Goal: Task Accomplishment & Management: Use online tool/utility

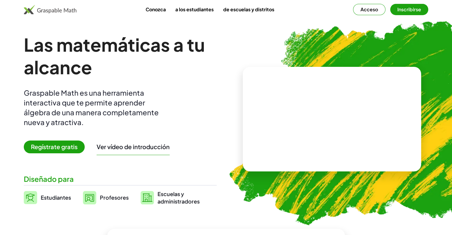
click at [404, 9] on font "Inscribirse" at bounding box center [409, 9] width 24 height 6
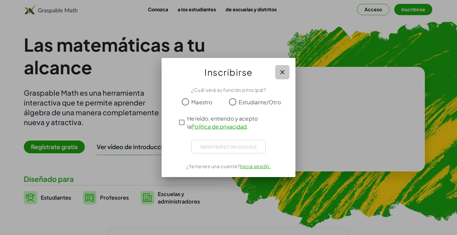
click at [285, 76] on button "button" at bounding box center [282, 72] width 14 height 14
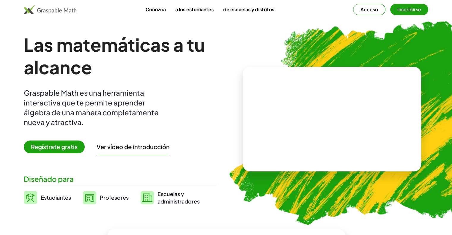
click at [373, 11] on font "Acceso" at bounding box center [370, 9] width 18 height 6
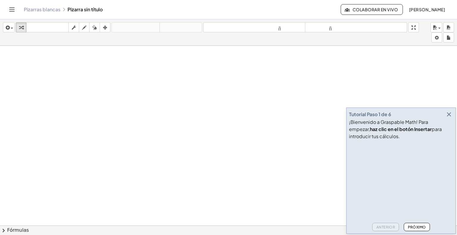
click at [448, 115] on icon "button" at bounding box center [448, 114] width 7 height 7
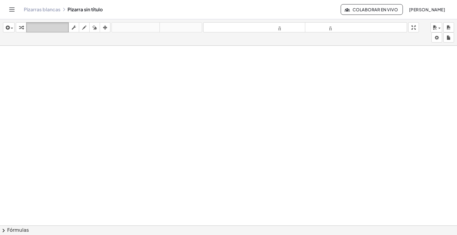
click at [48, 28] on font "teclado" at bounding box center [48, 28] width 40 height 6
drag, startPoint x: 107, startPoint y: 12, endPoint x: 95, endPoint y: 13, distance: 11.7
click at [107, 12] on div "Pizarras blancas Pizarra sin título" at bounding box center [182, 10] width 317 height 6
click at [89, 13] on div "Pizarras [PERSON_NAME] Pizarra sin título Colaborar en vivo [PERSON_NAME]" at bounding box center [228, 9] width 442 height 19
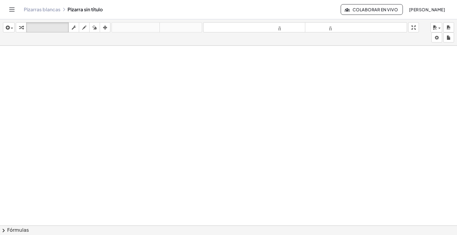
click at [65, 9] on icon at bounding box center [64, 9] width 5 height 5
click at [73, 11] on div "Pizarras blancas Pizarra sin título" at bounding box center [182, 10] width 317 height 6
click at [81, 10] on div "Pizarras blancas Pizarra sin título" at bounding box center [182, 10] width 317 height 6
click at [32, 25] on font "teclado" at bounding box center [48, 28] width 40 height 6
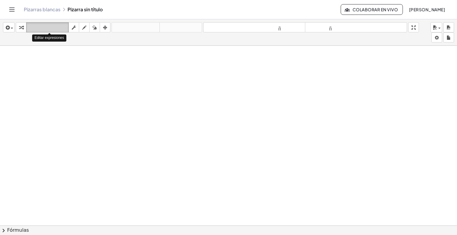
click at [54, 29] on font "teclado" at bounding box center [48, 28] width 40 height 6
drag, startPoint x: 158, startPoint y: 82, endPoint x: 140, endPoint y: 83, distance: 17.3
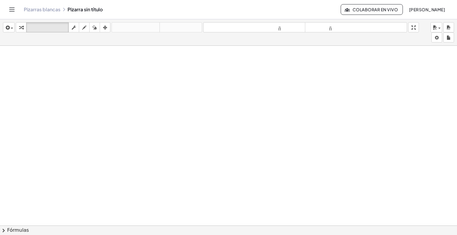
drag, startPoint x: 105, startPoint y: 72, endPoint x: 95, endPoint y: 89, distance: 19.9
drag, startPoint x: 45, startPoint y: 62, endPoint x: 69, endPoint y: 37, distance: 34.7
click at [85, 25] on icon "button" at bounding box center [84, 27] width 4 height 7
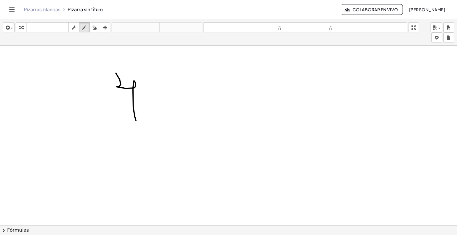
drag, startPoint x: 121, startPoint y: 84, endPoint x: 145, endPoint y: 122, distance: 45.1
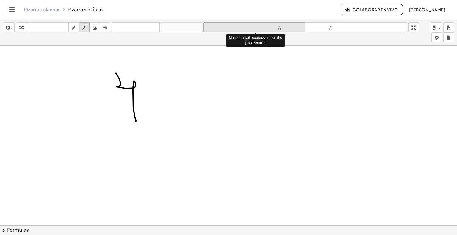
click at [267, 30] on font "tamaño_del_formato" at bounding box center [254, 28] width 99 height 6
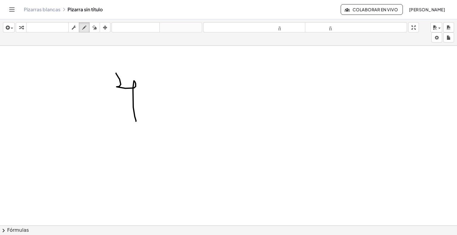
click at [98, 29] on div "button" at bounding box center [95, 27] width 8 height 7
drag, startPoint x: 145, startPoint y: 91, endPoint x: 145, endPoint y: 104, distance: 13.4
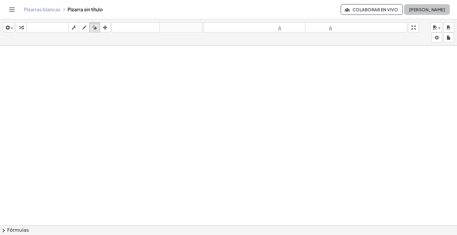
click at [404, 6] on button "[PERSON_NAME]" at bounding box center [427, 9] width 46 height 11
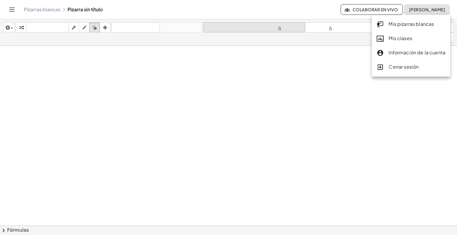
drag, startPoint x: 398, startPoint y: 56, endPoint x: 253, endPoint y: 29, distance: 147.5
click at [398, 56] on div "Información de la cuenta" at bounding box center [410, 53] width 69 height 8
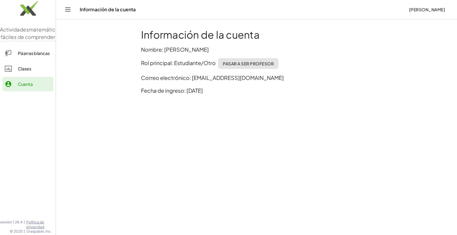
click at [216, 54] on div "Información de la cuenta Nombre: [PERSON_NAME] principal: Estudiante/Otro Pasar…" at bounding box center [256, 64] width 238 height 78
click at [215, 45] on p "Nombre: [PERSON_NAME]" at bounding box center [256, 49] width 231 height 8
click at [185, 52] on font "Nombre: [PERSON_NAME]" at bounding box center [175, 49] width 68 height 7
click at [34, 60] on link "Pizarras blancas" at bounding box center [27, 53] width 51 height 14
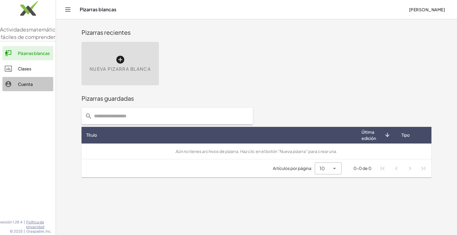
click at [29, 87] on font "Cuenta" at bounding box center [25, 83] width 15 height 5
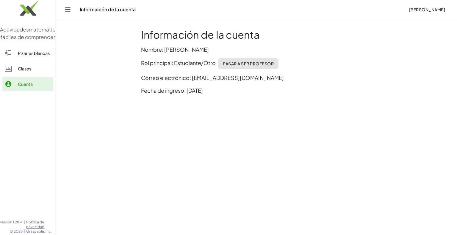
click at [32, 56] on font "Pizarras blancas" at bounding box center [34, 53] width 32 height 5
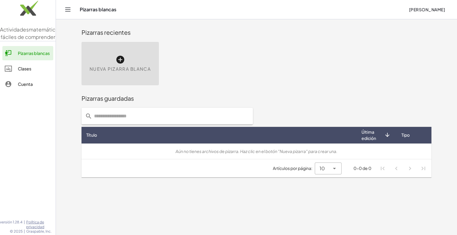
click at [117, 64] on icon at bounding box center [120, 60] width 10 height 10
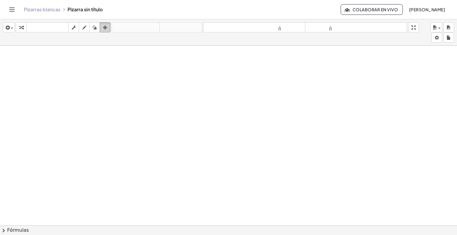
click at [107, 27] on icon "button" at bounding box center [105, 27] width 4 height 7
click at [119, 35] on div "insertar Seleccione uno: Expresión matemática Función Texto Vídeo de YouTube Gr…" at bounding box center [228, 32] width 457 height 26
click at [10, 28] on span "button" at bounding box center [10, 28] width 1 height 4
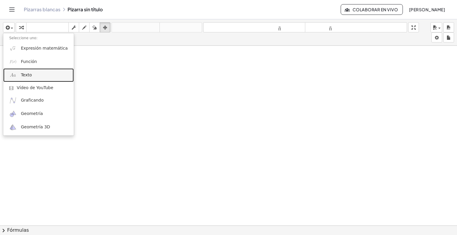
click at [29, 77] on font "Texto" at bounding box center [26, 75] width 11 height 5
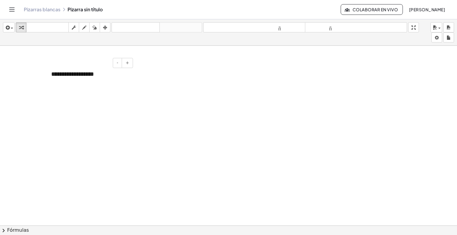
click at [67, 73] on font "**********" at bounding box center [72, 74] width 43 height 6
drag, startPoint x: -69, startPoint y: 59, endPoint x: -75, endPoint y: 59, distance: 6.2
click at [0, 59] on html "**********" at bounding box center [228, 117] width 457 height 235
paste div
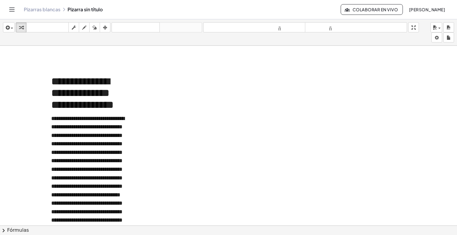
scroll to position [34, 0]
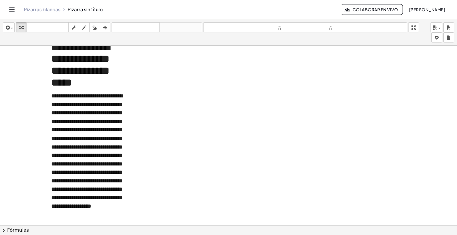
drag, startPoint x: 214, startPoint y: 161, endPoint x: 211, endPoint y: 163, distance: 3.5
click at [214, 161] on div at bounding box center [228, 196] width 457 height 369
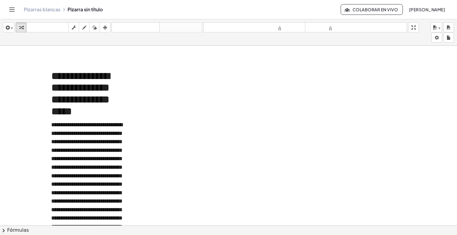
scroll to position [0, 0]
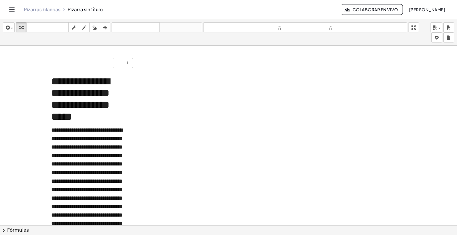
click at [101, 128] on p "**********" at bounding box center [89, 185] width 77 height 119
drag, startPoint x: 81, startPoint y: 63, endPoint x: 108, endPoint y: 108, distance: 52.9
click at [145, 72] on div "**********" at bounding box center [228, 230] width 457 height 369
click at [103, 132] on font "**********" at bounding box center [86, 185] width 71 height 116
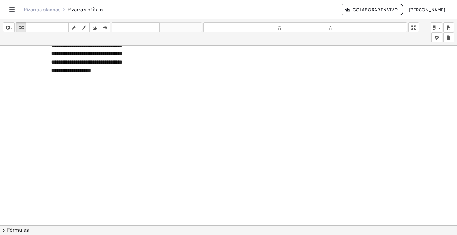
scroll to position [188, 0]
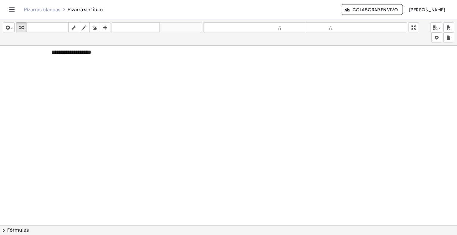
click at [108, 26] on div "button" at bounding box center [105, 27] width 8 height 7
drag, startPoint x: 132, startPoint y: 80, endPoint x: 191, endPoint y: 103, distance: 63.3
click at [243, 91] on div "**********" at bounding box center [228, 128] width 457 height 541
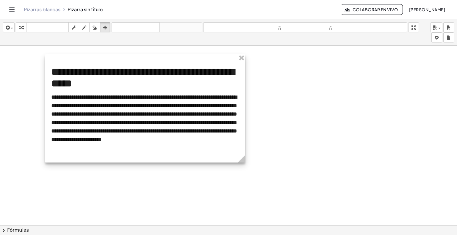
scroll to position [0, 0]
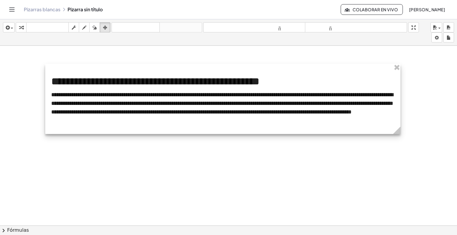
drag, startPoint x: 244, startPoint y: 172, endPoint x: 291, endPoint y: 143, distance: 55.3
click at [399, 157] on div "**********" at bounding box center [228, 226] width 457 height 361
click at [165, 93] on div at bounding box center [222, 99] width 354 height 70
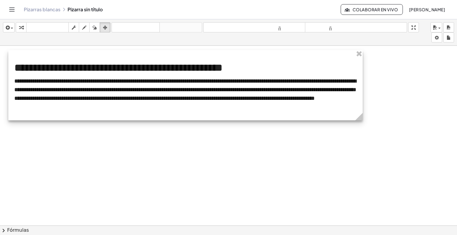
drag, startPoint x: 206, startPoint y: 73, endPoint x: 169, endPoint y: 59, distance: 39.0
click at [169, 59] on div at bounding box center [185, 85] width 354 height 70
click at [356, 112] on icon at bounding box center [358, 116] width 10 height 10
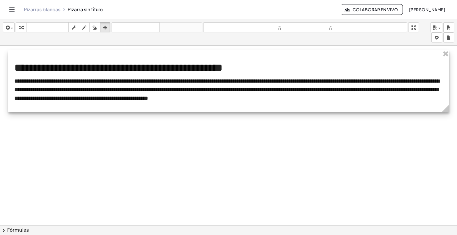
drag, startPoint x: 361, startPoint y: 117, endPoint x: 345, endPoint y: 122, distance: 17.4
click at [448, 101] on div "**********" at bounding box center [228, 81] width 441 height 62
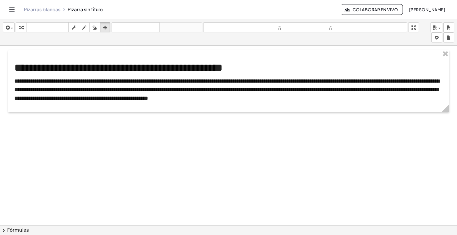
click at [76, 144] on div at bounding box center [228, 226] width 457 height 361
click at [75, 27] on icon "button" at bounding box center [74, 27] width 4 height 7
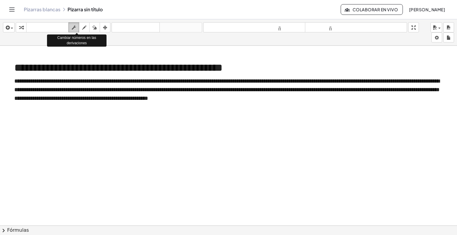
click at [75, 27] on icon "button" at bounding box center [74, 27] width 4 height 7
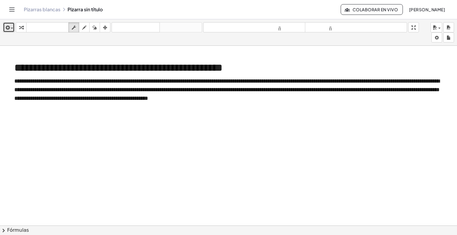
click at [8, 29] on icon "button" at bounding box center [6, 27] width 5 height 7
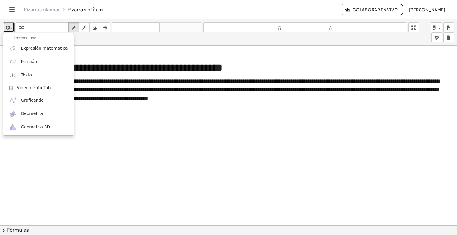
click at [135, 120] on div at bounding box center [228, 226] width 457 height 361
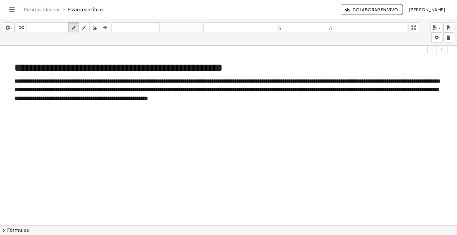
click at [252, 104] on div "**********" at bounding box center [228, 81] width 440 height 62
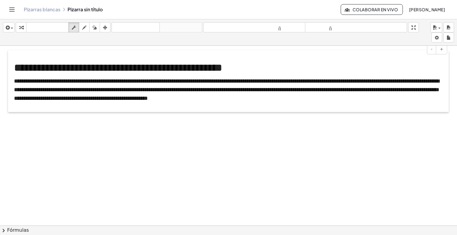
click at [9, 111] on div at bounding box center [11, 81] width 6 height 62
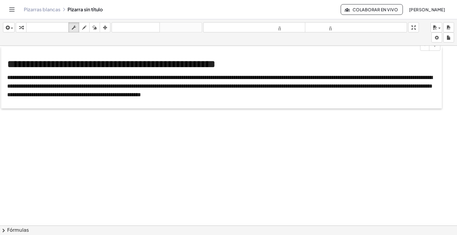
drag, startPoint x: 9, startPoint y: 111, endPoint x: 2, endPoint y: 108, distance: 7.7
click at [2, 108] on div at bounding box center [4, 78] width 6 height 62
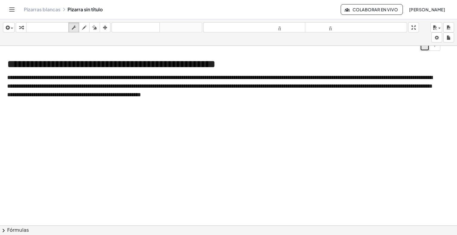
click at [424, 46] on button "-" at bounding box center [424, 46] width 9 height 10
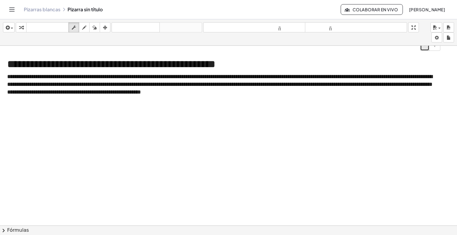
click at [424, 46] on button "-" at bounding box center [424, 46] width 9 height 10
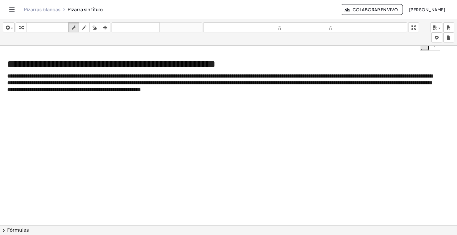
click at [424, 46] on button "-" at bounding box center [424, 46] width 9 height 10
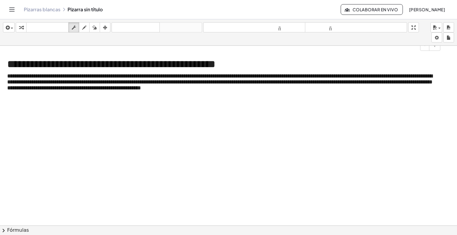
click at [148, 76] on font "**********" at bounding box center [219, 82] width 425 height 18
click at [167, 65] on font "**********" at bounding box center [111, 64] width 208 height 11
click at [439, 100] on div "**********" at bounding box center [221, 74] width 440 height 55
drag, startPoint x: 441, startPoint y: 99, endPoint x: 444, endPoint y: 105, distance: 7.0
click at [444, 106] on div "**********" at bounding box center [228, 226] width 457 height 361
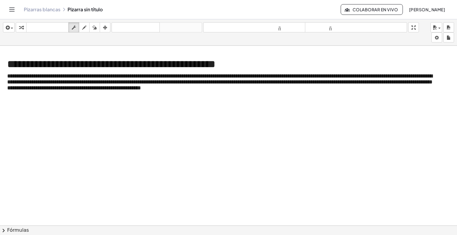
drag, startPoint x: 441, startPoint y: 90, endPoint x: 440, endPoint y: 94, distance: 3.8
click at [449, 91] on div "**********" at bounding box center [228, 226] width 457 height 361
drag, startPoint x: 2, startPoint y: 47, endPoint x: 9, endPoint y: 56, distance: 11.3
click at [9, 56] on div "**********" at bounding box center [221, 74] width 440 height 55
click at [10, 56] on div "**********" at bounding box center [221, 74] width 440 height 55
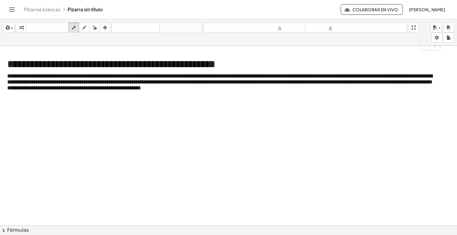
click at [17, 65] on font "**********" at bounding box center [111, 64] width 208 height 11
click at [20, 44] on div "insertar Seleccione uno: Expresión matemática Función Texto Vídeo de YouTube Gr…" at bounding box center [228, 32] width 457 height 26
click at [19, 47] on div "- +" at bounding box center [220, 46] width 440 height 10
click at [105, 28] on icon "button" at bounding box center [105, 27] width 4 height 7
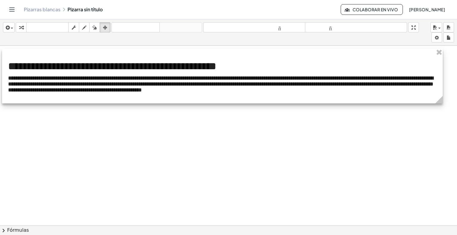
click at [76, 86] on div at bounding box center [222, 76] width 440 height 55
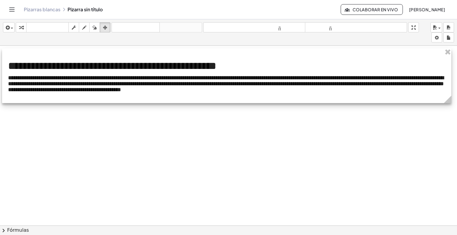
drag, startPoint x: 441, startPoint y: 102, endPoint x: 449, endPoint y: 106, distance: 9.8
click at [449, 106] on div "**********" at bounding box center [228, 226] width 457 height 361
click at [78, 61] on div at bounding box center [226, 75] width 449 height 55
click at [70, 66] on div at bounding box center [226, 75] width 449 height 55
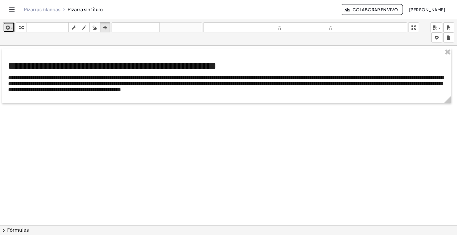
click at [10, 28] on span "button" at bounding box center [10, 28] width 1 height 4
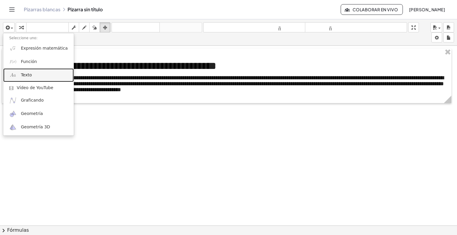
click at [27, 76] on font "Texto" at bounding box center [26, 75] width 11 height 5
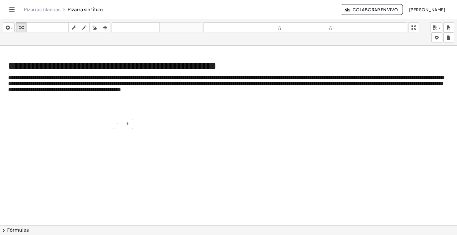
click at [133, 144] on div at bounding box center [89, 135] width 89 height 21
drag, startPoint x: 131, startPoint y: 142, endPoint x: 82, endPoint y: 133, distance: 49.3
click at [82, 133] on div at bounding box center [89, 135] width 89 height 21
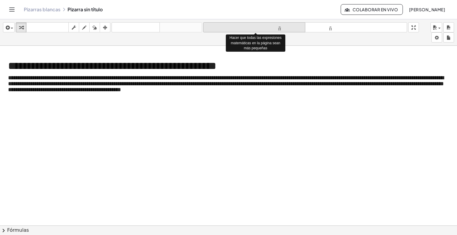
click at [286, 28] on font "tamaño_del_formato" at bounding box center [254, 28] width 99 height 6
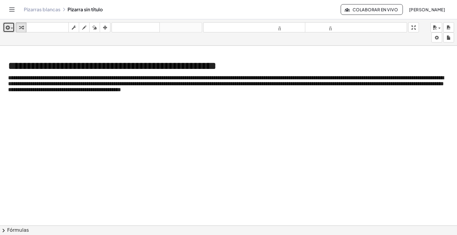
click at [12, 31] on div "button" at bounding box center [8, 27] width 9 height 7
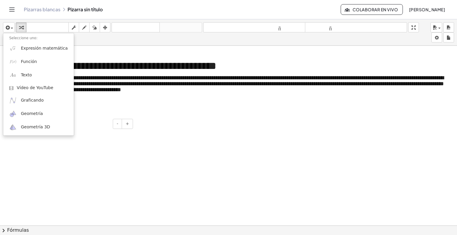
click at [121, 132] on div at bounding box center [89, 135] width 89 height 21
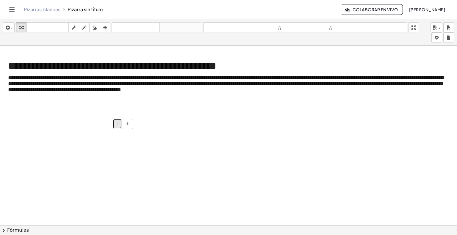
click at [117, 125] on font "-" at bounding box center [117, 123] width 1 height 5
click at [155, 138] on div at bounding box center [228, 226] width 457 height 361
drag, startPoint x: 98, startPoint y: 144, endPoint x: 138, endPoint y: 145, distance: 40.1
click at [98, 144] on div "**********" at bounding box center [228, 226] width 457 height 361
drag, startPoint x: 131, startPoint y: 138, endPoint x: 70, endPoint y: 137, distance: 61.2
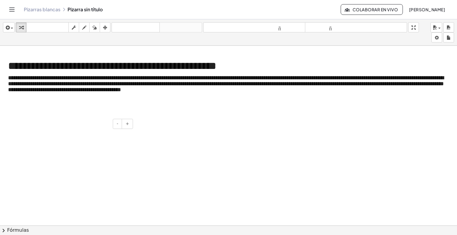
click at [70, 137] on div at bounding box center [89, 135] width 89 height 20
click at [68, 135] on div at bounding box center [89, 135] width 89 height 20
click at [160, 157] on div at bounding box center [228, 226] width 457 height 361
click at [149, 139] on div at bounding box center [228, 226] width 457 height 361
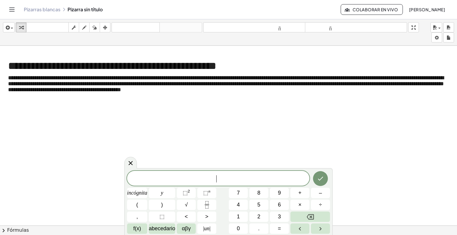
click at [177, 146] on div at bounding box center [228, 226] width 457 height 361
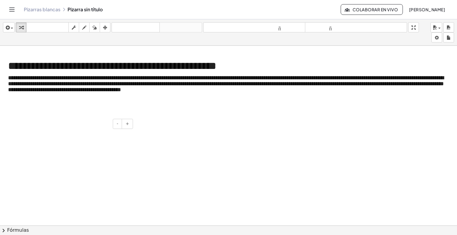
click at [125, 142] on div at bounding box center [89, 135] width 89 height 20
click at [220, 158] on div at bounding box center [228, 226] width 457 height 361
click at [219, 164] on div at bounding box center [228, 226] width 457 height 361
drag, startPoint x: 205, startPoint y: 171, endPoint x: 179, endPoint y: 171, distance: 25.6
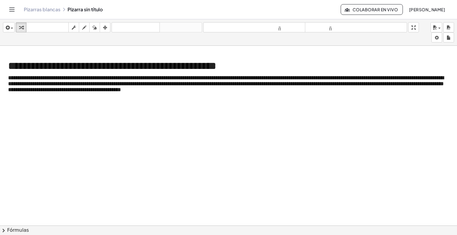
click at [179, 171] on div at bounding box center [228, 226] width 457 height 361
click at [184, 174] on div at bounding box center [228, 226] width 457 height 361
drag, startPoint x: 185, startPoint y: 175, endPoint x: 197, endPoint y: 185, distance: 16.3
click at [0, 0] on span at bounding box center [0, 0] width 0 height 0
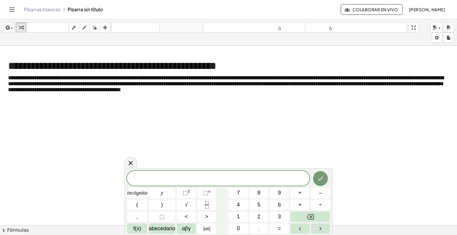
click at [194, 151] on div at bounding box center [228, 226] width 457 height 361
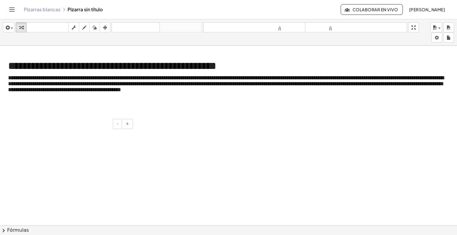
click at [93, 139] on div at bounding box center [89, 135] width 89 height 20
click at [118, 125] on font "-" at bounding box center [117, 123] width 1 height 5
click at [117, 125] on button "-" at bounding box center [117, 124] width 9 height 10
drag, startPoint x: 117, startPoint y: 125, endPoint x: 190, endPoint y: 138, distance: 74.6
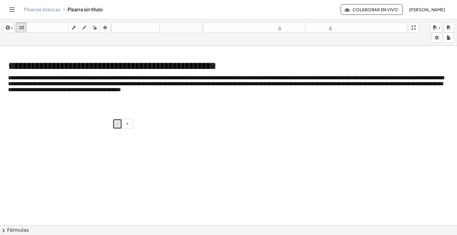
click at [117, 125] on button "-" at bounding box center [117, 124] width 9 height 10
click at [204, 138] on div at bounding box center [228, 226] width 457 height 361
click at [111, 134] on div at bounding box center [89, 133] width 89 height 17
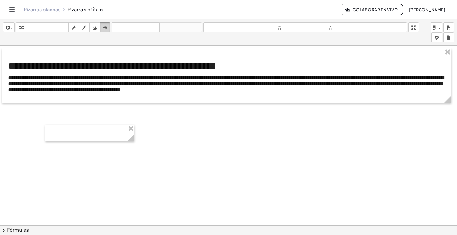
click at [106, 26] on icon "button" at bounding box center [105, 27] width 4 height 7
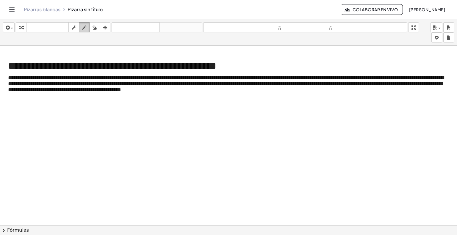
click at [83, 24] on icon "button" at bounding box center [84, 27] width 4 height 7
click at [10, 27] on icon "button" at bounding box center [6, 27] width 5 height 7
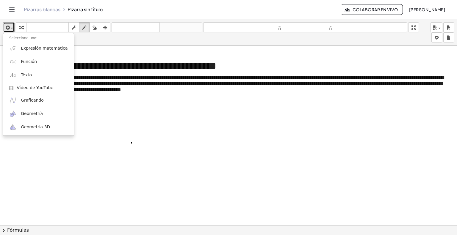
click at [131, 142] on div at bounding box center [228, 226] width 457 height 361
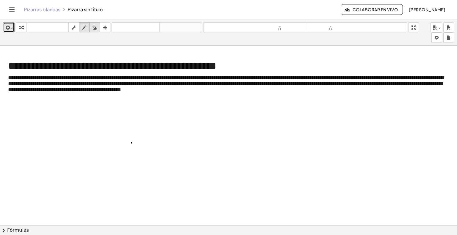
click at [96, 27] on icon "button" at bounding box center [94, 27] width 4 height 7
drag, startPoint x: 114, startPoint y: 149, endPoint x: 125, endPoint y: 119, distance: 32.1
click at [131, 125] on div at bounding box center [228, 226] width 457 height 361
click at [12, 29] on div "button" at bounding box center [8, 27] width 9 height 7
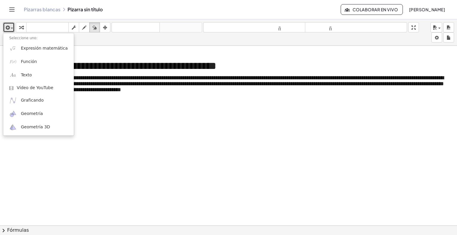
click at [166, 132] on div at bounding box center [228, 226] width 457 height 361
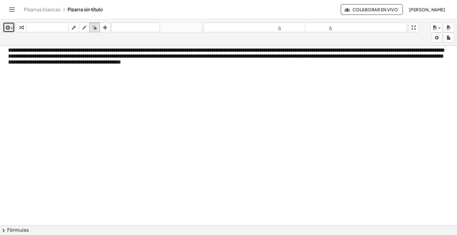
scroll to position [30, 0]
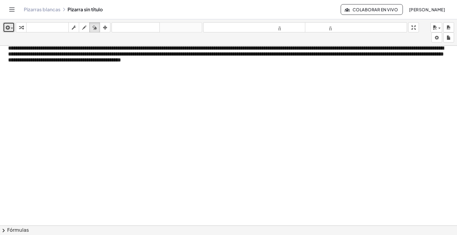
click at [12, 26] on div "button" at bounding box center [8, 27] width 9 height 7
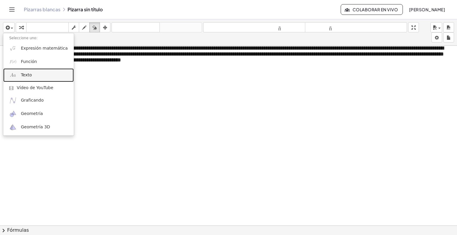
click at [24, 75] on font "Texto" at bounding box center [26, 75] width 11 height 5
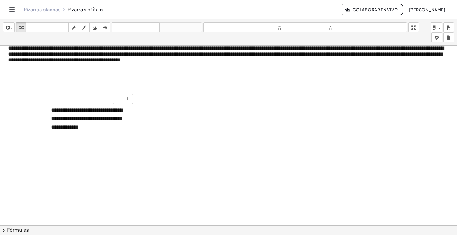
click at [54, 111] on font "**********" at bounding box center [86, 118] width 71 height 23
drag, startPoint x: 105, startPoint y: 28, endPoint x: 81, endPoint y: 79, distance: 56.8
click at [105, 28] on icon "button" at bounding box center [105, 27] width 4 height 7
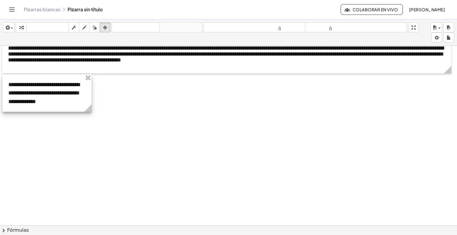
drag, startPoint x: 86, startPoint y: 109, endPoint x: 43, endPoint y: 84, distance: 49.7
click at [43, 84] on div at bounding box center [46, 92] width 89 height 37
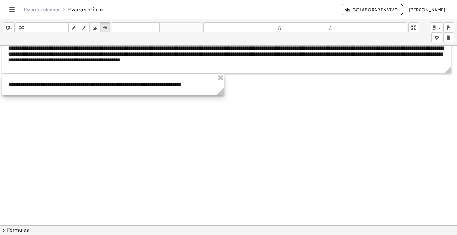
drag, startPoint x: 90, startPoint y: 112, endPoint x: 222, endPoint y: 103, distance: 132.6
click at [222, 103] on div "**********" at bounding box center [228, 196] width 457 height 361
click at [210, 128] on div at bounding box center [228, 196] width 457 height 361
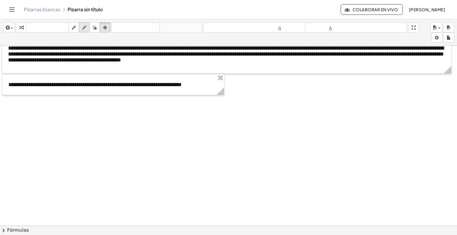
click at [84, 30] on icon "button" at bounding box center [84, 27] width 4 height 7
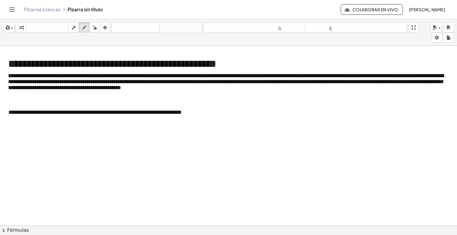
scroll to position [0, 0]
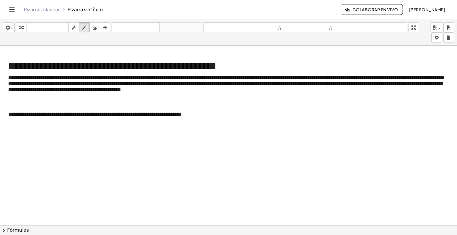
click at [46, 116] on div at bounding box center [228, 226] width 457 height 361
click at [105, 26] on icon "button" at bounding box center [105, 27] width 4 height 7
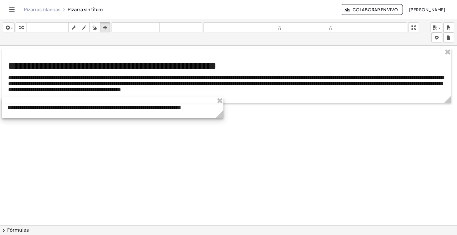
drag, startPoint x: 96, startPoint y: 115, endPoint x: 95, endPoint y: 108, distance: 6.9
click at [95, 108] on div at bounding box center [112, 107] width 221 height 21
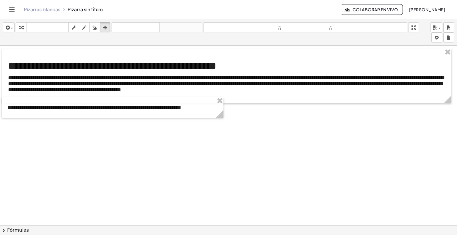
click at [187, 193] on div at bounding box center [228, 226] width 457 height 361
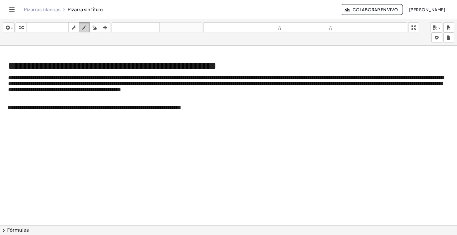
click at [86, 27] on icon "button" at bounding box center [84, 27] width 4 height 7
click at [96, 118] on div at bounding box center [228, 226] width 457 height 361
drag, startPoint x: 12, startPoint y: 27, endPoint x: 15, endPoint y: 31, distance: 4.8
click at [13, 27] on div "button" at bounding box center [8, 27] width 9 height 7
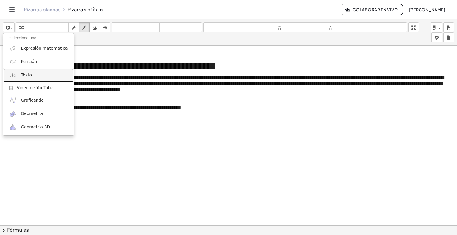
click at [27, 76] on font "Texto" at bounding box center [26, 75] width 11 height 5
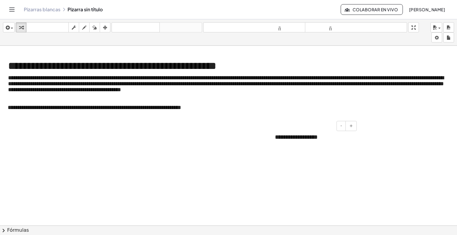
click at [324, 126] on div "- +" at bounding box center [311, 126] width 89 height 10
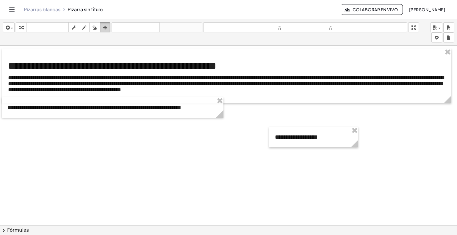
click at [107, 25] on div "button" at bounding box center [105, 27] width 8 height 7
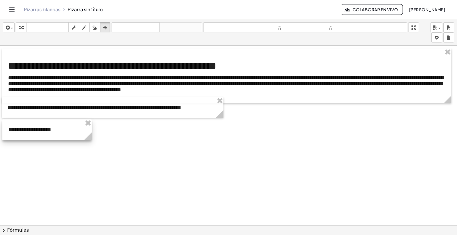
drag, startPoint x: 322, startPoint y: 131, endPoint x: 55, endPoint y: 124, distance: 266.4
click at [55, 124] on div at bounding box center [46, 129] width 89 height 21
click at [65, 128] on div at bounding box center [46, 129] width 89 height 21
click at [45, 131] on div at bounding box center [46, 129] width 89 height 21
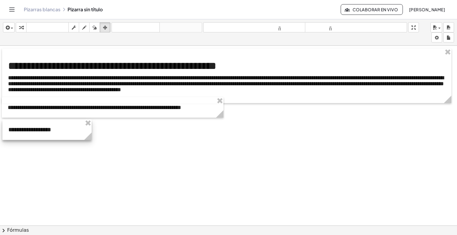
click at [49, 130] on div at bounding box center [46, 129] width 89 height 21
click at [68, 128] on div at bounding box center [46, 129] width 89 height 21
click at [104, 28] on icon "button" at bounding box center [105, 27] width 4 height 7
click at [39, 130] on div at bounding box center [46, 129] width 89 height 21
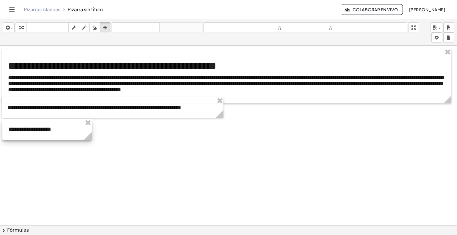
click at [39, 130] on div at bounding box center [46, 129] width 89 height 21
click at [9, 27] on icon "button" at bounding box center [6, 27] width 5 height 7
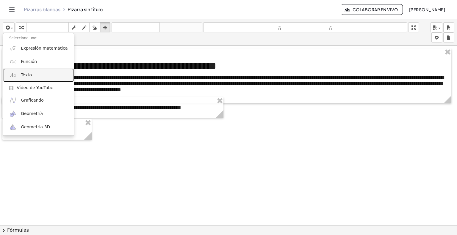
click at [26, 78] on link "Texto" at bounding box center [38, 74] width 70 height 13
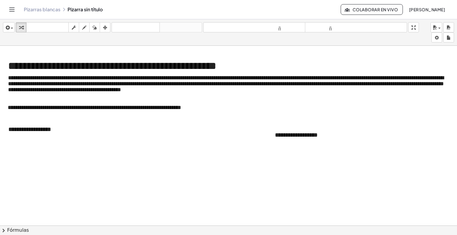
click at [104, 28] on icon "button" at bounding box center [105, 27] width 4 height 7
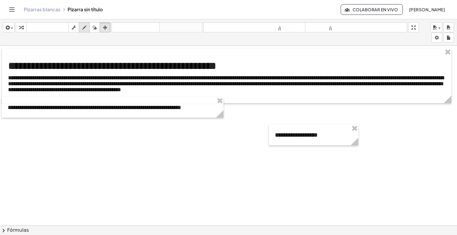
click at [85, 24] on icon "button" at bounding box center [84, 27] width 4 height 7
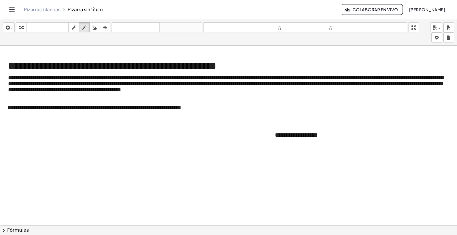
click at [295, 131] on div at bounding box center [228, 226] width 457 height 361
click at [291, 136] on div at bounding box center [228, 226] width 457 height 361
click at [93, 28] on icon "button" at bounding box center [94, 27] width 4 height 7
drag, startPoint x: 106, startPoint y: 27, endPoint x: 125, endPoint y: 44, distance: 25.5
click at [106, 27] on icon "button" at bounding box center [105, 27] width 4 height 7
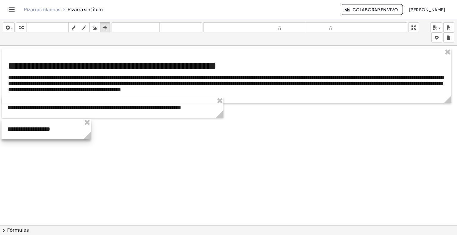
drag, startPoint x: 317, startPoint y: 136, endPoint x: 50, endPoint y: 130, distance: 267.3
click at [50, 130] on div at bounding box center [45, 129] width 89 height 21
click at [51, 130] on div at bounding box center [45, 129] width 89 height 21
click at [44, 130] on div at bounding box center [45, 129] width 89 height 21
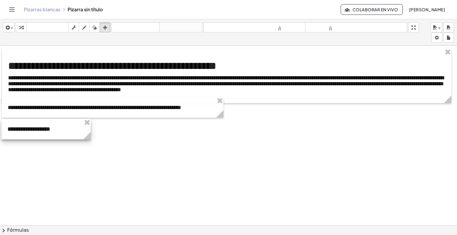
click at [44, 130] on div at bounding box center [45, 129] width 89 height 21
click at [107, 28] on icon "button" at bounding box center [105, 27] width 4 height 7
click at [106, 30] on icon "button" at bounding box center [105, 27] width 4 height 7
click at [108, 26] on div "button" at bounding box center [105, 27] width 8 height 7
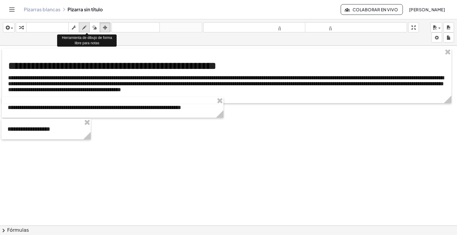
click at [85, 27] on icon "button" at bounding box center [84, 27] width 4 height 7
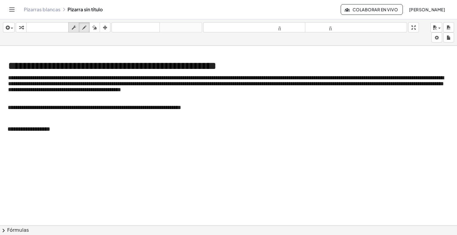
click at [74, 27] on icon "button" at bounding box center [74, 27] width 4 height 7
click at [84, 27] on icon "button" at bounding box center [84, 27] width 4 height 7
click at [28, 128] on div at bounding box center [228, 226] width 457 height 361
click at [22, 130] on div at bounding box center [228, 226] width 457 height 361
click at [277, 26] on font "tamaño_del_formato" at bounding box center [254, 28] width 99 height 6
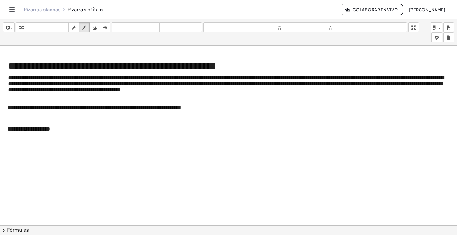
click at [25, 130] on div at bounding box center [228, 226] width 457 height 361
click at [38, 27] on font "teclado" at bounding box center [48, 28] width 40 height 6
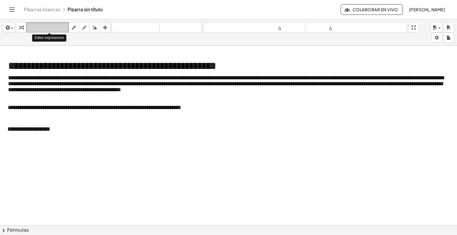
click at [38, 27] on font "teclado" at bounding box center [48, 28] width 40 height 6
click at [27, 126] on font "**********" at bounding box center [28, 129] width 43 height 6
click at [50, 28] on font "teclado" at bounding box center [48, 28] width 40 height 6
click at [54, 121] on div "- +" at bounding box center [44, 118] width 89 height 10
click at [51, 130] on div "**********" at bounding box center [45, 129] width 89 height 21
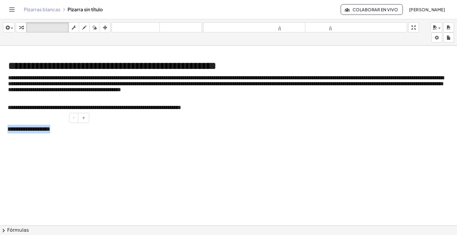
drag, startPoint x: 64, startPoint y: 134, endPoint x: -18, endPoint y: 126, distance: 82.1
click at [0, 126] on html "**********" at bounding box center [228, 117] width 457 height 235
drag, startPoint x: 105, startPoint y: 26, endPoint x: 101, endPoint y: 44, distance: 18.8
click at [105, 26] on icon "button" at bounding box center [105, 27] width 4 height 7
click at [42, 26] on font "teclado" at bounding box center [48, 28] width 40 height 6
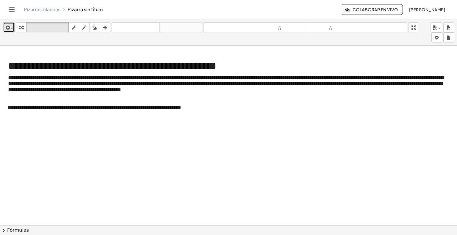
click at [11, 29] on span "button" at bounding box center [12, 28] width 2 height 1
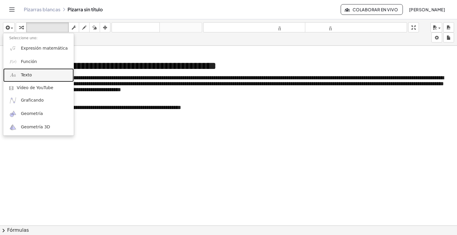
drag, startPoint x: 28, startPoint y: 78, endPoint x: 29, endPoint y: 82, distance: 4.8
click at [28, 78] on span "Texto" at bounding box center [26, 75] width 11 height 6
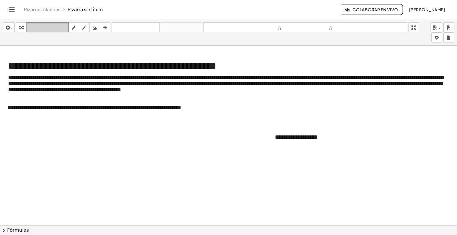
click at [56, 28] on font "teclado" at bounding box center [48, 28] width 40 height 6
click at [321, 138] on div "**********" at bounding box center [313, 137] width 89 height 21
drag, startPoint x: 321, startPoint y: 138, endPoint x: 268, endPoint y: 138, distance: 53.5
click at [269, 138] on div "**********" at bounding box center [313, 137] width 89 height 21
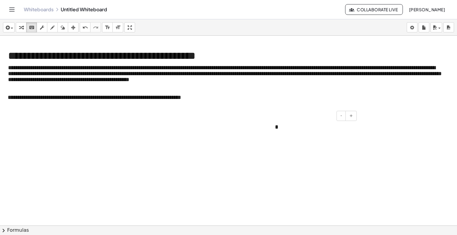
click at [280, 126] on div "*" at bounding box center [313, 127] width 89 height 21
click at [323, 127] on div "**********" at bounding box center [313, 127] width 89 height 21
click at [335, 134] on div "**********" at bounding box center [313, 127] width 89 height 21
click at [329, 120] on div "- +" at bounding box center [311, 116] width 89 height 10
click at [317, 128] on div "**********" at bounding box center [313, 127] width 89 height 21
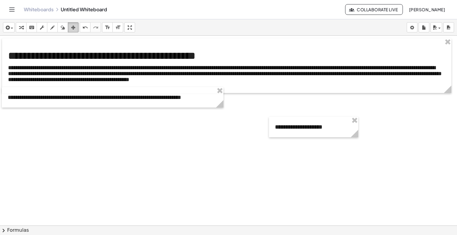
click at [70, 28] on div "button" at bounding box center [73, 27] width 8 height 7
click at [316, 121] on div at bounding box center [313, 127] width 89 height 21
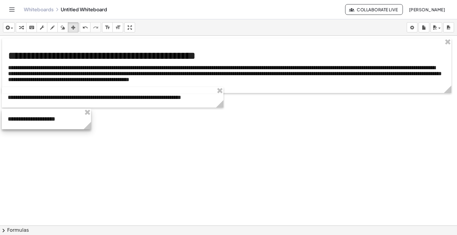
drag, startPoint x: 328, startPoint y: 117, endPoint x: 61, endPoint y: 109, distance: 267.0
click at [61, 109] on div at bounding box center [46, 119] width 89 height 21
click at [63, 117] on div at bounding box center [46, 119] width 89 height 21
click at [33, 28] on icon "keyboard" at bounding box center [32, 27] width 6 height 7
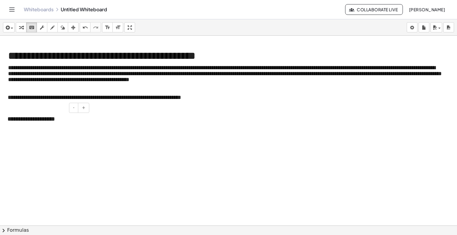
click at [56, 122] on div "**********" at bounding box center [45, 119] width 89 height 21
click at [66, 120] on div "**********" at bounding box center [45, 119] width 89 height 21
click at [74, 121] on div "**********" at bounding box center [45, 119] width 89 height 21
click at [78, 118] on div "**********" at bounding box center [45, 119] width 89 height 21
click at [8, 119] on div "**********" at bounding box center [45, 119] width 89 height 21
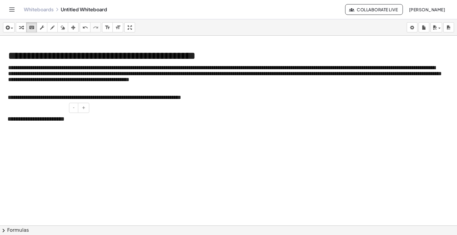
click at [11, 119] on div "**********" at bounding box center [45, 119] width 89 height 21
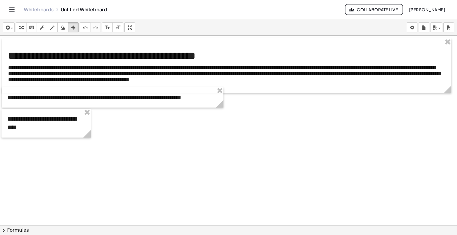
drag, startPoint x: 72, startPoint y: 27, endPoint x: 80, endPoint y: 39, distance: 14.6
click at [72, 27] on icon "button" at bounding box center [73, 27] width 4 height 7
drag, startPoint x: 90, startPoint y: 137, endPoint x: 111, endPoint y: 133, distance: 21.1
click at [111, 133] on div "**********" at bounding box center [228, 226] width 457 height 380
click at [100, 122] on div at bounding box center [56, 119] width 110 height 21
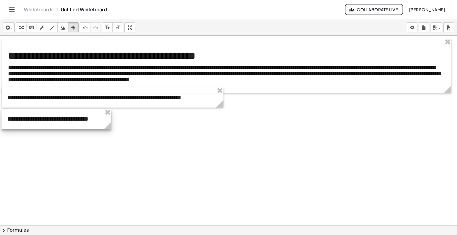
click at [80, 119] on div at bounding box center [56, 119] width 110 height 21
click at [53, 26] on icon "button" at bounding box center [52, 27] width 4 height 7
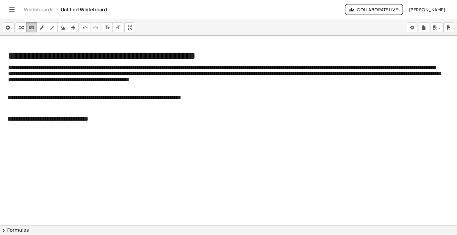
click at [32, 26] on icon "keyboard" at bounding box center [32, 27] width 6 height 7
click at [88, 121] on div "**********" at bounding box center [56, 119] width 110 height 21
click at [94, 121] on div "**********" at bounding box center [56, 119] width 110 height 21
click at [75, 27] on div "button" at bounding box center [73, 27] width 8 height 7
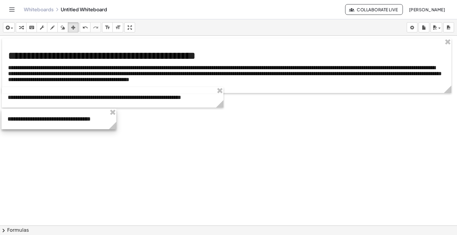
click at [115, 136] on div "**********" at bounding box center [228, 226] width 457 height 380
click at [9, 27] on icon "button" at bounding box center [6, 27] width 5 height 7
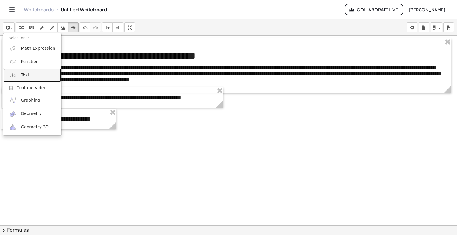
click at [25, 76] on span "Text" at bounding box center [25, 75] width 8 height 6
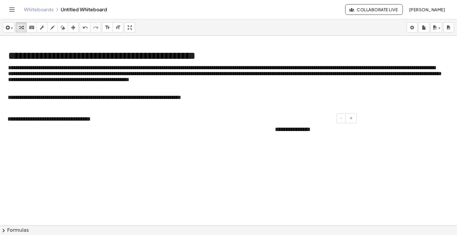
click at [327, 133] on div "**********" at bounding box center [313, 129] width 89 height 21
click at [369, 141] on div at bounding box center [371, 137] width 69 height 15
click at [386, 140] on div at bounding box center [371, 137] width 69 height 15
click at [380, 140] on div at bounding box center [371, 137] width 69 height 15
click at [131, 64] on div "**********" at bounding box center [228, 127] width 457 height 216
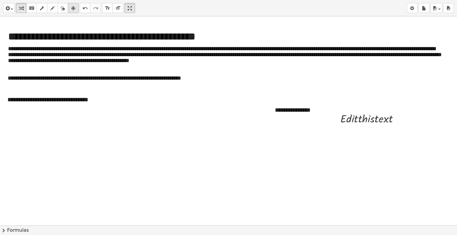
click at [75, 12] on icon "button" at bounding box center [73, 8] width 4 height 7
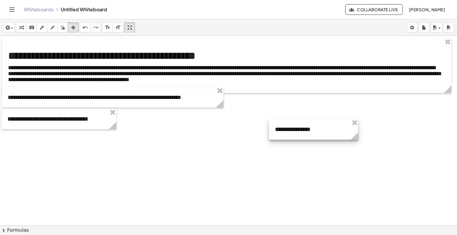
drag, startPoint x: 356, startPoint y: 123, endPoint x: 326, endPoint y: 125, distance: 29.2
click at [10, 28] on span "button" at bounding box center [10, 28] width 1 height 4
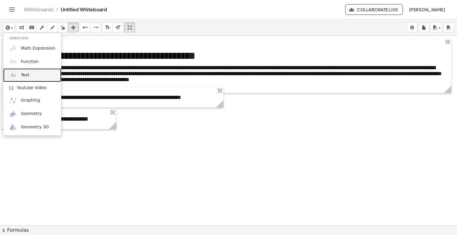
click at [20, 73] on link "Text" at bounding box center [32, 74] width 58 height 13
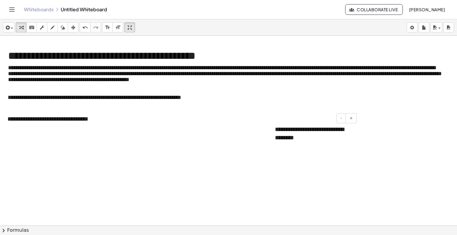
click at [309, 139] on div "**********" at bounding box center [313, 133] width 89 height 29
drag, startPoint x: 74, startPoint y: 28, endPoint x: 80, endPoint y: 35, distance: 9.9
click at [74, 28] on icon "button" at bounding box center [73, 27] width 4 height 7
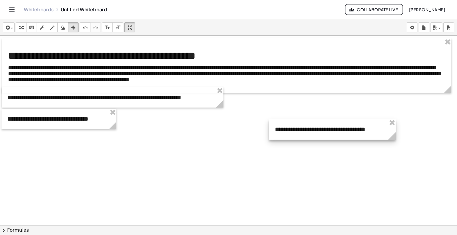
drag, startPoint x: 357, startPoint y: 147, endPoint x: 394, endPoint y: 147, distance: 37.5
click at [394, 147] on div "**********" at bounding box center [228, 226] width 457 height 380
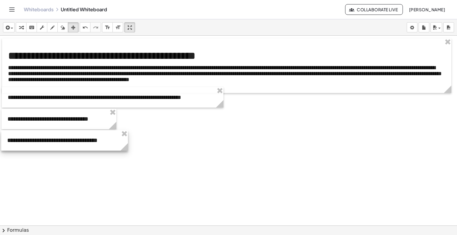
drag, startPoint x: 328, startPoint y: 125, endPoint x: 61, endPoint y: 136, distance: 267.5
click at [61, 136] on div at bounding box center [64, 140] width 127 height 21
click at [116, 141] on div at bounding box center [64, 140] width 127 height 21
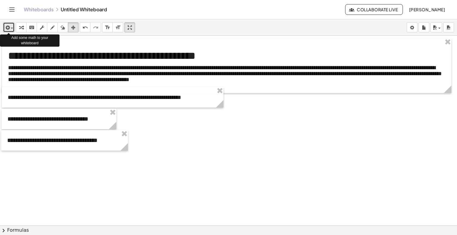
click at [10, 28] on span "button" at bounding box center [10, 28] width 1 height 4
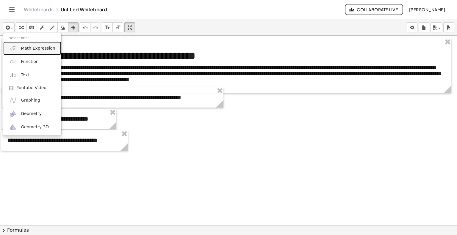
click at [35, 49] on span "Math Expression" at bounding box center [38, 48] width 34 height 6
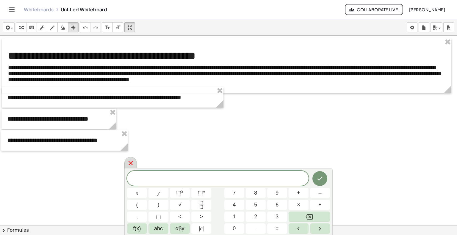
click at [128, 162] on icon at bounding box center [130, 163] width 7 height 7
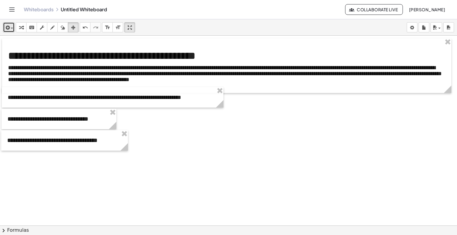
click at [11, 27] on div "button" at bounding box center [8, 27] width 9 height 7
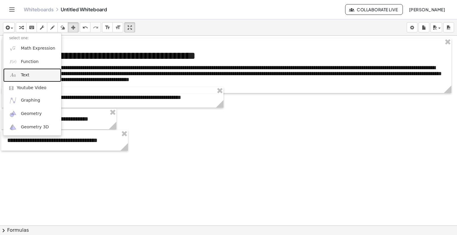
click at [27, 76] on span "Text" at bounding box center [25, 75] width 8 height 6
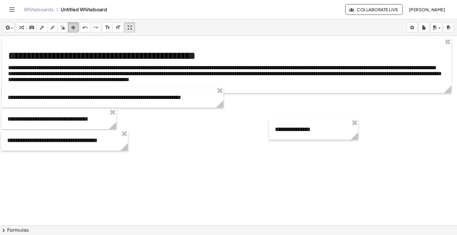
click at [77, 26] on div "button" at bounding box center [73, 27] width 8 height 7
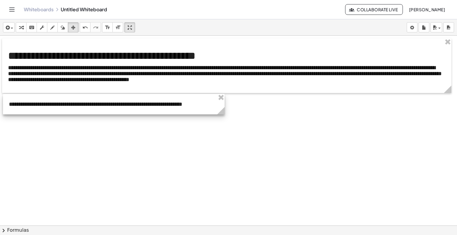
drag, startPoint x: 197, startPoint y: 91, endPoint x: 199, endPoint y: 98, distance: 6.9
click at [199, 98] on div at bounding box center [113, 104] width 221 height 21
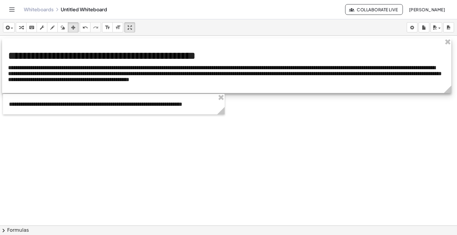
click at [347, 89] on div at bounding box center [226, 65] width 449 height 55
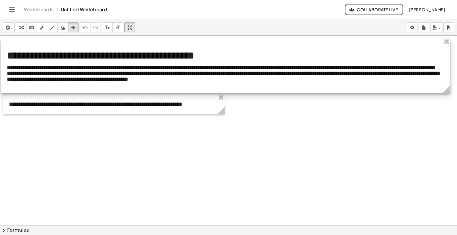
click at [325, 82] on div at bounding box center [225, 65] width 449 height 55
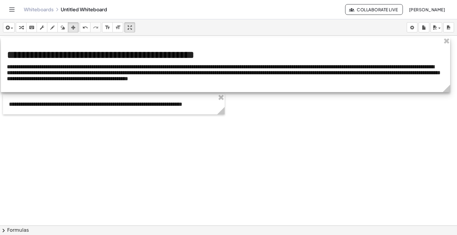
click at [325, 80] on div at bounding box center [225, 64] width 449 height 55
click at [315, 80] on div at bounding box center [225, 64] width 449 height 55
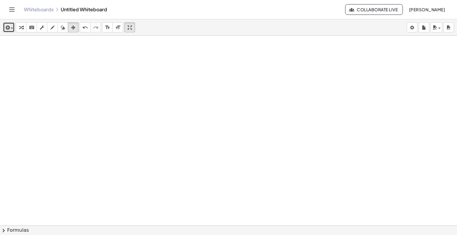
click at [7, 28] on icon "button" at bounding box center [6, 27] width 5 height 7
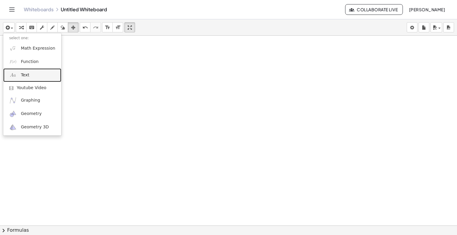
click at [26, 76] on span "Text" at bounding box center [25, 75] width 8 height 6
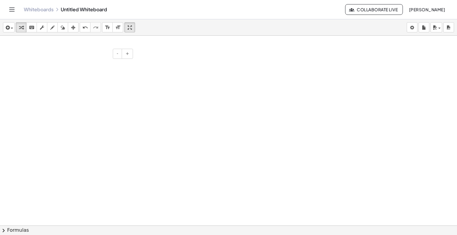
click at [114, 60] on div "**********" at bounding box center [136, 172] width 182 height 235
drag, startPoint x: 86, startPoint y: 69, endPoint x: 68, endPoint y: 73, distance: 18.7
click at [86, 69] on div "**********" at bounding box center [136, 172] width 182 height 235
click at [66, 73] on div "**********" at bounding box center [136, 172] width 182 height 235
click at [67, 74] on div "**********" at bounding box center [136, 172] width 182 height 235
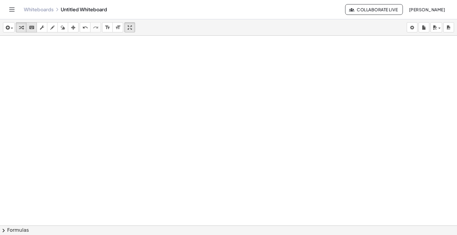
click at [32, 29] on icon "keyboard" at bounding box center [32, 27] width 6 height 7
click at [85, 71] on div "**********" at bounding box center [136, 172] width 182 height 235
drag, startPoint x: 54, startPoint y: 65, endPoint x: 57, endPoint y: 64, distance: 3.1
click at [55, 65] on div "**********" at bounding box center [136, 172] width 182 height 235
click at [69, 66] on div "**********" at bounding box center [136, 172] width 182 height 235
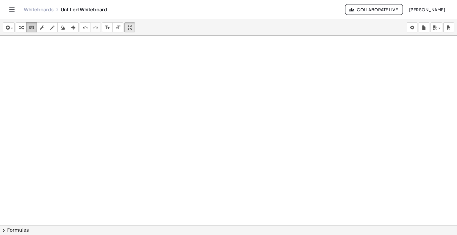
click at [30, 26] on icon "keyboard" at bounding box center [32, 27] width 6 height 7
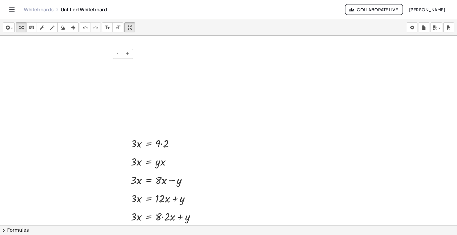
click at [73, 66] on div "**********" at bounding box center [136, 172] width 182 height 235
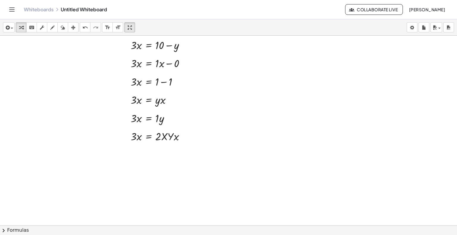
scroll to position [232, 0]
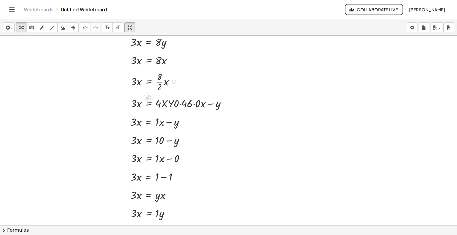
click at [150, 82] on div at bounding box center [155, 81] width 55 height 22
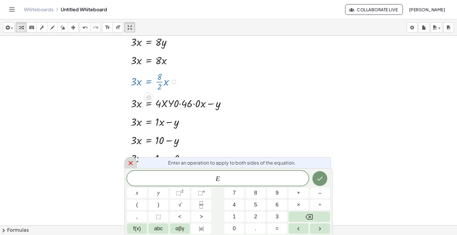
click at [132, 165] on icon at bounding box center [130, 163] width 7 height 7
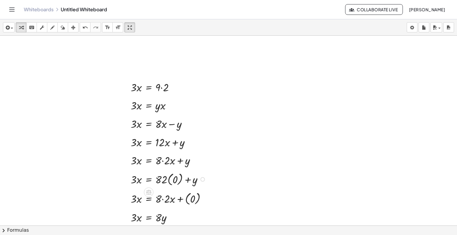
scroll to position [54, 0]
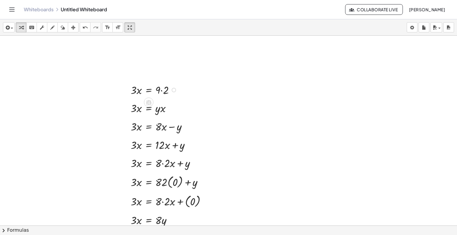
click at [165, 93] on div at bounding box center [155, 89] width 54 height 15
click at [170, 89] on div at bounding box center [170, 90] width 4 height 4
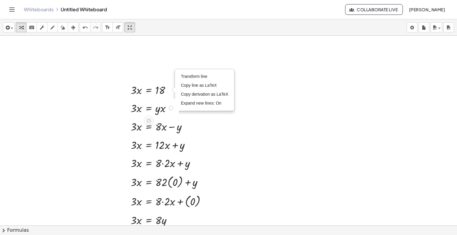
click at [170, 107] on div at bounding box center [171, 108] width 4 height 4
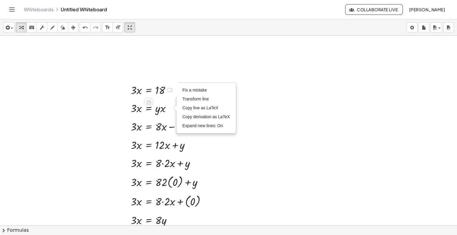
click at [171, 89] on div "Transform line Copy line as LaTeX Copy derivation as LaTeX Expand new lines: On" at bounding box center [169, 90] width 4 height 4
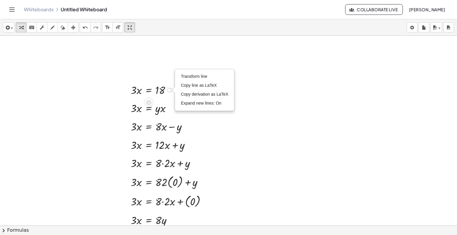
click at [170, 89] on div "Transform line Copy line as LaTeX Copy derivation as LaTeX Expand new lines: On" at bounding box center [169, 90] width 4 height 4
click at [174, 90] on div at bounding box center [173, 90] width 3 height 7
click at [171, 90] on div "Transform line Copy line as LaTeX Copy derivation as LaTeX Expand new lines: On" at bounding box center [169, 90] width 4 height 4
click at [87, 27] on icon "undo" at bounding box center [85, 27] width 6 height 7
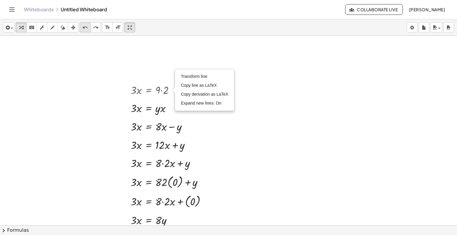
click at [87, 27] on icon "undo" at bounding box center [85, 27] width 6 height 7
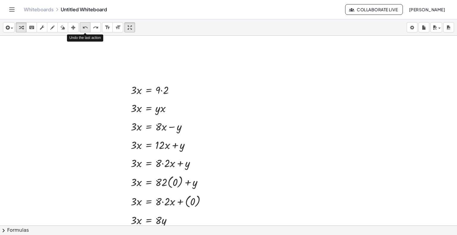
click at [87, 27] on icon "undo" at bounding box center [85, 27] width 6 height 7
click at [129, 90] on div at bounding box center [125, 89] width 9 height 18
click at [140, 107] on div at bounding box center [153, 107] width 51 height 15
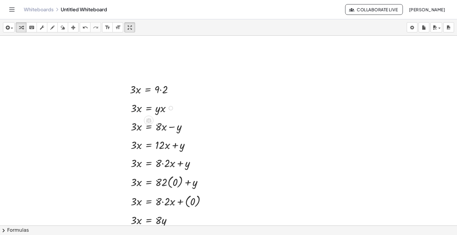
click at [136, 116] on div "· 3 · x = · y · x Fix a mistake Transform line Copy line as LaTeX Copy derivati…" at bounding box center [149, 108] width 55 height 18
click at [146, 147] on div at bounding box center [163, 144] width 70 height 15
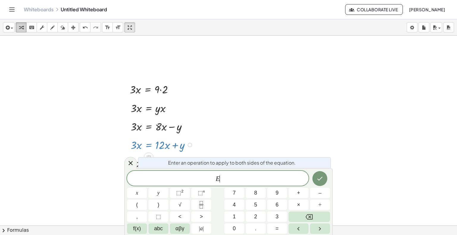
click at [23, 29] on icon "button" at bounding box center [21, 27] width 4 height 7
click at [68, 27] on button "arrange" at bounding box center [73, 27] width 11 height 10
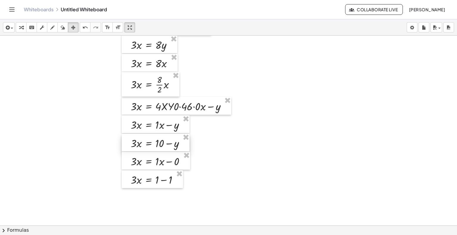
scroll to position [232, 0]
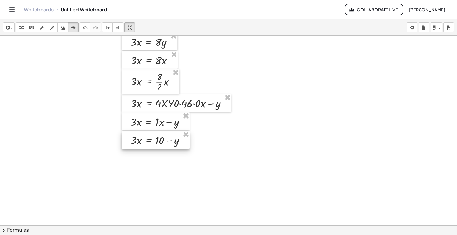
drag, startPoint x: 185, startPoint y: 136, endPoint x: 187, endPoint y: 128, distance: 8.7
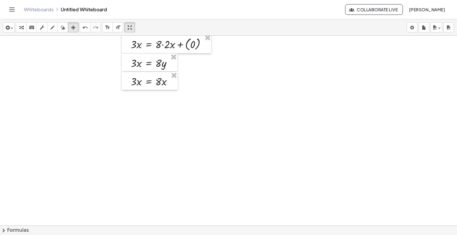
scroll to position [143, 0]
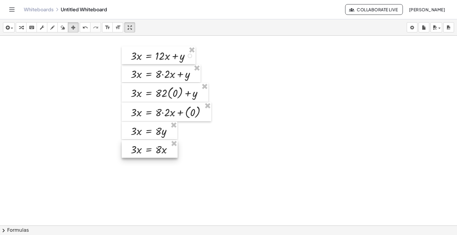
drag, startPoint x: 174, startPoint y: 144, endPoint x: 175, endPoint y: 136, distance: 7.6
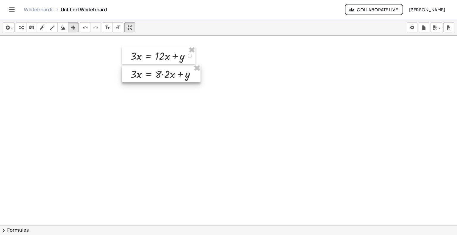
drag, startPoint x: 197, startPoint y: 66, endPoint x: 196, endPoint y: 63, distance: 3.3
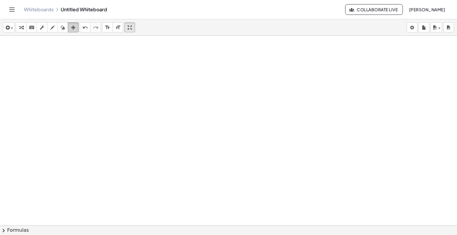
click at [72, 27] on icon "button" at bounding box center [73, 27] width 4 height 7
click at [13, 26] on button "insert" at bounding box center [9, 27] width 12 height 10
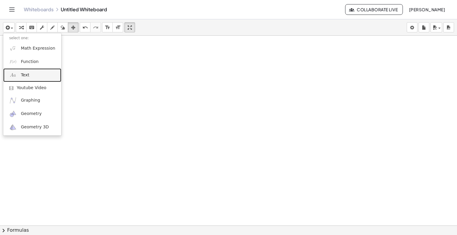
click at [20, 74] on link "Text" at bounding box center [32, 74] width 58 height 13
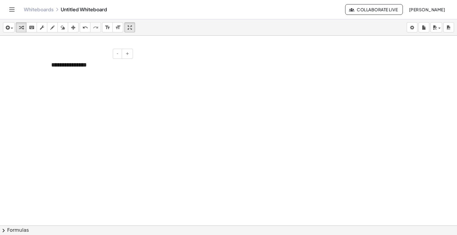
scroll to position [461, 0]
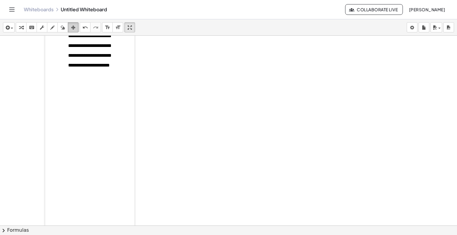
click at [72, 28] on icon "button" at bounding box center [73, 27] width 4 height 7
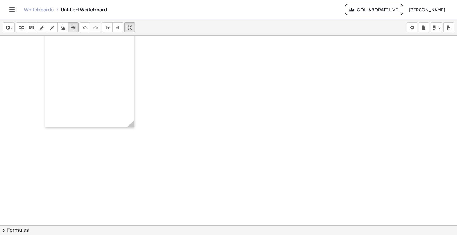
scroll to position [571, 0]
drag, startPoint x: 134, startPoint y: 124, endPoint x: 456, endPoint y: 117, distance: 322.0
click at [456, 117] on div "**********" at bounding box center [228, 131] width 457 height 190
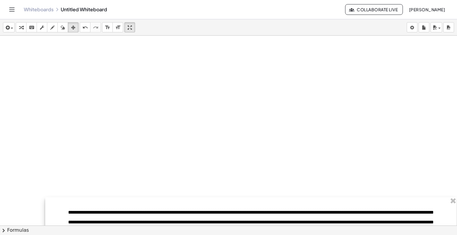
scroll to position [119, 0]
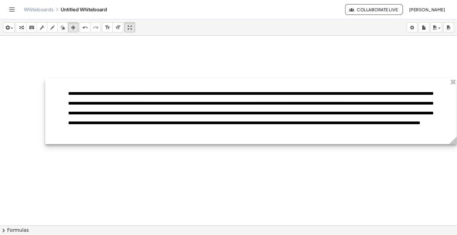
click at [84, 105] on div at bounding box center [250, 111] width 411 height 66
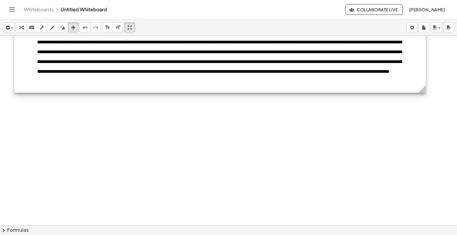
drag, startPoint x: 99, startPoint y: 113, endPoint x: 108, endPoint y: 120, distance: 10.6
click at [82, 72] on div at bounding box center [219, 60] width 411 height 66
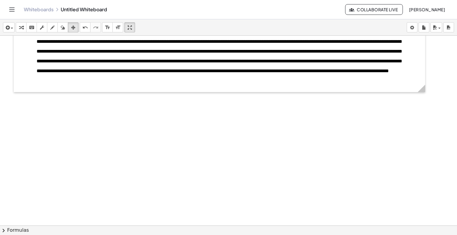
scroll to position [0, 0]
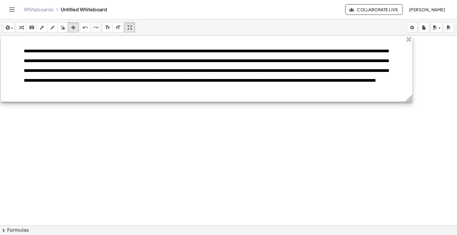
drag, startPoint x: 162, startPoint y: 154, endPoint x: 152, endPoint y: 76, distance: 78.4
click at [152, 76] on div at bounding box center [206, 69] width 411 height 66
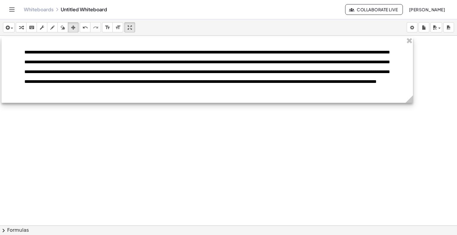
drag, startPoint x: 184, startPoint y: 65, endPoint x: 161, endPoint y: 64, distance: 23.5
click at [183, 67] on div at bounding box center [206, 70] width 411 height 66
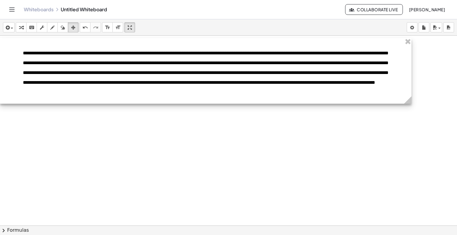
click at [31, 52] on div at bounding box center [205, 71] width 411 height 66
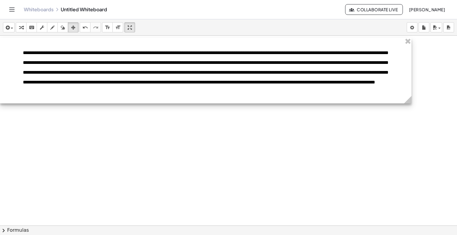
click at [21, 52] on div at bounding box center [205, 71] width 411 height 66
click at [22, 53] on div at bounding box center [205, 71] width 411 height 66
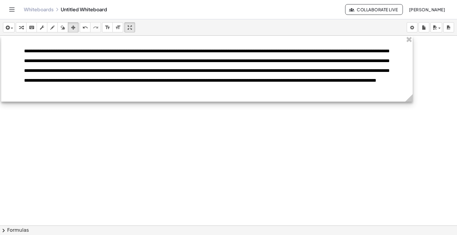
click at [33, 54] on div at bounding box center [206, 69] width 411 height 66
click at [401, 91] on div at bounding box center [206, 69] width 411 height 66
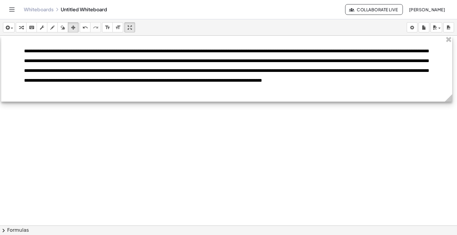
drag, startPoint x: 411, startPoint y: 100, endPoint x: 425, endPoint y: 98, distance: 13.8
click at [450, 96] on icon at bounding box center [447, 97] width 7 height 7
click at [156, 94] on div at bounding box center [226, 69] width 450 height 66
click at [156, 92] on div at bounding box center [226, 69] width 450 height 66
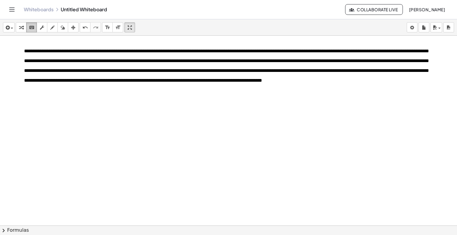
click at [34, 24] on icon "keyboard" at bounding box center [32, 27] width 6 height 7
click at [162, 84] on h2 "**********" at bounding box center [226, 64] width 405 height 39
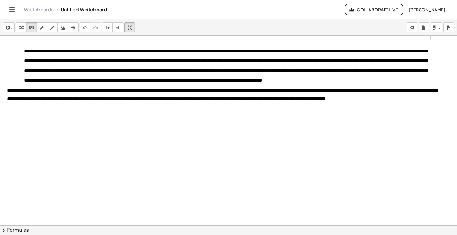
click at [8, 100] on span "**********" at bounding box center [222, 94] width 430 height 13
click at [23, 89] on div "**********" at bounding box center [226, 81] width 450 height 91
click at [10, 99] on span "**********" at bounding box center [222, 94] width 430 height 13
click at [20, 86] on div "**********" at bounding box center [226, 81] width 450 height 91
click at [24, 51] on span "**********" at bounding box center [226, 66] width 405 height 34
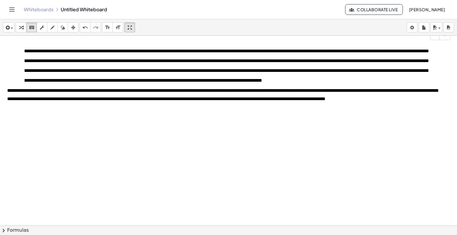
click at [7, 100] on span "**********" at bounding box center [222, 94] width 430 height 13
click at [190, 100] on span "**********" at bounding box center [222, 94] width 430 height 13
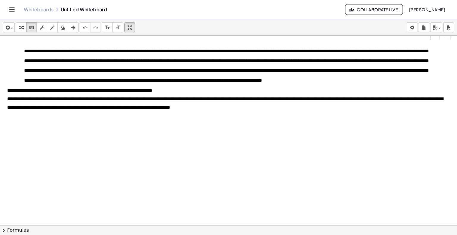
click at [191, 108] on span "**********" at bounding box center [224, 103] width 435 height 13
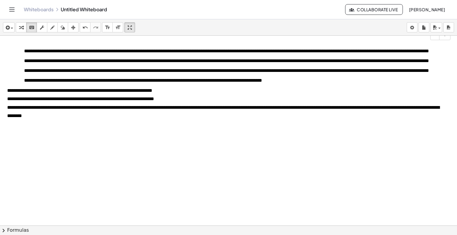
click at [194, 118] on span "**********" at bounding box center [223, 111] width 432 height 13
click at [192, 118] on span "**********" at bounding box center [223, 111] width 432 height 13
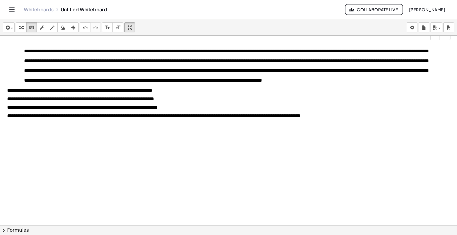
click at [192, 118] on span "**********" at bounding box center [153, 116] width 293 height 4
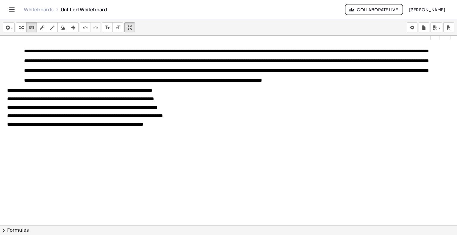
click at [196, 120] on div "**********" at bounding box center [226, 115] width 438 height 9
click at [159, 118] on span "**********" at bounding box center [83, 116] width 152 height 4
click at [177, 128] on div "**********" at bounding box center [226, 124] width 438 height 9
click at [2, 95] on div at bounding box center [4, 90] width 6 height 108
click at [7, 93] on span "**********" at bounding box center [79, 90] width 145 height 4
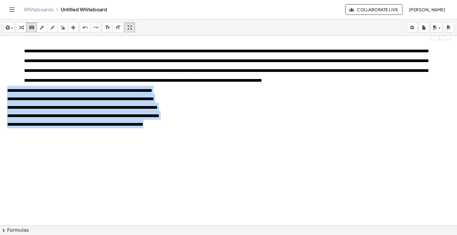
drag, startPoint x: 7, startPoint y: 100, endPoint x: 164, endPoint y: 130, distance: 159.8
click at [164, 130] on div "**********" at bounding box center [226, 90] width 450 height 108
click at [136, 110] on span "**********" at bounding box center [82, 107] width 150 height 4
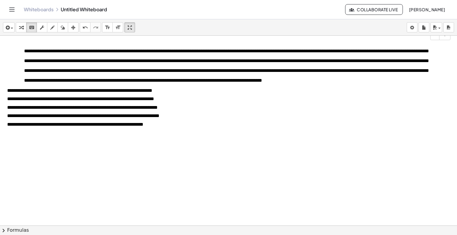
click at [284, 120] on div "**********" at bounding box center [226, 115] width 438 height 9
click at [33, 26] on icon "keyboard" at bounding box center [32, 27] width 6 height 7
click at [9, 93] on span "**********" at bounding box center [79, 90] width 145 height 4
click at [15, 93] on span "**********" at bounding box center [79, 90] width 145 height 4
click at [269, 128] on div "**********" at bounding box center [226, 124] width 438 height 9
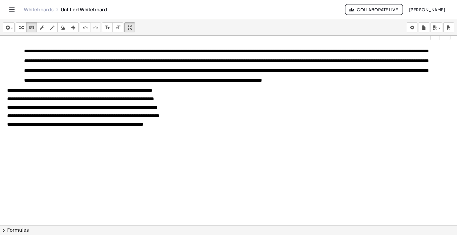
click at [174, 84] on h2 "**********" at bounding box center [226, 64] width 405 height 39
click at [431, 173] on div at bounding box center [229, 226] width 458 height 380
click at [68, 167] on div at bounding box center [229, 226] width 458 height 380
click at [411, 28] on body "**********" at bounding box center [228, 117] width 457 height 235
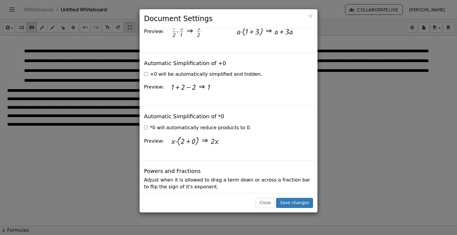
scroll to position [892, 0]
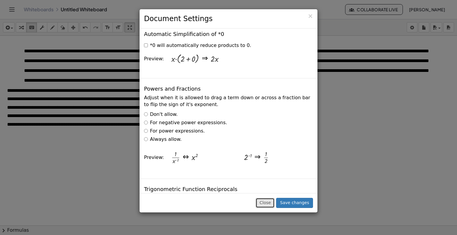
click at [265, 205] on button "Close" at bounding box center [264, 203] width 19 height 10
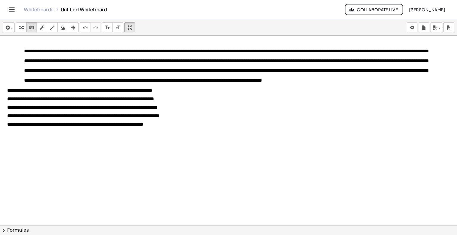
click at [13, 11] on icon "Toggle navigation" at bounding box center [11, 9] width 7 height 7
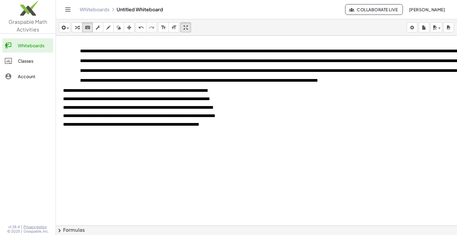
click at [127, 148] on div at bounding box center [285, 226] width 458 height 380
click at [65, 8] on icon "Toggle navigation" at bounding box center [67, 9] width 7 height 7
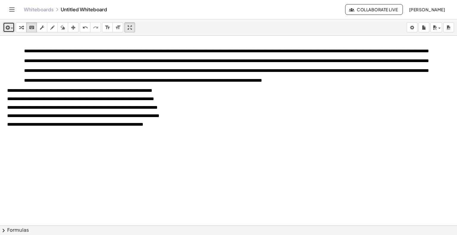
click at [10, 27] on span "button" at bounding box center [10, 28] width 1 height 4
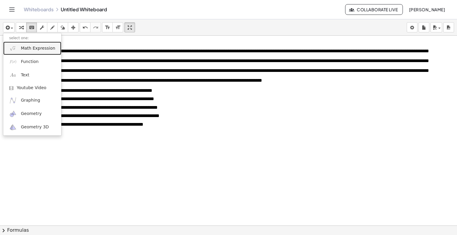
click at [34, 48] on span "Math Expression" at bounding box center [38, 48] width 34 height 6
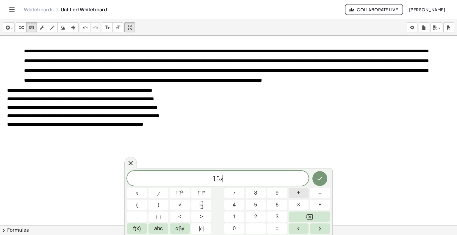
click at [301, 194] on button "+" at bounding box center [298, 193] width 20 height 10
click at [298, 195] on span "+" at bounding box center [298, 193] width 3 height 8
click at [257, 216] on button "2" at bounding box center [256, 217] width 20 height 10
click at [281, 229] on button "=" at bounding box center [277, 229] width 20 height 10
click at [323, 179] on button "Done" at bounding box center [319, 178] width 15 height 15
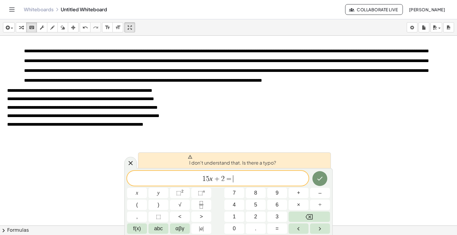
click at [239, 181] on span "1 5 x + 2 = ​" at bounding box center [217, 179] width 181 height 8
click at [256, 196] on span "8" at bounding box center [255, 193] width 3 height 8
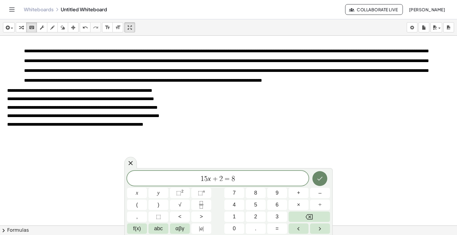
click at [322, 177] on icon "Done" at bounding box center [319, 178] width 7 height 7
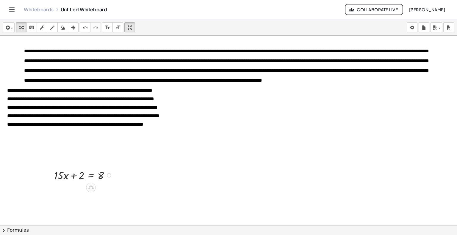
click at [84, 177] on div at bounding box center [84, 174] width 66 height 15
click at [75, 174] on div at bounding box center [84, 174] width 66 height 15
click at [73, 29] on icon "button" at bounding box center [73, 27] width 4 height 7
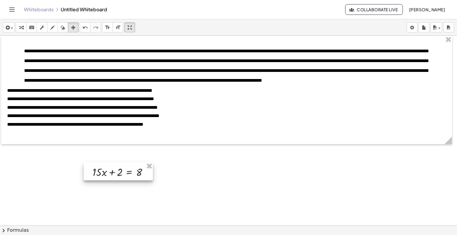
drag, startPoint x: 87, startPoint y: 172, endPoint x: 125, endPoint y: 169, distance: 38.5
click at [125, 169] on div at bounding box center [118, 172] width 69 height 18
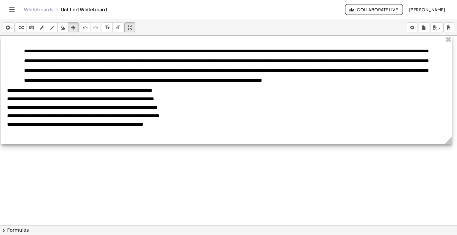
click at [29, 53] on div at bounding box center [226, 90] width 450 height 108
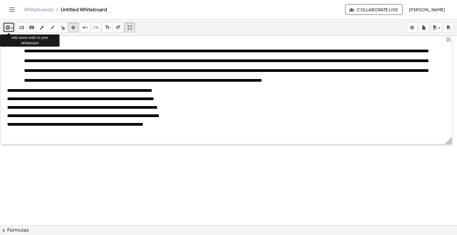
click at [11, 29] on div "button" at bounding box center [8, 27] width 9 height 7
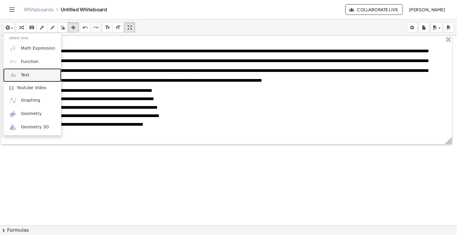
click at [26, 78] on span "Text" at bounding box center [25, 75] width 8 height 6
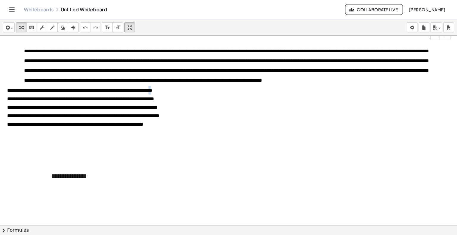
drag, startPoint x: 180, startPoint y: 101, endPoint x: 184, endPoint y: 100, distance: 3.9
click at [152, 93] on span "**********" at bounding box center [79, 90] width 145 height 4
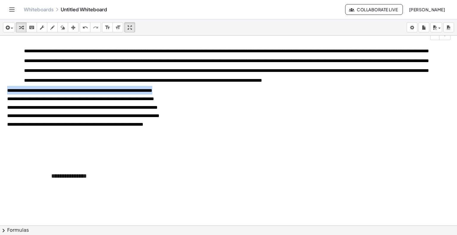
drag, startPoint x: 187, startPoint y: 99, endPoint x: 21, endPoint y: 98, distance: 165.6
click at [5, 100] on div "**********" at bounding box center [226, 90] width 450 height 108
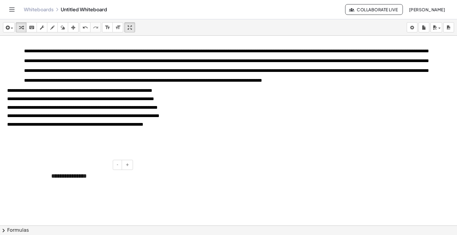
click at [79, 175] on div "**********" at bounding box center [89, 176] width 89 height 21
click at [52, 178] on span "**********" at bounding box center [88, 180] width 74 height 13
click at [79, 175] on div "**********" at bounding box center [89, 176] width 77 height 9
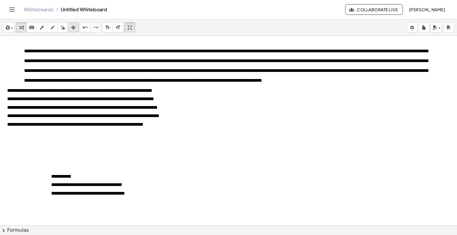
click at [73, 25] on icon "button" at bounding box center [73, 27] width 4 height 7
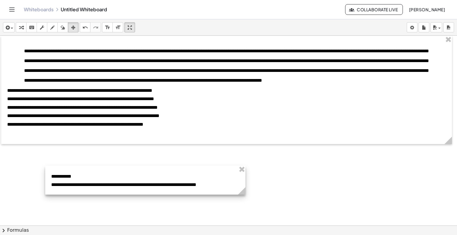
drag, startPoint x: 133, startPoint y: 210, endPoint x: 243, endPoint y: 196, distance: 111.8
click at [243, 196] on g at bounding box center [243, 192] width 10 height 10
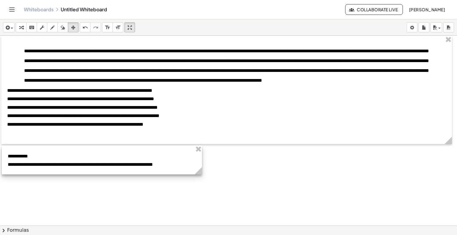
drag, startPoint x: 130, startPoint y: 174, endPoint x: 93, endPoint y: 154, distance: 42.2
click at [93, 154] on div at bounding box center [102, 160] width 200 height 29
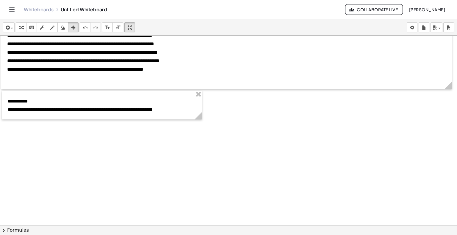
scroll to position [59, 0]
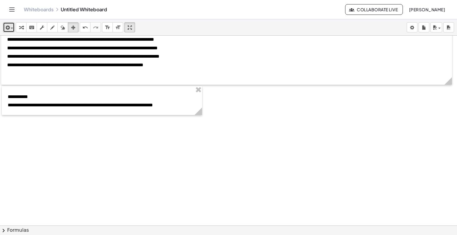
click at [11, 27] on div "button" at bounding box center [8, 27] width 9 height 7
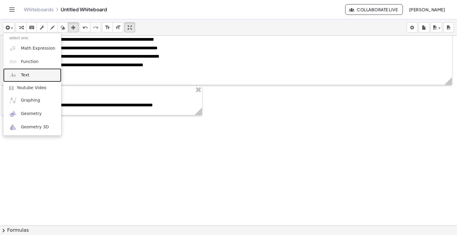
click at [27, 77] on span "Text" at bounding box center [25, 75] width 8 height 6
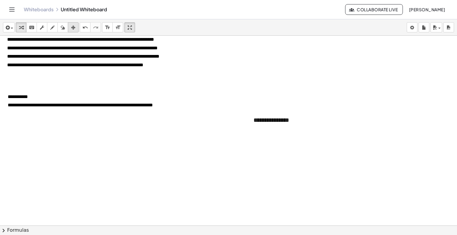
click at [74, 26] on icon "button" at bounding box center [73, 27] width 4 height 7
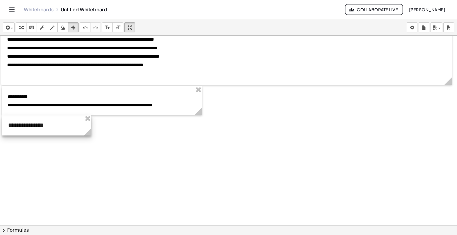
drag, startPoint x: 295, startPoint y: 117, endPoint x: 50, endPoint y: 122, distance: 245.3
click at [50, 122] on div at bounding box center [46, 125] width 89 height 21
click at [62, 129] on div at bounding box center [46, 126] width 89 height 21
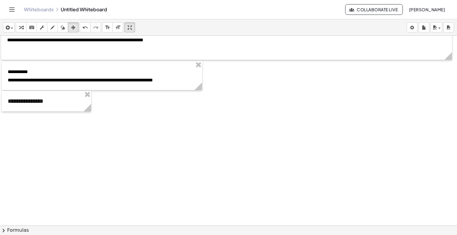
scroll to position [89, 0]
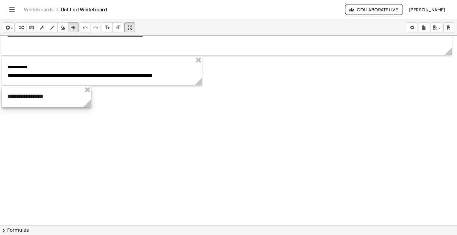
click at [52, 96] on div at bounding box center [46, 96] width 89 height 21
click at [33, 29] on icon "keyboard" at bounding box center [32, 27] width 6 height 7
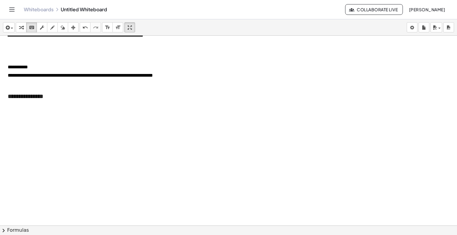
click at [43, 93] on div "**********" at bounding box center [46, 96] width 89 height 21
drag, startPoint x: 40, startPoint y: 96, endPoint x: -4, endPoint y: 96, distance: 44.0
click at [0, 96] on html "**********" at bounding box center [228, 117] width 457 height 235
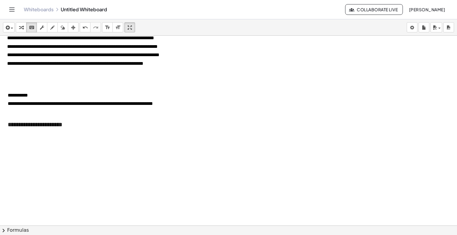
scroll to position [59, 0]
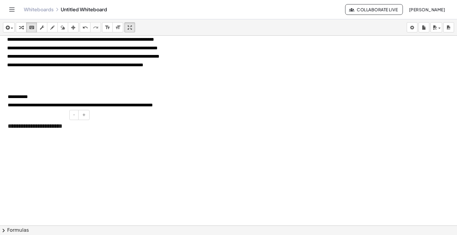
click at [78, 129] on div "**********" at bounding box center [46, 126] width 89 height 21
drag, startPoint x: 75, startPoint y: 27, endPoint x: 76, endPoint y: 34, distance: 6.7
click at [75, 27] on icon "button" at bounding box center [73, 27] width 4 height 7
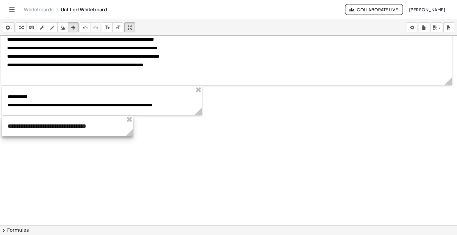
drag, startPoint x: 90, startPoint y: 144, endPoint x: 137, endPoint y: 149, distance: 46.7
click at [137, 149] on div "**********" at bounding box center [229, 166] width 458 height 380
click at [33, 26] on icon "keyboard" at bounding box center [32, 27] width 6 height 7
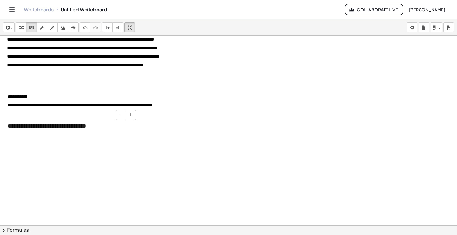
click at [92, 127] on div "**********" at bounding box center [70, 126] width 136 height 21
click at [109, 125] on div "**********" at bounding box center [70, 126] width 136 height 21
drag, startPoint x: 74, startPoint y: 29, endPoint x: 81, endPoint y: 34, distance: 8.9
click at [74, 29] on icon "button" at bounding box center [73, 27] width 4 height 7
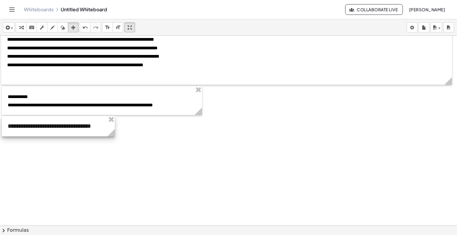
drag, startPoint x: 137, startPoint y: 134, endPoint x: 115, endPoint y: 137, distance: 21.9
click at [115, 137] on g at bounding box center [112, 134] width 10 height 10
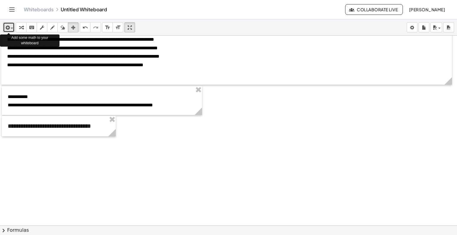
click at [10, 28] on icon "button" at bounding box center [6, 27] width 5 height 7
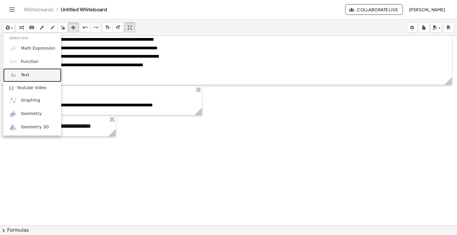
click at [27, 81] on link "Text" at bounding box center [32, 74] width 58 height 13
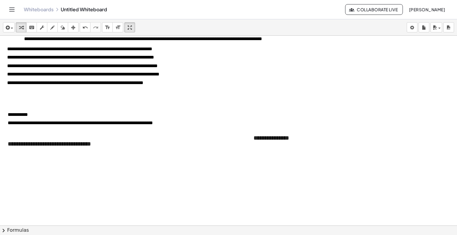
scroll to position [0, 0]
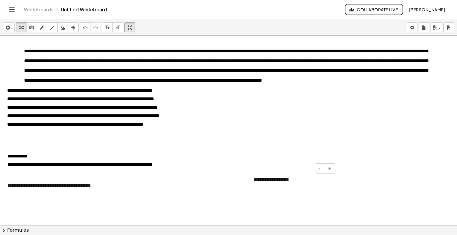
click at [304, 181] on div "**********" at bounding box center [291, 179] width 89 height 21
click at [298, 182] on div "**********" at bounding box center [291, 179] width 89 height 21
click at [299, 177] on div "**********" at bounding box center [291, 179] width 89 height 21
click at [326, 183] on div "**********" at bounding box center [291, 179] width 89 height 21
drag, startPoint x: 71, startPoint y: 29, endPoint x: 77, endPoint y: 34, distance: 7.5
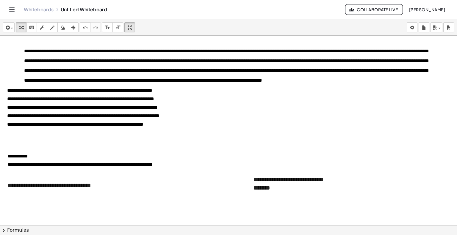
click at [71, 29] on icon "button" at bounding box center [73, 27] width 4 height 7
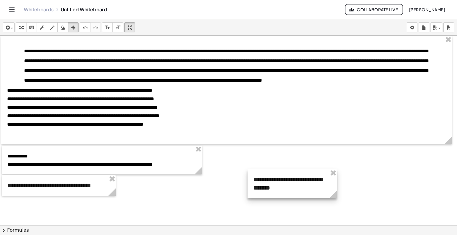
click at [335, 193] on icon at bounding box center [332, 194] width 7 height 7
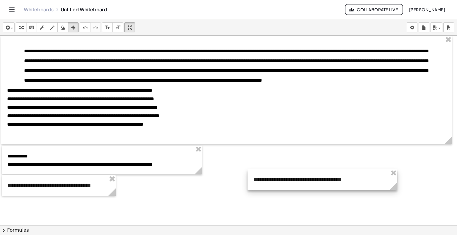
drag, startPoint x: 336, startPoint y: 195, endPoint x: 395, endPoint y: 193, distance: 59.2
click at [396, 195] on div "**********" at bounding box center [229, 226] width 458 height 380
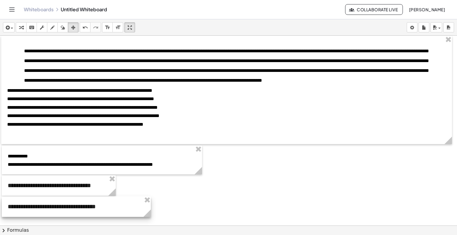
drag, startPoint x: 373, startPoint y: 180, endPoint x: 126, endPoint y: 206, distance: 248.1
click at [127, 207] on div at bounding box center [76, 206] width 149 height 21
drag, startPoint x: 149, startPoint y: 214, endPoint x: 121, endPoint y: 217, distance: 28.5
click at [121, 217] on g at bounding box center [118, 214] width 10 height 10
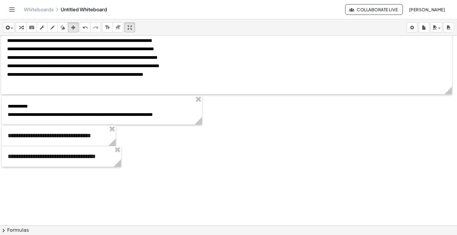
scroll to position [59, 0]
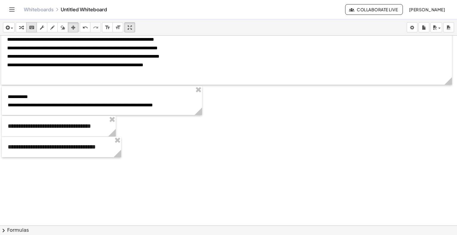
click at [30, 27] on icon "keyboard" at bounding box center [32, 27] width 6 height 7
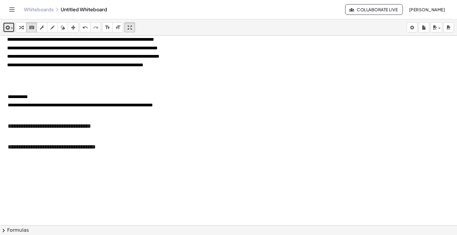
click at [8, 28] on icon "button" at bounding box center [6, 27] width 5 height 7
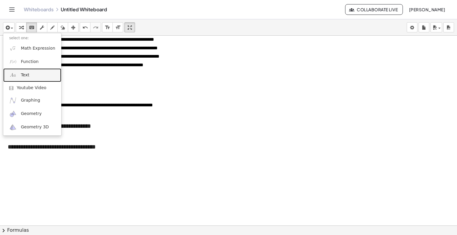
click at [31, 76] on link "Text" at bounding box center [32, 74] width 58 height 13
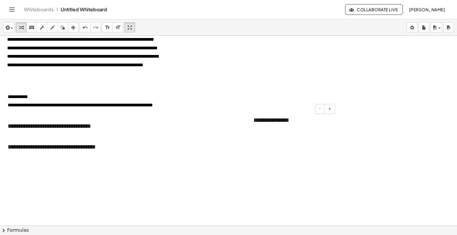
click at [303, 121] on div "**********" at bounding box center [291, 120] width 89 height 21
click at [71, 27] on icon "button" at bounding box center [73, 27] width 4 height 7
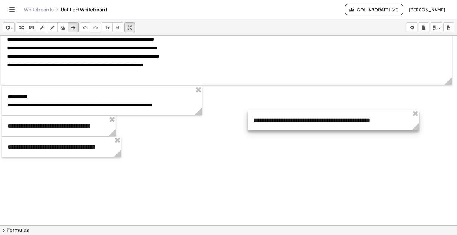
drag, startPoint x: 336, startPoint y: 137, endPoint x: 419, endPoint y: 141, distance: 82.8
click at [419, 141] on div "**********" at bounding box center [229, 166] width 458 height 380
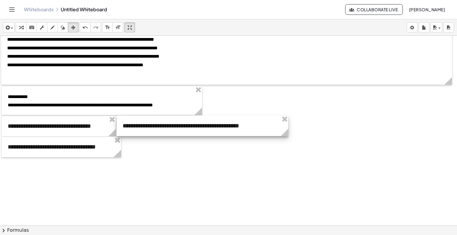
drag, startPoint x: 337, startPoint y: 122, endPoint x: 218, endPoint y: 126, distance: 119.6
click at [218, 126] on div at bounding box center [203, 126] width 172 height 21
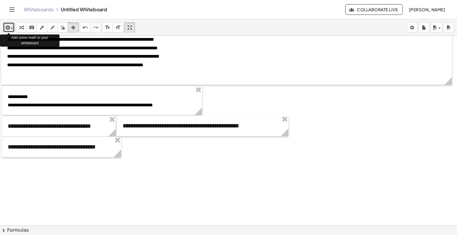
click at [12, 28] on span "button" at bounding box center [12, 28] width 2 height 1
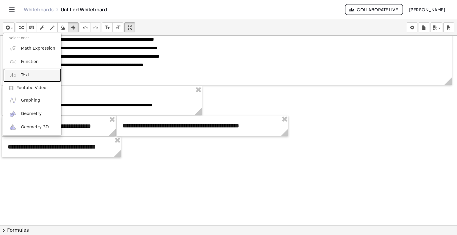
click at [25, 77] on span "Text" at bounding box center [25, 75] width 8 height 6
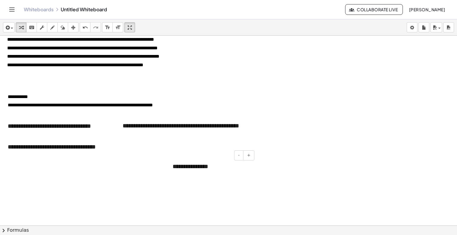
click at [233, 171] on div "**********" at bounding box center [210, 166] width 89 height 21
click at [247, 174] on div "**********" at bounding box center [210, 170] width 89 height 29
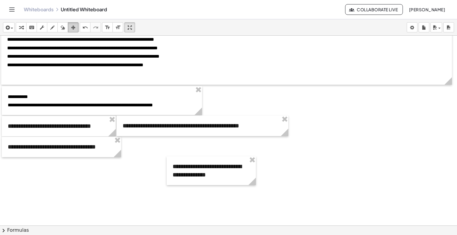
click at [73, 30] on icon "button" at bounding box center [73, 27] width 4 height 7
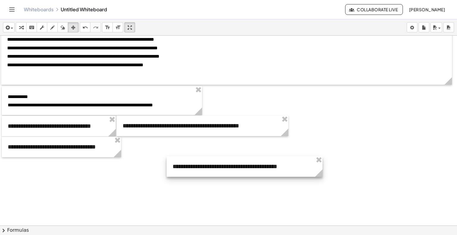
drag, startPoint x: 256, startPoint y: 182, endPoint x: 322, endPoint y: 179, distance: 66.6
click at [322, 179] on div "**********" at bounding box center [229, 166] width 458 height 380
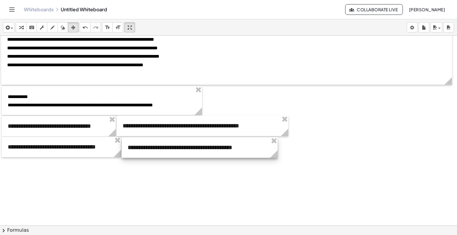
drag, startPoint x: 288, startPoint y: 171, endPoint x: 243, endPoint y: 152, distance: 48.8
click at [243, 152] on div at bounding box center [200, 147] width 156 height 21
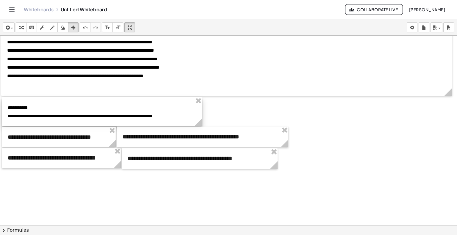
scroll to position [89, 0]
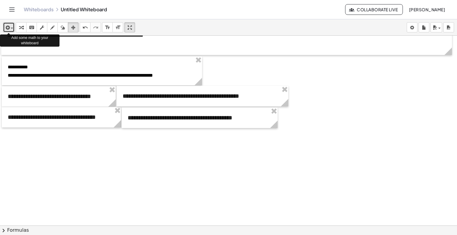
click at [12, 31] on button "insert" at bounding box center [9, 27] width 12 height 10
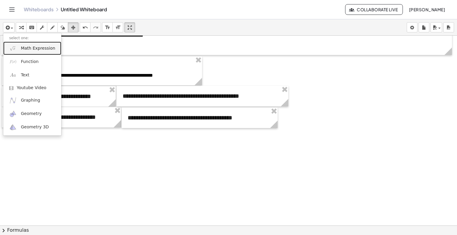
click at [29, 51] on link "Math Expression" at bounding box center [32, 48] width 58 height 13
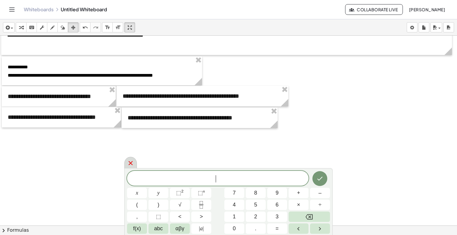
click at [128, 164] on icon at bounding box center [130, 163] width 7 height 7
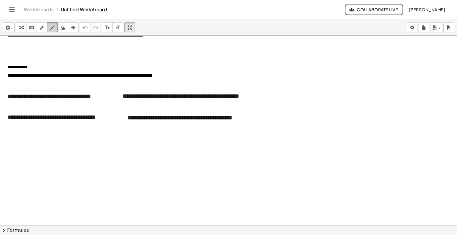
click at [50, 27] on icon "button" at bounding box center [52, 27] width 4 height 7
drag, startPoint x: 228, startPoint y: 88, endPoint x: 222, endPoint y: 90, distance: 5.9
click at [222, 90] on div at bounding box center [229, 136] width 458 height 380
drag, startPoint x: 225, startPoint y: 81, endPoint x: 245, endPoint y: 90, distance: 21.4
click at [246, 87] on div at bounding box center [229, 136] width 458 height 380
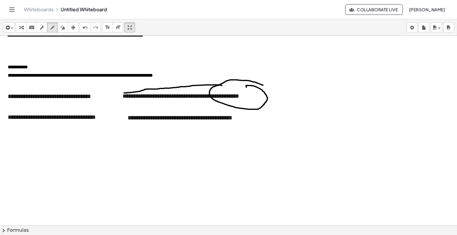
drag, startPoint x: 221, startPoint y: 85, endPoint x: 123, endPoint y: 92, distance: 98.3
click at [122, 92] on div at bounding box center [229, 136] width 458 height 380
drag, startPoint x: 126, startPoint y: 88, endPoint x: 126, endPoint y: 96, distance: 7.7
click at [126, 96] on div at bounding box center [229, 136] width 458 height 380
click at [64, 26] on icon "button" at bounding box center [63, 27] width 4 height 7
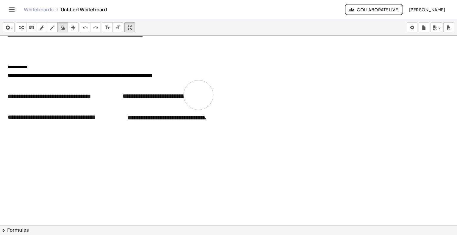
drag, startPoint x: 227, startPoint y: 75, endPoint x: 197, endPoint y: 101, distance: 40.2
click at [194, 98] on div at bounding box center [229, 136] width 458 height 380
click at [12, 28] on span "button" at bounding box center [12, 28] width 2 height 1
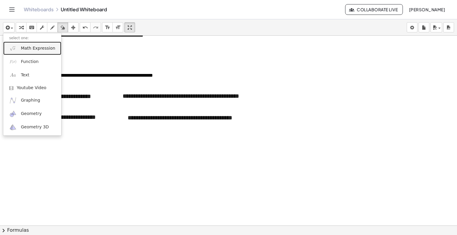
click at [28, 51] on span "Math Expression" at bounding box center [38, 48] width 34 height 6
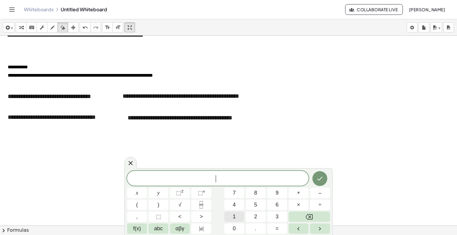
click at [235, 218] on span "1" at bounding box center [233, 217] width 3 height 8
click at [253, 205] on button "5" at bounding box center [256, 205] width 20 height 10
click at [131, 162] on icon at bounding box center [130, 163] width 4 height 4
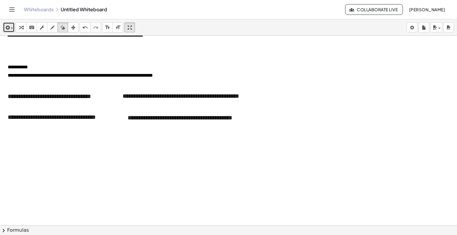
click at [13, 28] on button "insert" at bounding box center [9, 27] width 12 height 10
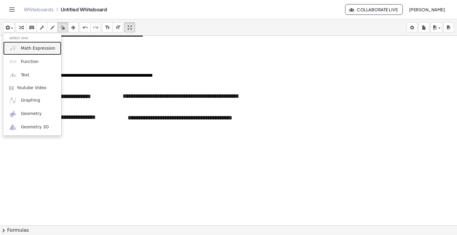
click at [26, 48] on span "Math Expression" at bounding box center [38, 48] width 34 height 6
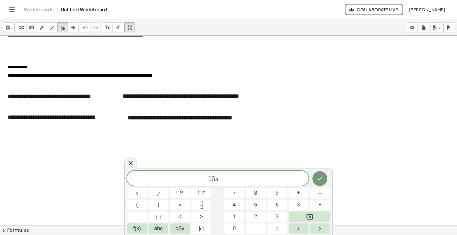
drag, startPoint x: 130, startPoint y: 163, endPoint x: 133, endPoint y: 163, distance: 3.6
click at [134, 162] on icon at bounding box center [130, 163] width 7 height 7
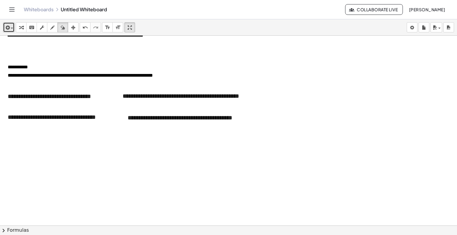
click at [8, 30] on icon "button" at bounding box center [6, 27] width 5 height 7
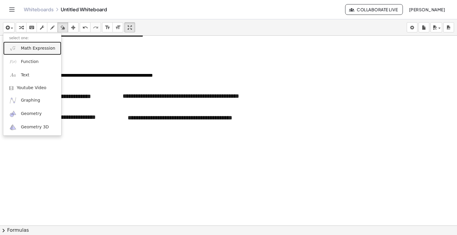
click at [27, 51] on span "Math Expression" at bounding box center [38, 48] width 34 height 6
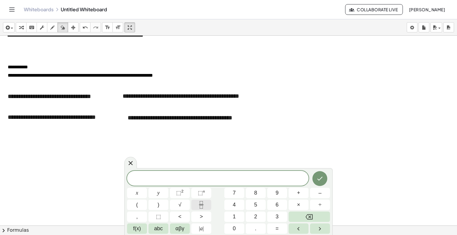
click at [201, 204] on icon "Fraction" at bounding box center [200, 204] width 7 height 7
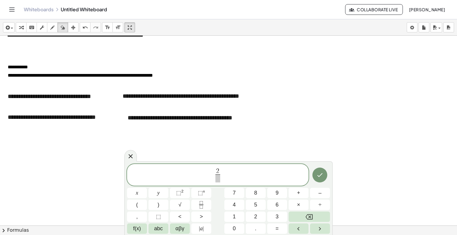
click at [220, 177] on span "2 ​ ​" at bounding box center [217, 175] width 7 height 15
click at [222, 173] on span "2 3 ​ ​" at bounding box center [217, 176] width 181 height 16
click at [299, 205] on span "×" at bounding box center [298, 205] width 3 height 8
click at [234, 216] on span "1" at bounding box center [233, 217] width 3 height 8
click at [256, 216] on span "2" at bounding box center [255, 217] width 3 height 8
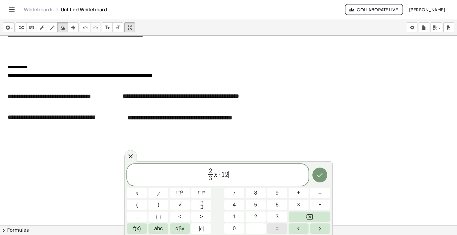
click at [282, 228] on button "=" at bounding box center [277, 229] width 20 height 10
click at [245, 175] on span "2 3 ​ x · 1 2 = ​" at bounding box center [217, 176] width 181 height 16
click at [320, 176] on icon "Done" at bounding box center [319, 175] width 7 height 7
click at [319, 173] on icon "Done" at bounding box center [319, 175] width 7 height 7
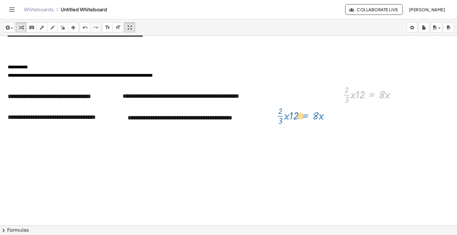
drag, startPoint x: 371, startPoint y: 95, endPoint x: 305, endPoint y: 116, distance: 69.4
click at [305, 116] on div "**********" at bounding box center [229, 136] width 458 height 380
click at [75, 26] on icon "button" at bounding box center [73, 27] width 4 height 7
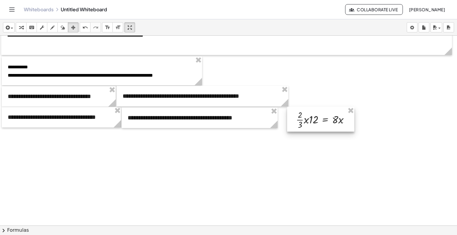
drag, startPoint x: 367, startPoint y: 98, endPoint x: 325, endPoint y: 123, distance: 49.5
click at [322, 123] on div at bounding box center [320, 119] width 67 height 25
click at [355, 131] on div at bounding box center [321, 119] width 67 height 25
drag, startPoint x: 336, startPoint y: 122, endPoint x: 330, endPoint y: 123, distance: 6.4
click at [330, 123] on div at bounding box center [316, 120] width 67 height 25
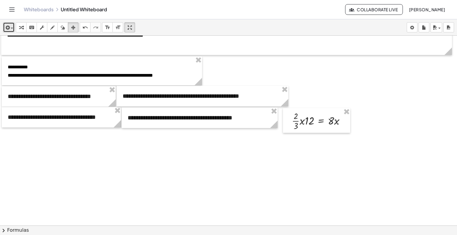
click at [13, 27] on button "insert" at bounding box center [9, 27] width 12 height 10
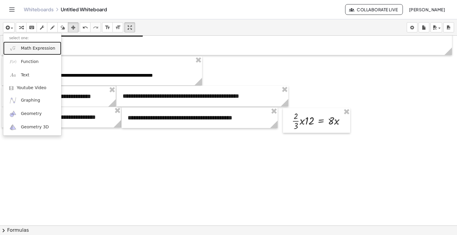
click at [32, 51] on span "Math Expression" at bounding box center [38, 48] width 34 height 6
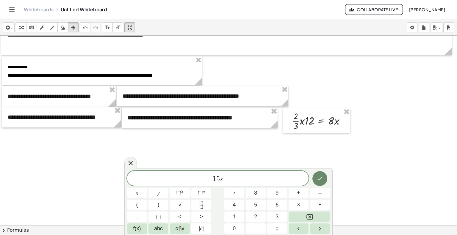
click at [316, 180] on icon "Done" at bounding box center [319, 178] width 7 height 7
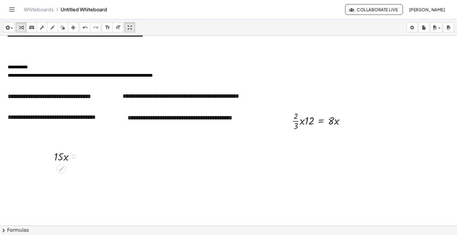
click at [59, 159] on div at bounding box center [66, 156] width 31 height 15
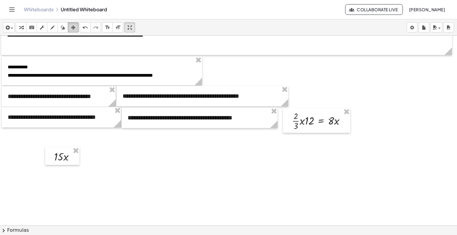
click at [72, 28] on icon "button" at bounding box center [73, 27] width 4 height 7
drag, startPoint x: 64, startPoint y: 157, endPoint x: 311, endPoint y: 95, distance: 255.1
click at [311, 95] on div at bounding box center [310, 95] width 34 height 18
click at [310, 96] on div at bounding box center [308, 95] width 34 height 18
click at [10, 29] on span "button" at bounding box center [10, 28] width 1 height 4
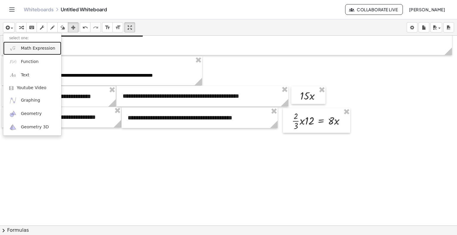
click at [30, 46] on span "Math Expression" at bounding box center [38, 48] width 34 height 6
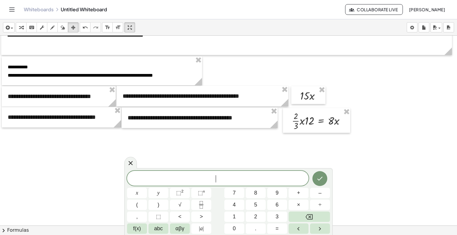
click at [254, 178] on span "​" at bounding box center [217, 179] width 181 height 8
click at [204, 179] on span "1 5 x + 8 x ​" at bounding box center [217, 179] width 181 height 8
click at [140, 205] on button "(" at bounding box center [137, 205] width 20 height 10
click at [158, 205] on span ")" at bounding box center [159, 205] width 2 height 8
click at [240, 178] on span "( ​ 1 5 x + 8 x )" at bounding box center [217, 178] width 181 height 10
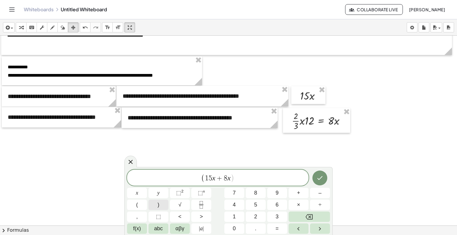
click at [160, 206] on button ")" at bounding box center [158, 205] width 20 height 10
click at [298, 204] on span "×" at bounding box center [298, 205] width 3 height 8
click at [259, 204] on button "5" at bounding box center [256, 205] width 20 height 10
click at [235, 229] on span "0" at bounding box center [233, 229] width 3 height 8
click at [237, 228] on button "0" at bounding box center [234, 229] width 20 height 10
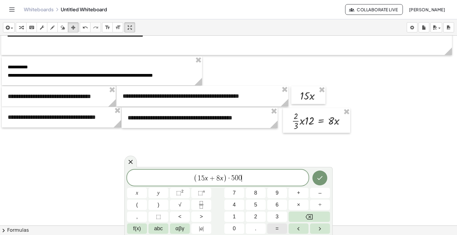
click at [279, 231] on button "=" at bounding box center [277, 229] width 20 height 10
click at [281, 205] on button "6" at bounding box center [277, 205] width 20 height 10
click at [281, 193] on button "9" at bounding box center [277, 193] width 20 height 10
click at [238, 230] on button "0" at bounding box center [234, 229] width 20 height 10
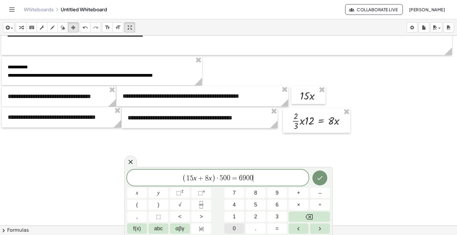
click at [238, 230] on button "0" at bounding box center [234, 229] width 20 height 10
click at [322, 179] on icon "Done" at bounding box center [319, 177] width 7 height 7
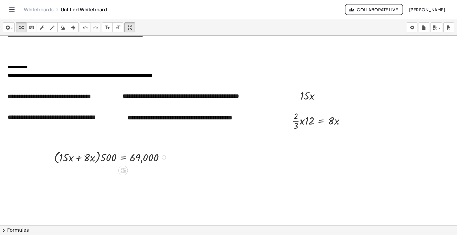
click at [106, 156] on div at bounding box center [111, 157] width 121 height 17
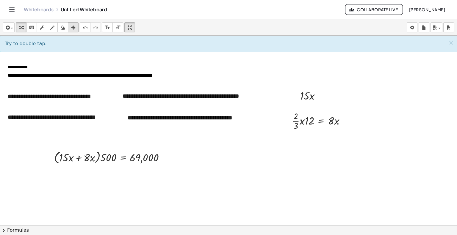
click at [73, 30] on icon "button" at bounding box center [73, 27] width 4 height 7
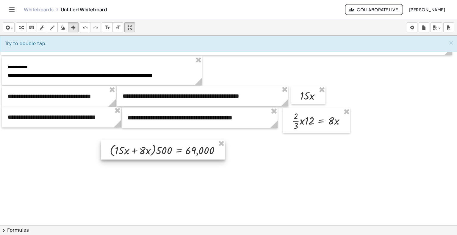
drag, startPoint x: 107, startPoint y: 154, endPoint x: 163, endPoint y: 147, distance: 56.0
click at [163, 147] on div at bounding box center [163, 150] width 124 height 20
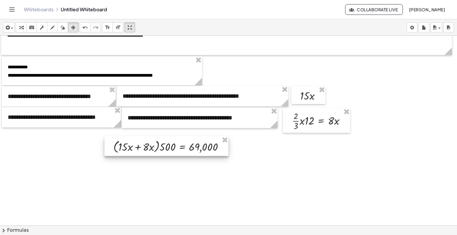
drag, startPoint x: 185, startPoint y: 150, endPoint x: 189, endPoint y: 147, distance: 5.0
click at [189, 147] on div at bounding box center [166, 146] width 124 height 20
click at [191, 147] on div at bounding box center [166, 146] width 124 height 20
click at [6, 24] on icon "button" at bounding box center [6, 27] width 5 height 7
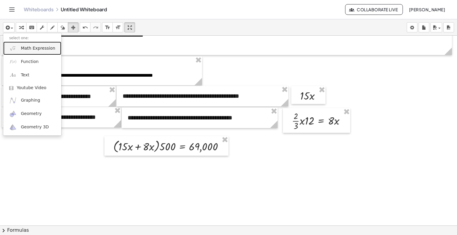
click at [30, 49] on span "Math Expression" at bounding box center [38, 48] width 34 height 6
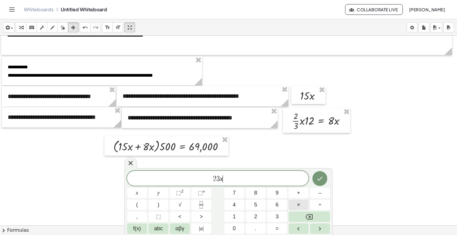
click at [301, 206] on button "×" at bounding box center [298, 205] width 20 height 10
click at [315, 180] on button "Done" at bounding box center [319, 178] width 15 height 15
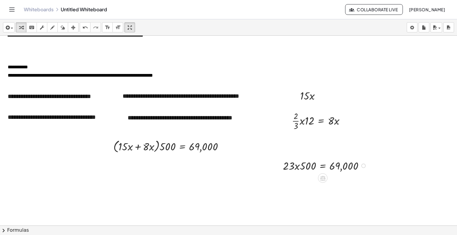
click at [309, 169] on div at bounding box center [326, 165] width 92 height 15
click at [73, 26] on icon "button" at bounding box center [73, 27] width 4 height 7
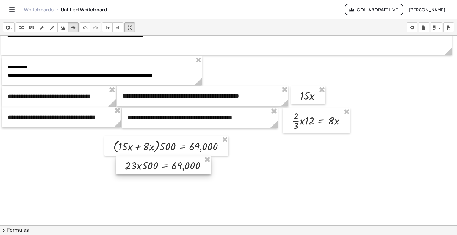
drag, startPoint x: 330, startPoint y: 171, endPoint x: 182, endPoint y: 166, distance: 147.8
click at [182, 166] on div at bounding box center [163, 165] width 95 height 18
click at [153, 166] on div at bounding box center [163, 165] width 95 height 18
click at [152, 166] on div at bounding box center [163, 165] width 95 height 18
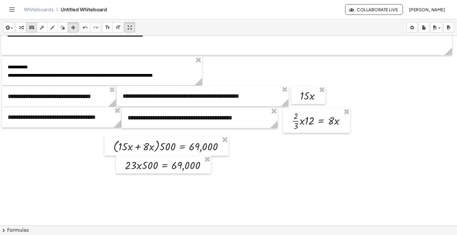
click at [34, 28] on icon "keyboard" at bounding box center [32, 27] width 6 height 7
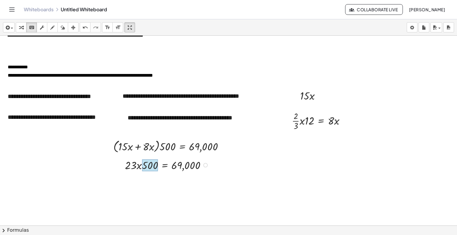
click at [151, 163] on div at bounding box center [150, 165] width 16 height 12
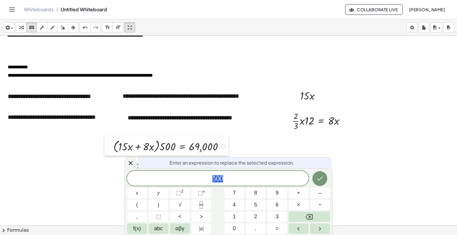
click at [113, 155] on div at bounding box center [108, 146] width 9 height 20
click at [181, 162] on span "Enter an expression to replace the selected expression." at bounding box center [231, 162] width 125 height 7
click at [157, 156] on div "· 23 · x · 500 = 69,000" at bounding box center [163, 165] width 95 height 18
click at [132, 164] on icon at bounding box center [130, 163] width 7 height 7
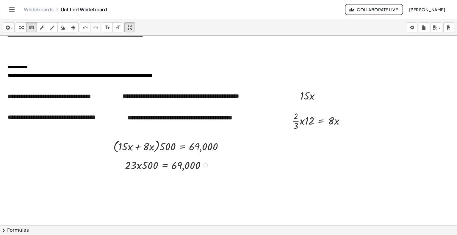
click at [139, 165] on div at bounding box center [168, 164] width 92 height 15
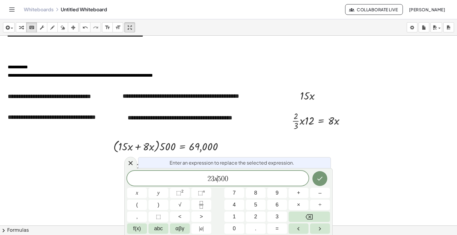
click at [218, 180] on span "5" at bounding box center [219, 178] width 4 height 7
click at [297, 204] on span "×" at bounding box center [298, 205] width 3 height 8
click at [320, 182] on icon "Done" at bounding box center [319, 178] width 7 height 7
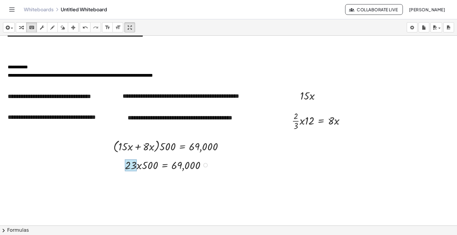
click at [136, 163] on div at bounding box center [131, 165] width 12 height 12
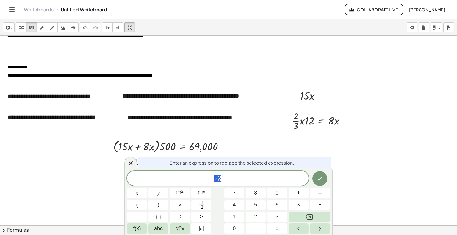
click at [319, 180] on icon "Done" at bounding box center [319, 178] width 7 height 7
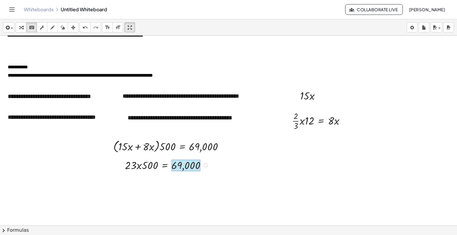
click at [180, 169] on div at bounding box center [185, 166] width 29 height 12
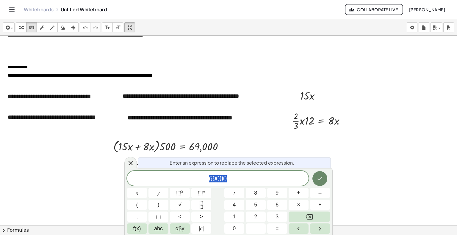
click at [315, 181] on button "Done" at bounding box center [319, 178] width 15 height 15
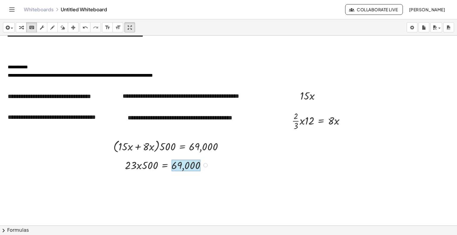
click at [191, 167] on div at bounding box center [185, 166] width 29 height 12
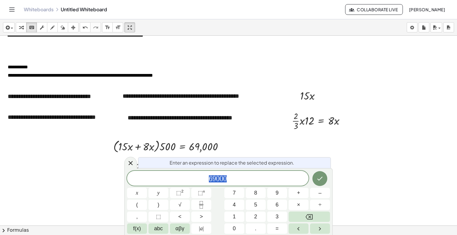
drag, startPoint x: 280, startPoint y: 149, endPoint x: 273, endPoint y: 152, distance: 7.5
click at [280, 148] on div at bounding box center [229, 136] width 458 height 380
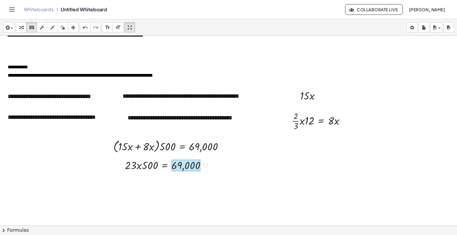
drag, startPoint x: 130, startPoint y: 165, endPoint x: 202, endPoint y: 169, distance: 71.5
click at [206, 165] on div at bounding box center [205, 165] width 4 height 4
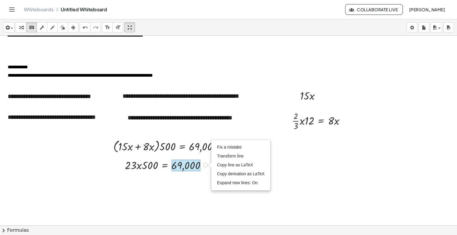
click at [183, 166] on div at bounding box center [185, 166] width 29 height 12
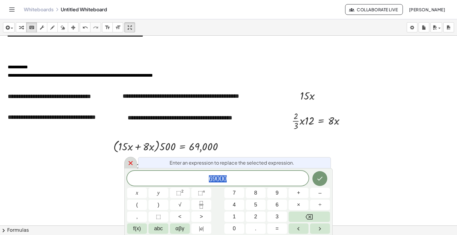
click at [128, 163] on icon at bounding box center [130, 163] width 7 height 7
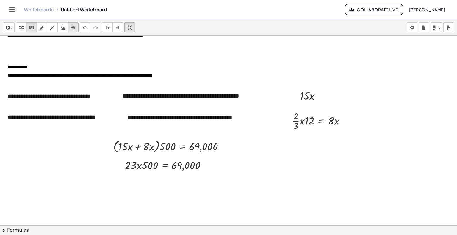
click at [72, 26] on icon "button" at bounding box center [73, 27] width 4 height 7
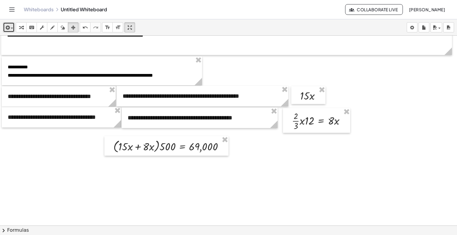
click at [7, 26] on icon "button" at bounding box center [6, 27] width 5 height 7
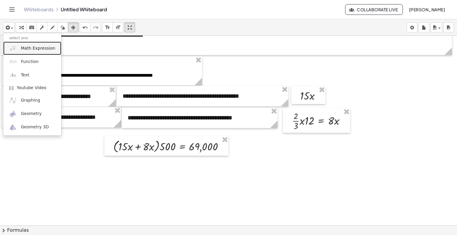
click at [26, 50] on span "Math Expression" at bounding box center [38, 48] width 34 height 6
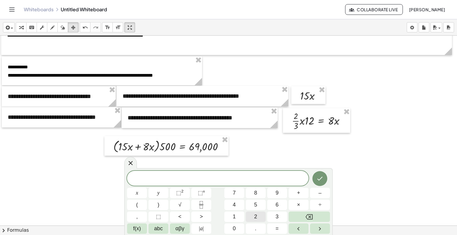
click at [256, 217] on span "2" at bounding box center [255, 217] width 3 height 8
click at [278, 216] on span "3" at bounding box center [276, 217] width 3 height 8
click at [294, 204] on button "×" at bounding box center [298, 205] width 20 height 10
click at [301, 207] on button "×" at bounding box center [298, 205] width 20 height 10
click at [260, 207] on button "5" at bounding box center [256, 205] width 20 height 10
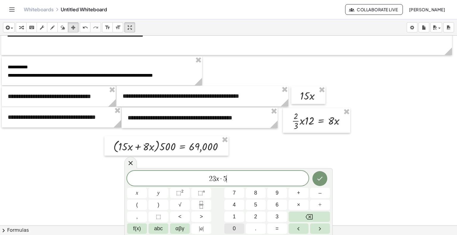
click at [235, 229] on button "0" at bounding box center [234, 229] width 20 height 10
click at [278, 230] on span "=" at bounding box center [276, 229] width 3 height 8
click at [275, 205] on button "6" at bounding box center [277, 205] width 20 height 10
click at [275, 194] on button "9" at bounding box center [277, 193] width 20 height 10
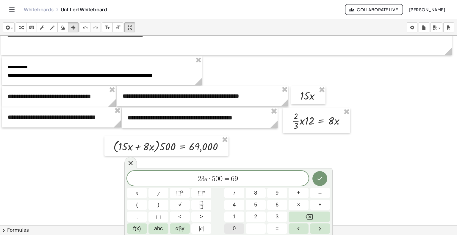
click at [233, 230] on span "0" at bounding box center [233, 229] width 3 height 8
click at [317, 177] on icon "Done" at bounding box center [319, 178] width 7 height 7
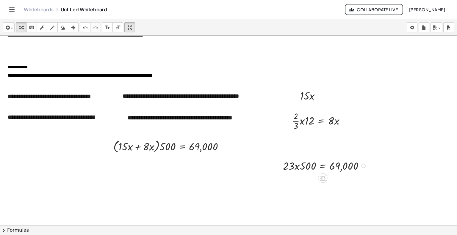
click at [319, 167] on div at bounding box center [326, 165] width 92 height 15
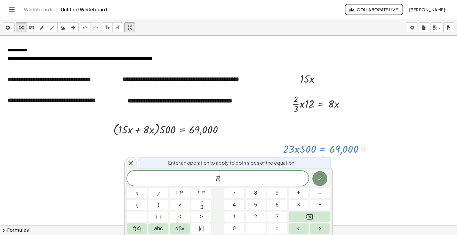
scroll to position [110, 0]
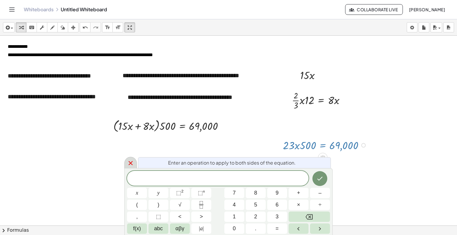
click at [128, 164] on icon at bounding box center [130, 163] width 7 height 7
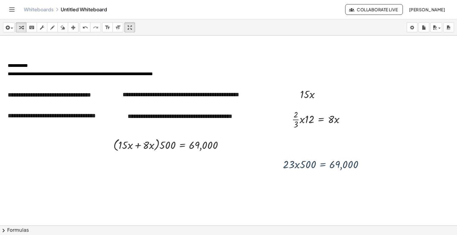
scroll to position [89, 0]
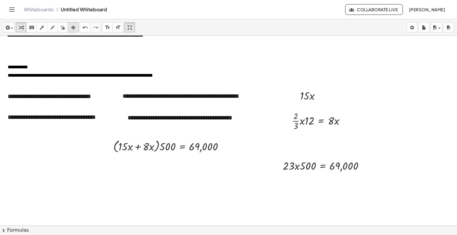
click at [71, 27] on icon "button" at bounding box center [73, 27] width 4 height 7
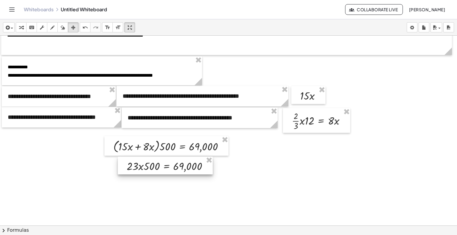
drag, startPoint x: 332, startPoint y: 168, endPoint x: 176, endPoint y: 169, distance: 156.4
click at [176, 169] on div at bounding box center [165, 166] width 95 height 18
drag, startPoint x: 51, startPoint y: 29, endPoint x: 56, endPoint y: 32, distance: 6.1
click at [52, 29] on icon "button" at bounding box center [52, 27] width 4 height 7
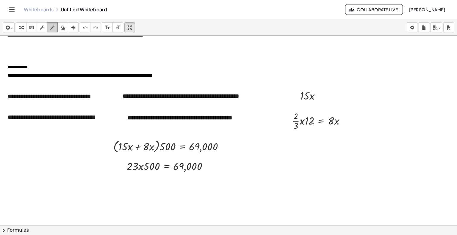
click at [55, 27] on div "button" at bounding box center [52, 27] width 8 height 7
drag, startPoint x: 165, startPoint y: 161, endPoint x: 210, endPoint y: 170, distance: 45.7
click at [156, 171] on div at bounding box center [229, 136] width 458 height 380
drag, startPoint x: 207, startPoint y: 161, endPoint x: 195, endPoint y: 172, distance: 16.6
click at [193, 172] on div at bounding box center [229, 136] width 458 height 380
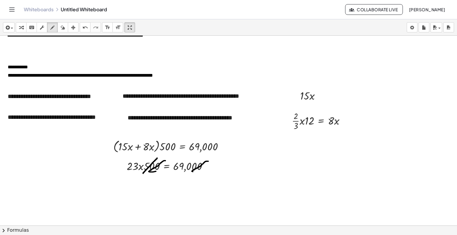
drag, startPoint x: 157, startPoint y: 158, endPoint x: 159, endPoint y: 172, distance: 14.4
click at [144, 174] on div at bounding box center [229, 136] width 458 height 380
drag, startPoint x: 197, startPoint y: 159, endPoint x: 182, endPoint y: 176, distance: 22.5
click at [176, 172] on div at bounding box center [229, 136] width 458 height 380
drag, startPoint x: 179, startPoint y: 174, endPoint x: 179, endPoint y: 183, distance: 8.3
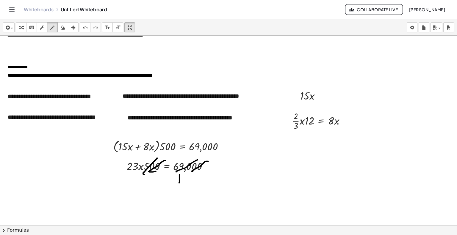
click at [179, 183] on div at bounding box center [229, 136] width 458 height 380
drag, startPoint x: 182, startPoint y: 177, endPoint x: 190, endPoint y: 184, distance: 10.9
click at [185, 185] on div at bounding box center [229, 136] width 458 height 380
drag, startPoint x: 195, startPoint y: 177, endPoint x: 199, endPoint y: 182, distance: 6.3
click at [198, 180] on div at bounding box center [229, 136] width 458 height 380
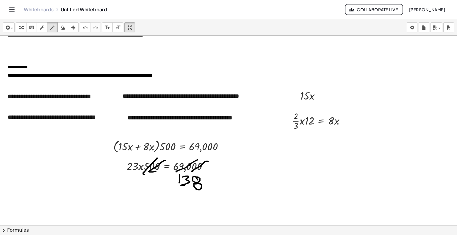
drag, startPoint x: 196, startPoint y: 183, endPoint x: 194, endPoint y: 189, distance: 6.1
click at [195, 185] on div at bounding box center [229, 136] width 458 height 380
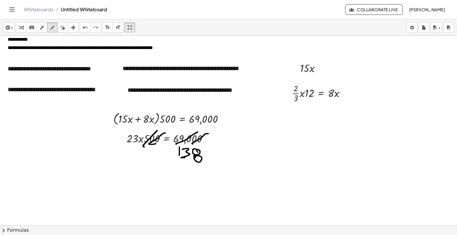
scroll to position [119, 0]
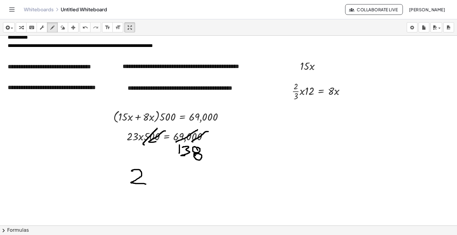
drag, startPoint x: 131, startPoint y: 171, endPoint x: 155, endPoint y: 173, distance: 23.3
click at [146, 184] on div at bounding box center [229, 107] width 458 height 380
drag, startPoint x: 152, startPoint y: 169, endPoint x: 161, endPoint y: 183, distance: 16.6
click at [160, 183] on div at bounding box center [229, 107] width 458 height 380
drag, startPoint x: 177, startPoint y: 174, endPoint x: 169, endPoint y: 183, distance: 12.2
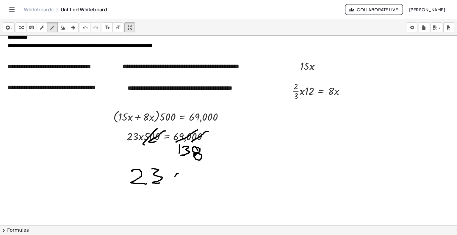
click at [169, 184] on div at bounding box center [229, 107] width 458 height 380
drag, startPoint x: 170, startPoint y: 174, endPoint x: 184, endPoint y: 185, distance: 17.6
click at [184, 186] on div at bounding box center [229, 107] width 458 height 380
drag, startPoint x: 183, startPoint y: 176, endPoint x: 186, endPoint y: 180, distance: 5.7
click at [191, 176] on div at bounding box center [229, 107] width 458 height 380
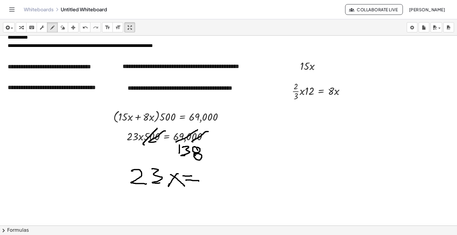
drag, startPoint x: 186, startPoint y: 180, endPoint x: 201, endPoint y: 185, distance: 15.6
click at [198, 182] on div at bounding box center [229, 107] width 458 height 380
drag, startPoint x: 212, startPoint y: 173, endPoint x: 224, endPoint y: 174, distance: 11.9
click at [218, 185] on div at bounding box center [229, 107] width 458 height 380
drag, startPoint x: 224, startPoint y: 172, endPoint x: 253, endPoint y: 177, distance: 29.0
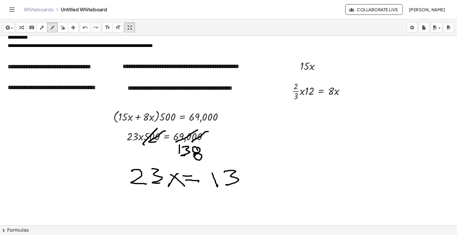
click at [236, 183] on div at bounding box center [229, 107] width 458 height 380
drag, startPoint x: 252, startPoint y: 170, endPoint x: 250, endPoint y: 177, distance: 7.9
click at [249, 176] on div at bounding box center [229, 107] width 458 height 380
drag, startPoint x: 246, startPoint y: 180, endPoint x: 247, endPoint y: 184, distance: 4.5
click at [247, 184] on div at bounding box center [229, 107] width 458 height 380
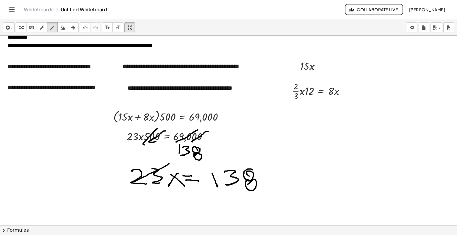
drag, startPoint x: 169, startPoint y: 164, endPoint x: 136, endPoint y: 183, distance: 37.6
click at [135, 182] on div at bounding box center [229, 107] width 458 height 380
drag, startPoint x: 276, startPoint y: 159, endPoint x: 200, endPoint y: 190, distance: 81.6
click at [200, 190] on div at bounding box center [229, 107] width 458 height 380
drag, startPoint x: 188, startPoint y: 197, endPoint x: 172, endPoint y: 202, distance: 16.5
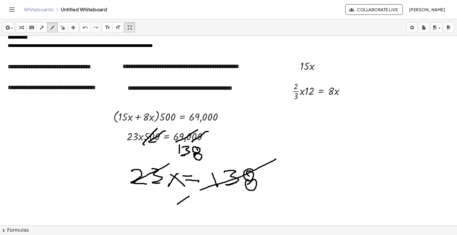
click at [171, 204] on div at bounding box center [229, 107] width 458 height 380
drag, startPoint x: 174, startPoint y: 198, endPoint x: 194, endPoint y: 205, distance: 20.3
click at [191, 207] on div at bounding box center [229, 107] width 458 height 380
drag, startPoint x: 196, startPoint y: 200, endPoint x: 198, endPoint y: 207, distance: 7.2
click at [206, 201] on div at bounding box center [229, 107] width 458 height 380
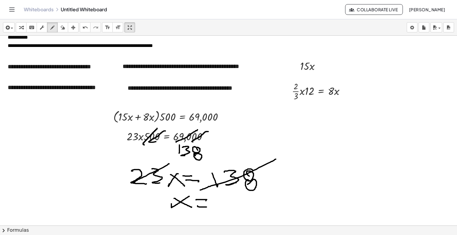
drag, startPoint x: 198, startPoint y: 207, endPoint x: 212, endPoint y: 208, distance: 13.4
click at [208, 207] on div at bounding box center [229, 107] width 458 height 380
drag, startPoint x: 234, startPoint y: 193, endPoint x: 232, endPoint y: 207, distance: 14.4
click at [232, 208] on div at bounding box center [229, 107] width 458 height 380
click at [61, 27] on icon "button" at bounding box center [63, 27] width 4 height 7
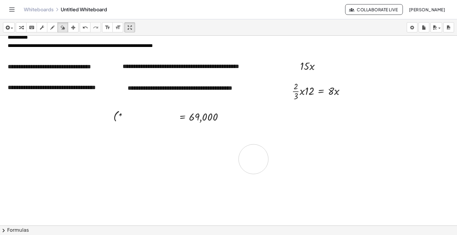
drag, startPoint x: 153, startPoint y: 117, endPoint x: 161, endPoint y: 189, distance: 71.8
click at [216, 154] on div at bounding box center [229, 107] width 458 height 380
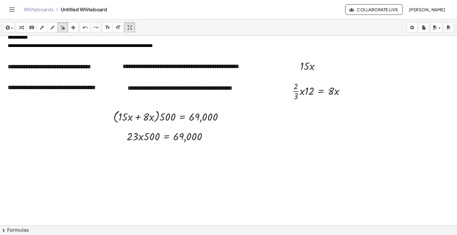
click at [10, 9] on icon "Toggle navigation" at bounding box center [12, 10] width 5 height 4
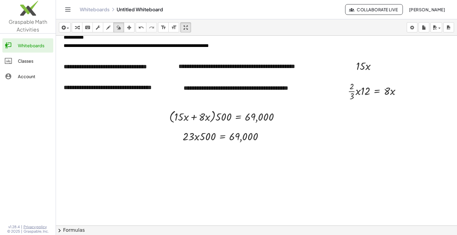
click at [67, 10] on icon "Toggle navigation" at bounding box center [67, 9] width 7 height 7
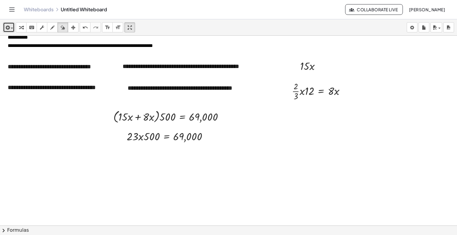
click at [11, 26] on div "button" at bounding box center [8, 27] width 9 height 7
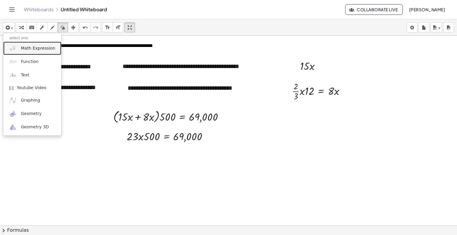
click at [35, 49] on span "Math Expression" at bounding box center [38, 48] width 34 height 6
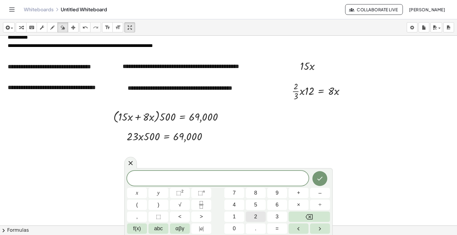
click at [254, 215] on span "2" at bounding box center [255, 217] width 3 height 8
click at [272, 216] on button "3" at bounding box center [277, 217] width 20 height 10
click at [281, 227] on button "=" at bounding box center [277, 229] width 20 height 10
click at [321, 178] on icon "Done" at bounding box center [319, 179] width 5 height 4
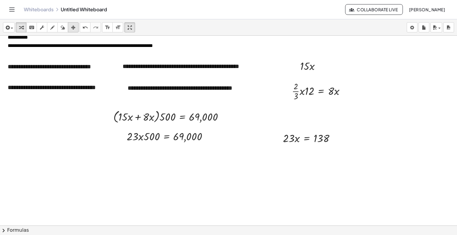
click at [76, 24] on div "button" at bounding box center [73, 27] width 8 height 7
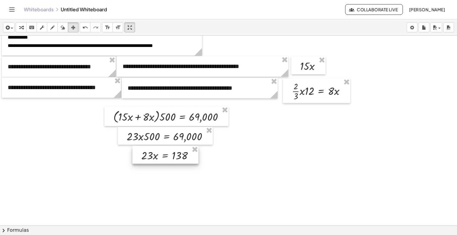
drag, startPoint x: 303, startPoint y: 140, endPoint x: 161, endPoint y: 157, distance: 143.4
click at [161, 157] on div at bounding box center [165, 155] width 66 height 18
click at [9, 26] on icon "button" at bounding box center [6, 27] width 5 height 7
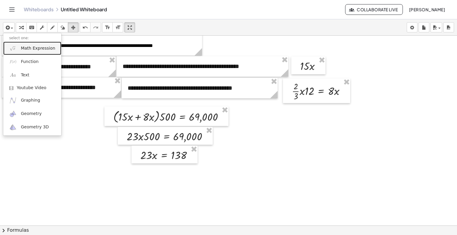
click at [24, 51] on link "Math Expression" at bounding box center [32, 48] width 58 height 13
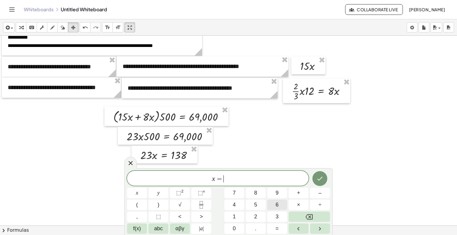
click at [279, 207] on button "6" at bounding box center [277, 205] width 20 height 10
click at [317, 177] on icon "Done" at bounding box center [319, 178] width 7 height 7
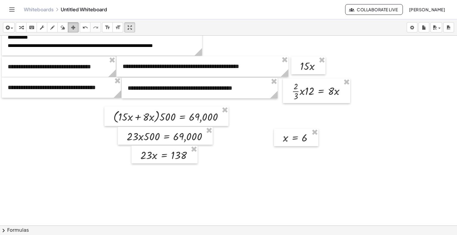
click at [72, 26] on icon "button" at bounding box center [73, 27] width 4 height 7
drag, startPoint x: 284, startPoint y: 140, endPoint x: 166, endPoint y: 174, distance: 122.8
click at [166, 174] on div at bounding box center [167, 173] width 44 height 18
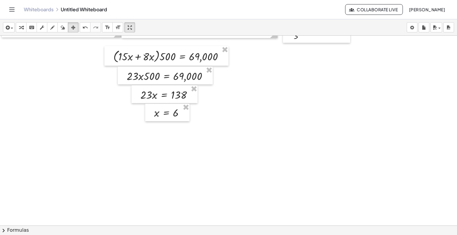
scroll to position [106, 0]
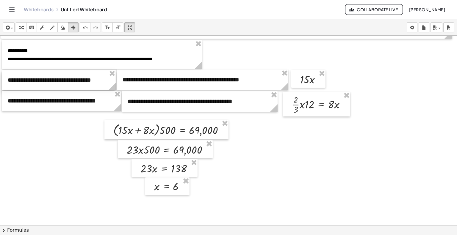
click at [103, 81] on div at bounding box center [59, 80] width 114 height 21
click at [106, 79] on div at bounding box center [59, 80] width 114 height 21
click at [31, 25] on icon "keyboard" at bounding box center [32, 27] width 6 height 7
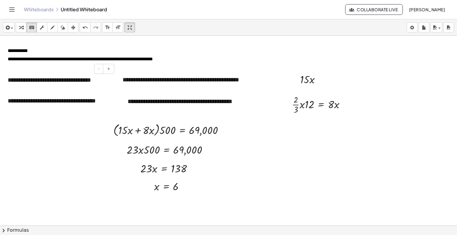
click at [106, 82] on div "**********" at bounding box center [59, 80] width 114 height 21
click at [101, 97] on div "**********" at bounding box center [61, 101] width 119 height 21
click at [114, 103] on div "**********" at bounding box center [61, 101] width 119 height 21
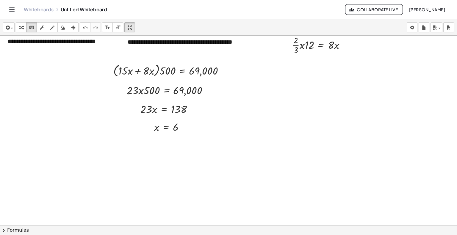
click at [33, 153] on div at bounding box center [229, 156] width 458 height 571
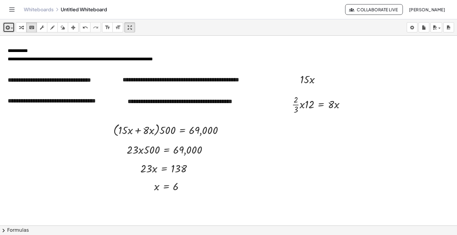
click at [10, 26] on span "button" at bounding box center [10, 28] width 1 height 4
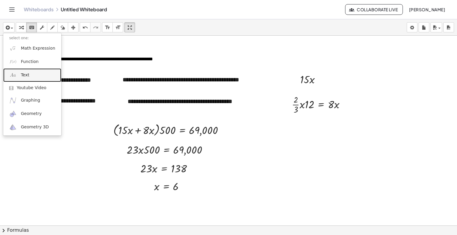
click at [24, 76] on span "Text" at bounding box center [25, 75] width 8 height 6
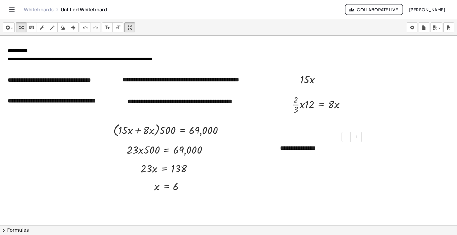
click at [328, 152] on div "**********" at bounding box center [318, 148] width 89 height 21
click at [324, 151] on div "**********" at bounding box center [318, 148] width 89 height 21
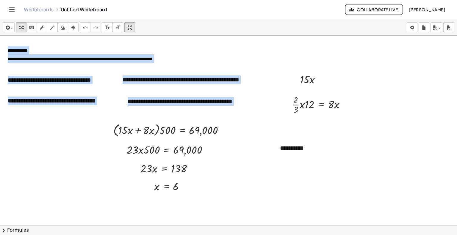
drag, startPoint x: 319, startPoint y: 138, endPoint x: 259, endPoint y: 159, distance: 63.6
click at [229, 166] on div "**********" at bounding box center [229, 215] width 458 height 571
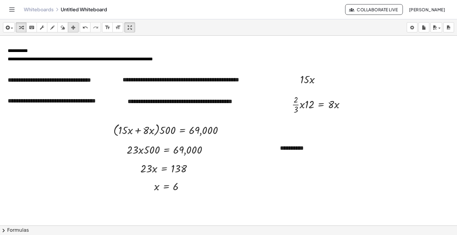
click at [74, 27] on icon "button" at bounding box center [73, 27] width 4 height 7
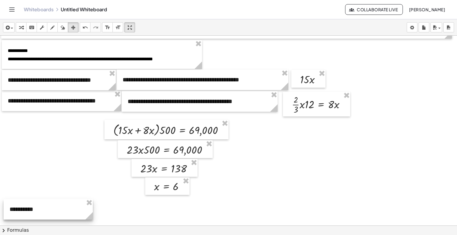
drag, startPoint x: 314, startPoint y: 147, endPoint x: 43, endPoint y: 208, distance: 277.1
click at [43, 208] on div at bounding box center [48, 209] width 89 height 21
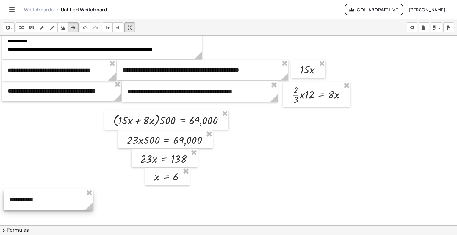
scroll to position [135, 0]
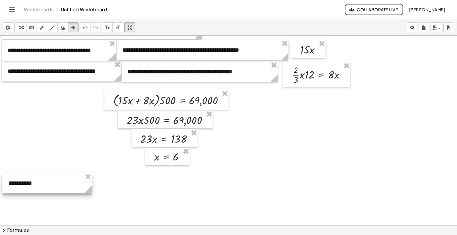
drag, startPoint x: 53, startPoint y: 180, endPoint x: 52, endPoint y: 184, distance: 3.6
click at [52, 184] on div at bounding box center [46, 183] width 89 height 21
click at [89, 186] on circle at bounding box center [89, 191] width 10 height 10
drag, startPoint x: 89, startPoint y: 186, endPoint x: 46, endPoint y: 188, distance: 43.2
click at [43, 189] on g at bounding box center [41, 191] width 10 height 10
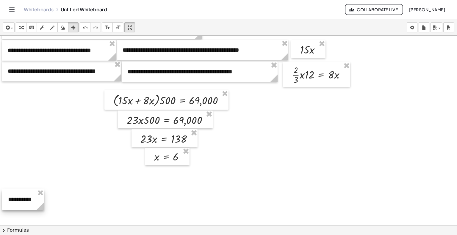
drag, startPoint x: 27, startPoint y: 182, endPoint x: 27, endPoint y: 198, distance: 16.3
click at [27, 198] on div at bounding box center [23, 199] width 42 height 21
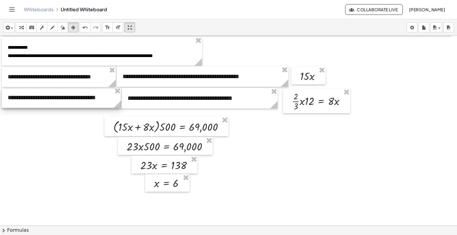
scroll to position [106, 0]
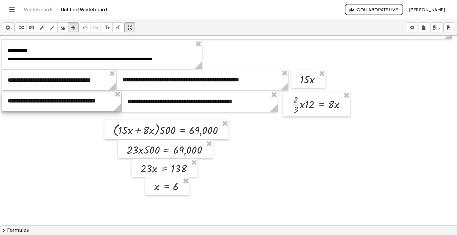
click at [113, 100] on div at bounding box center [61, 101] width 119 height 21
click at [112, 101] on div at bounding box center [60, 101] width 119 height 21
click at [107, 81] on icon at bounding box center [112, 86] width 10 height 10
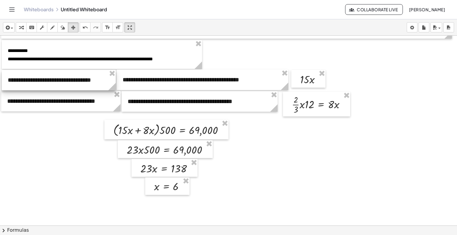
click at [107, 81] on icon at bounding box center [112, 86] width 10 height 10
click at [106, 79] on div at bounding box center [59, 80] width 114 height 21
click at [32, 26] on icon "keyboard" at bounding box center [32, 27] width 6 height 7
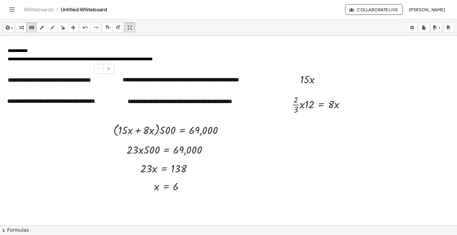
click at [107, 81] on div "**********" at bounding box center [59, 80] width 114 height 21
click at [87, 134] on div at bounding box center [229, 215] width 458 height 571
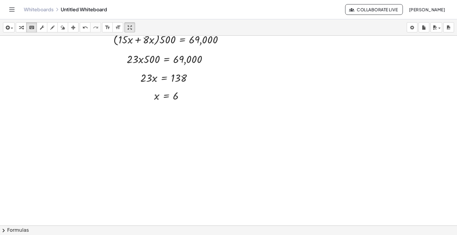
scroll to position [195, 0]
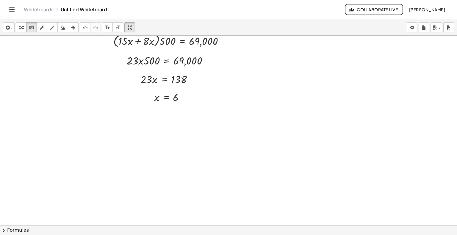
click at [70, 132] on div at bounding box center [229, 126] width 458 height 571
click at [9, 28] on icon "button" at bounding box center [6, 27] width 5 height 7
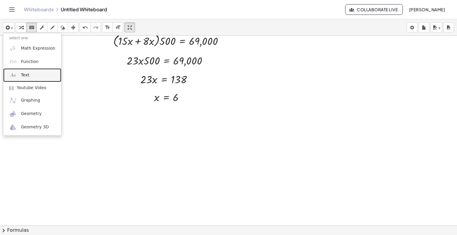
click at [27, 76] on span "Text" at bounding box center [25, 75] width 8 height 6
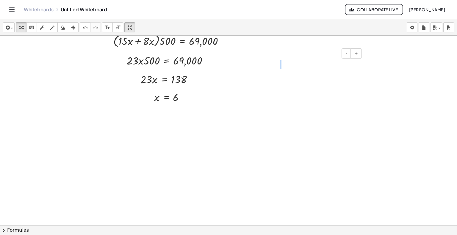
drag, startPoint x: 321, startPoint y: 54, endPoint x: 298, endPoint y: 67, distance: 26.0
click at [307, 63] on div "- +" at bounding box center [318, 64] width 89 height 21
click at [324, 72] on div at bounding box center [318, 64] width 89 height 21
click at [73, 25] on icon "button" at bounding box center [73, 27] width 4 height 7
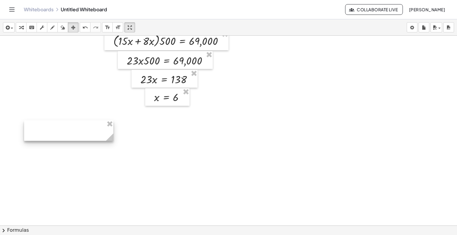
drag, startPoint x: 319, startPoint y: 62, endPoint x: 70, endPoint y: 128, distance: 258.3
click at [70, 128] on div at bounding box center [68, 130] width 89 height 21
click at [68, 130] on div at bounding box center [68, 130] width 89 height 21
click at [69, 130] on div at bounding box center [68, 130] width 89 height 21
click at [30, 28] on icon "keyboard" at bounding box center [32, 27] width 6 height 7
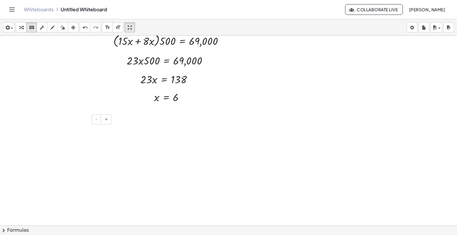
click at [63, 127] on div at bounding box center [68, 130] width 89 height 21
click at [38, 130] on div "**********" at bounding box center [68, 134] width 89 height 29
click at [59, 141] on div "**********" at bounding box center [68, 134] width 89 height 29
click at [74, 27] on icon "button" at bounding box center [73, 27] width 4 height 7
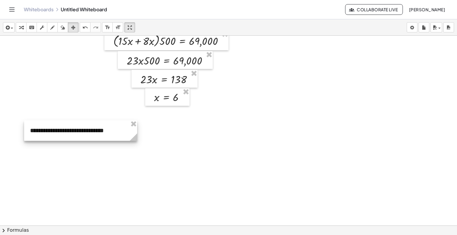
drag, startPoint x: 113, startPoint y: 142, endPoint x: 137, endPoint y: 146, distance: 24.4
click at [137, 146] on div "**********" at bounding box center [229, 126] width 458 height 571
drag, startPoint x: 120, startPoint y: 129, endPoint x: 104, endPoint y: 129, distance: 16.1
click at [104, 129] on div at bounding box center [64, 130] width 113 height 21
click at [103, 130] on div at bounding box center [64, 130] width 113 height 21
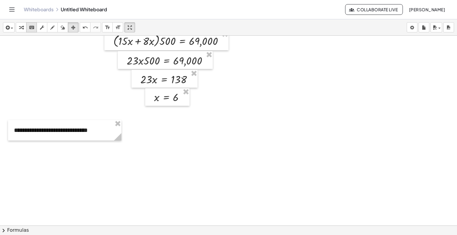
click at [33, 28] on icon "keyboard" at bounding box center [32, 27] width 6 height 7
click at [96, 129] on div "**********" at bounding box center [64, 130] width 113 height 21
click at [105, 132] on div "**********" at bounding box center [64, 130] width 113 height 21
click at [121, 132] on div at bounding box center [229, 126] width 458 height 571
click at [110, 131] on div "**********" at bounding box center [64, 130] width 113 height 21
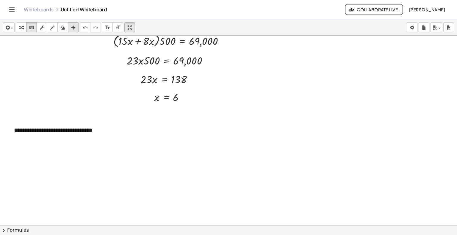
click at [74, 28] on icon "button" at bounding box center [73, 27] width 4 height 7
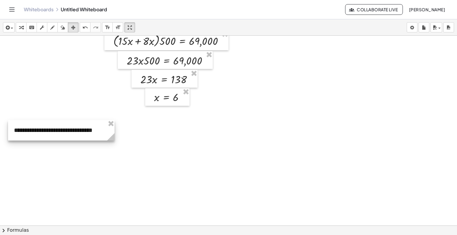
drag, startPoint x: 121, startPoint y: 133, endPoint x: 114, endPoint y: 135, distance: 7.0
click at [114, 135] on circle at bounding box center [112, 138] width 10 height 10
click at [144, 142] on div at bounding box center [229, 126] width 458 height 571
click at [11, 26] on div "button" at bounding box center [8, 27] width 9 height 7
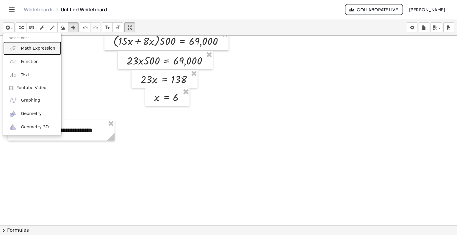
click at [32, 50] on span "Math Expression" at bounding box center [38, 48] width 34 height 6
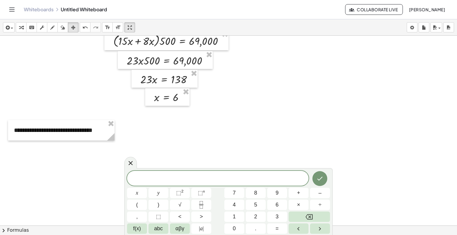
click at [130, 162] on icon at bounding box center [130, 163] width 7 height 7
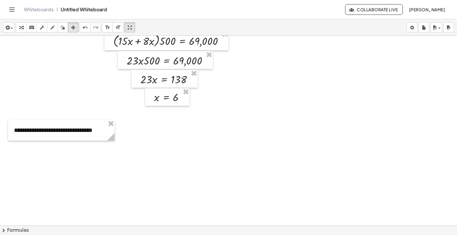
click at [30, 27] on icon "keyboard" at bounding box center [32, 27] width 6 height 7
click at [104, 132] on div "**********" at bounding box center [61, 130] width 106 height 21
click at [110, 132] on div "**********" at bounding box center [61, 130] width 106 height 21
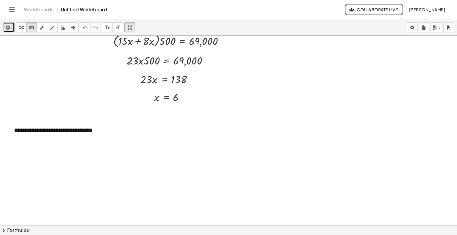
click at [10, 24] on div "button" at bounding box center [8, 27] width 9 height 7
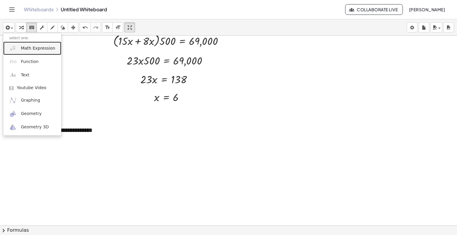
click at [29, 50] on span "Math Expression" at bounding box center [38, 48] width 34 height 6
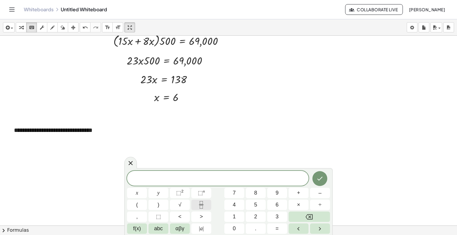
click at [199, 203] on icon "Fraction" at bounding box center [200, 204] width 7 height 7
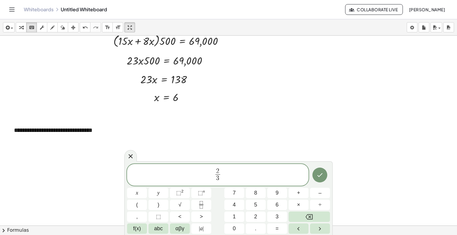
click at [231, 171] on span "2 3 ​ ​" at bounding box center [217, 176] width 181 height 16
click at [320, 176] on icon "Done" at bounding box center [319, 175] width 7 height 7
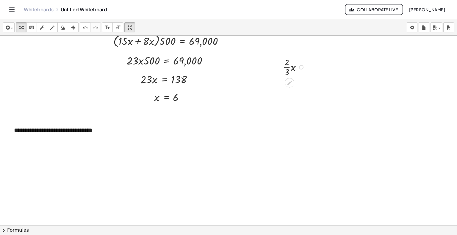
click at [289, 68] on div at bounding box center [294, 67] width 29 height 22
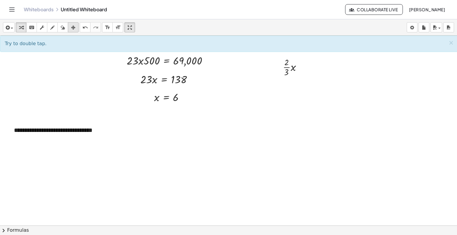
click at [73, 26] on icon "button" at bounding box center [73, 27] width 4 height 7
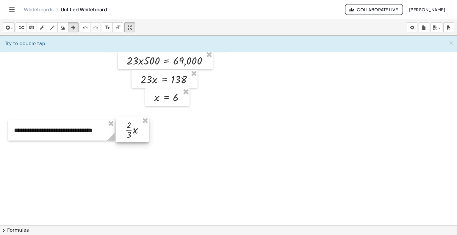
drag, startPoint x: 290, startPoint y: 67, endPoint x: 132, endPoint y: 130, distance: 170.5
click at [132, 130] on div at bounding box center [132, 129] width 33 height 25
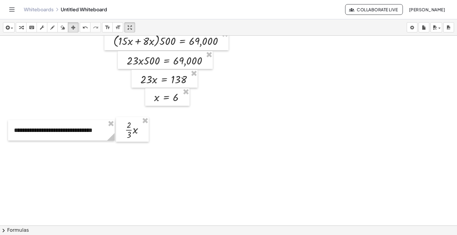
click at [177, 135] on div at bounding box center [229, 126] width 458 height 571
click at [136, 129] on div at bounding box center [132, 129] width 33 height 25
click at [102, 152] on div at bounding box center [229, 126] width 458 height 571
click at [11, 26] on div "button" at bounding box center [8, 27] width 9 height 7
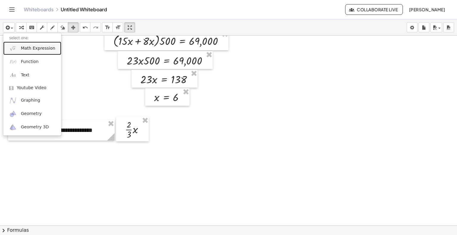
click at [21, 51] on link "Math Expression" at bounding box center [32, 48] width 58 height 13
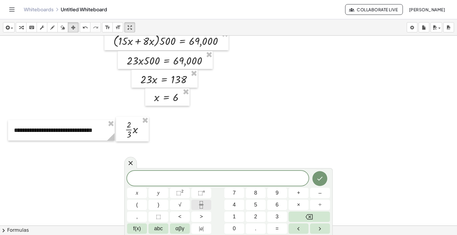
click at [200, 204] on icon "Fraction" at bounding box center [200, 204] width 7 height 7
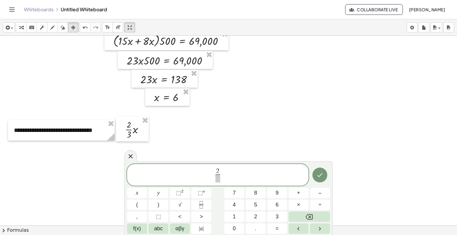
click at [220, 179] on span "2 ​ ​" at bounding box center [217, 175] width 7 height 15
click at [230, 173] on span "2 3 ​ ​" at bounding box center [217, 176] width 181 height 16
click at [303, 205] on button "×" at bounding box center [298, 205] width 20 height 10
click at [275, 203] on span "6" at bounding box center [276, 205] width 3 height 8
click at [281, 229] on button "=" at bounding box center [277, 229] width 20 height 10
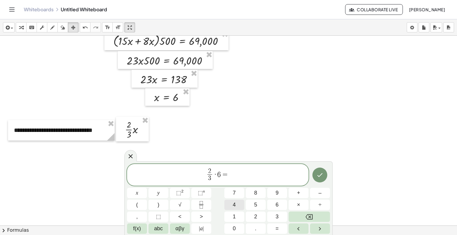
click at [240, 207] on button "4" at bounding box center [234, 205] width 20 height 10
click at [321, 172] on icon "Done" at bounding box center [319, 175] width 7 height 7
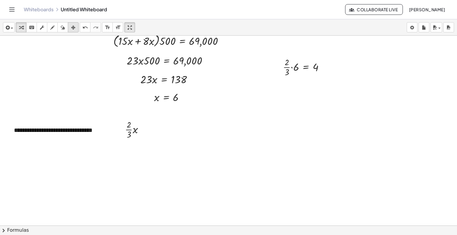
click at [74, 27] on icon "button" at bounding box center [73, 27] width 4 height 7
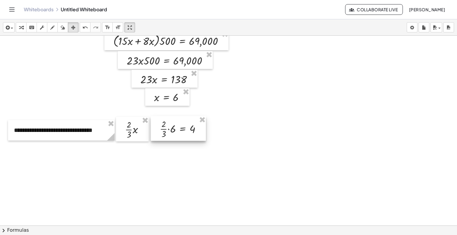
drag, startPoint x: 303, startPoint y: 69, endPoint x: 177, endPoint y: 130, distance: 139.3
click at [179, 131] on div at bounding box center [178, 128] width 55 height 25
click at [175, 158] on div at bounding box center [229, 126] width 458 height 571
click at [52, 165] on div at bounding box center [229, 126] width 458 height 571
click at [8, 29] on icon "button" at bounding box center [6, 27] width 5 height 7
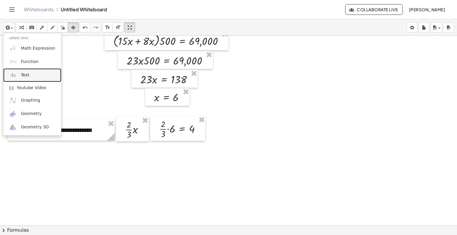
click at [28, 78] on span "Text" at bounding box center [25, 75] width 8 height 6
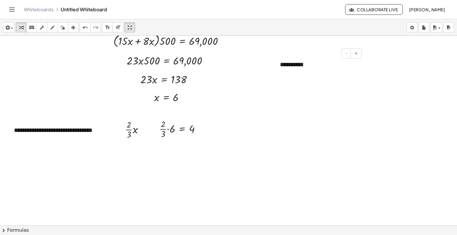
click at [321, 67] on div "**********" at bounding box center [318, 64] width 89 height 21
click at [324, 76] on div "**********" at bounding box center [318, 68] width 89 height 29
click at [77, 30] on div "button" at bounding box center [73, 27] width 8 height 7
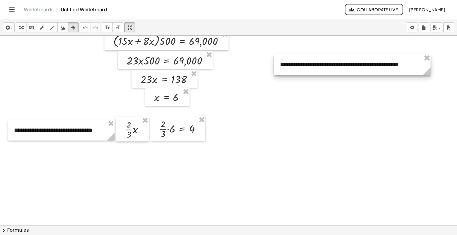
drag, startPoint x: 362, startPoint y: 81, endPoint x: 429, endPoint y: 83, distance: 67.2
click at [429, 83] on div "**********" at bounding box center [229, 126] width 458 height 571
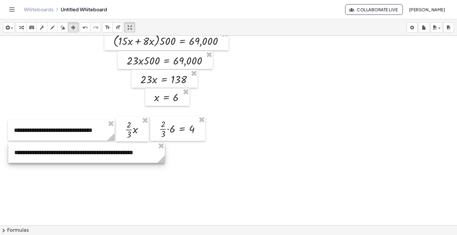
drag, startPoint x: 377, startPoint y: 62, endPoint x: 112, endPoint y: 150, distance: 279.6
click at [112, 150] on div at bounding box center [86, 152] width 156 height 21
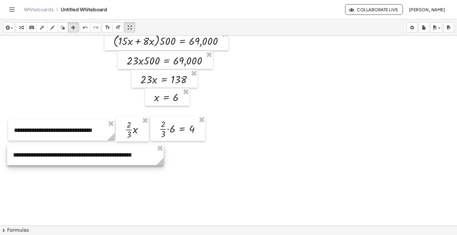
click at [111, 153] on div at bounding box center [85, 155] width 156 height 21
click at [39, 156] on div at bounding box center [85, 155] width 156 height 21
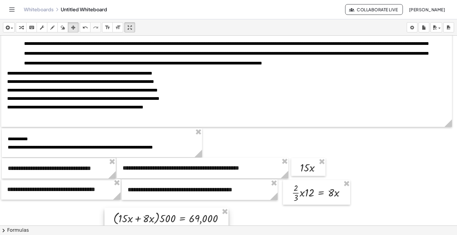
scroll to position [16, 0]
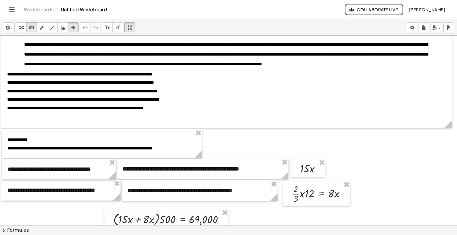
click at [34, 26] on icon "keyboard" at bounding box center [32, 27] width 6 height 7
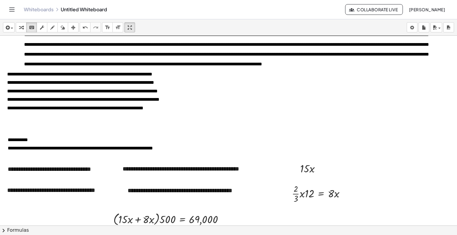
click at [154, 85] on span "**********" at bounding box center [80, 82] width 147 height 4
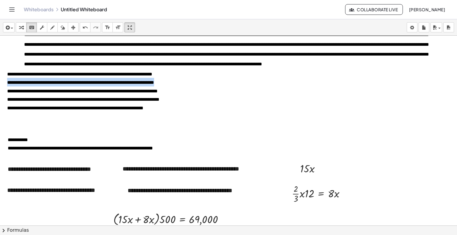
drag, startPoint x: 186, startPoint y: 92, endPoint x: 8, endPoint y: 91, distance: 178.1
click at [8, 85] on span "**********" at bounding box center [80, 82] width 147 height 4
click at [10, 27] on span "button" at bounding box center [10, 28] width 1 height 4
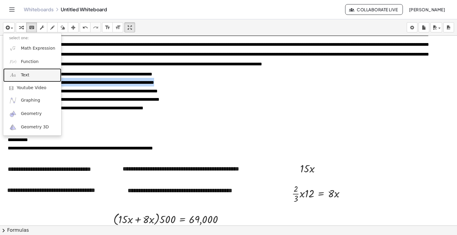
click at [25, 79] on link "Text" at bounding box center [32, 74] width 58 height 13
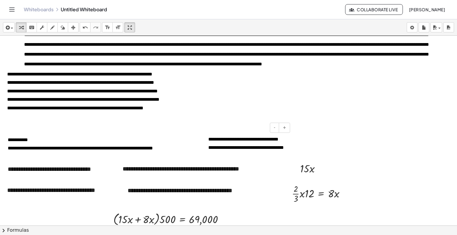
click at [207, 139] on div at bounding box center [205, 147] width 6 height 37
click at [288, 159] on div "**********" at bounding box center [246, 146] width 89 height 37
click at [208, 139] on span "**********" at bounding box center [246, 143] width 76 height 13
click at [74, 27] on icon "button" at bounding box center [73, 27] width 4 height 7
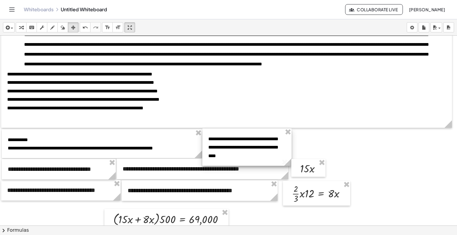
drag, startPoint x: 281, startPoint y: 153, endPoint x: 284, endPoint y: 155, distance: 4.0
click at [281, 153] on div at bounding box center [246, 146] width 89 height 37
click at [285, 147] on div at bounding box center [246, 146] width 89 height 37
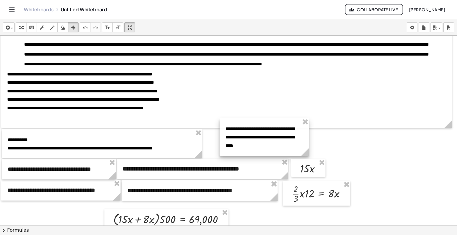
drag, startPoint x: 282, startPoint y: 147, endPoint x: 301, endPoint y: 126, distance: 28.9
click at [301, 125] on div at bounding box center [263, 136] width 89 height 37
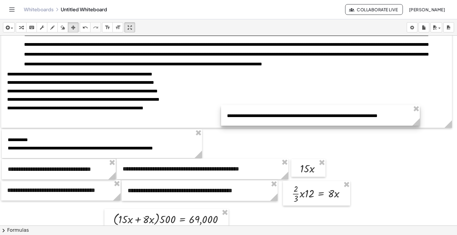
drag, startPoint x: 309, startPoint y: 139, endPoint x: 419, endPoint y: 140, distance: 109.4
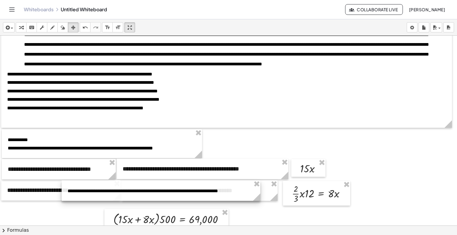
drag, startPoint x: 350, startPoint y: 114, endPoint x: 185, endPoint y: 188, distance: 179.9
click at [190, 189] on div at bounding box center [161, 190] width 199 height 21
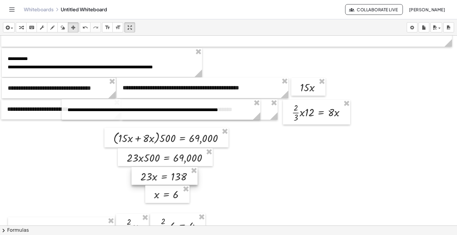
scroll to position [106, 0]
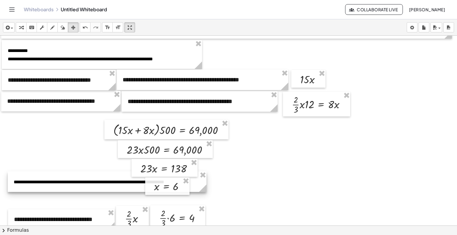
drag, startPoint x: 157, startPoint y: 104, endPoint x: 103, endPoint y: 184, distance: 96.6
click at [103, 184] on div at bounding box center [107, 182] width 199 height 21
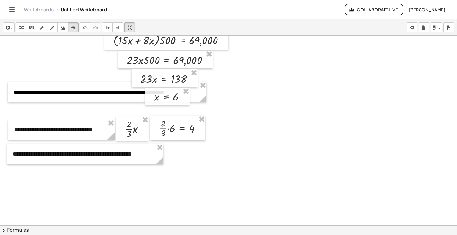
scroll to position [224, 0]
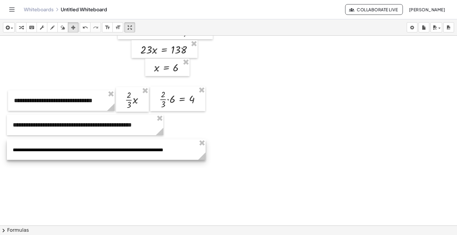
drag, startPoint x: 107, startPoint y: 66, endPoint x: 106, endPoint y: 153, distance: 86.8
click at [106, 153] on div at bounding box center [106, 149] width 199 height 21
click at [107, 152] on div at bounding box center [106, 149] width 199 height 21
click at [169, 149] on div at bounding box center [106, 149] width 199 height 21
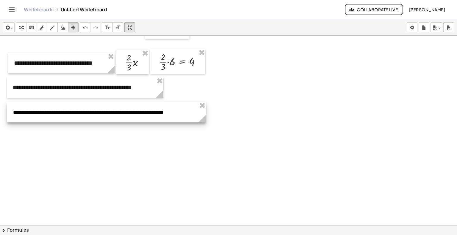
scroll to position [254, 0]
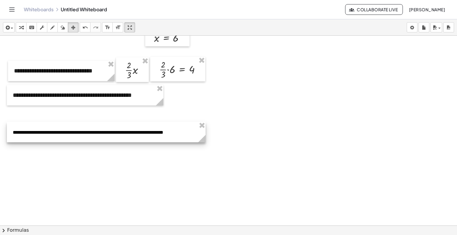
drag, startPoint x: 122, startPoint y: 122, endPoint x: 122, endPoint y: 134, distance: 12.2
click at [122, 134] on div at bounding box center [106, 132] width 199 height 21
click at [143, 136] on div at bounding box center [106, 132] width 199 height 21
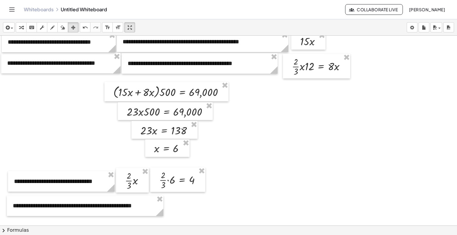
scroll to position [135, 0]
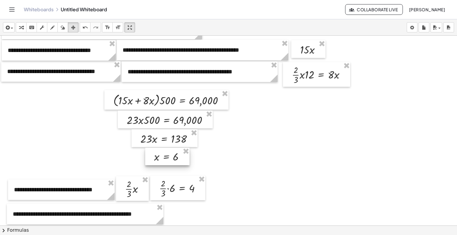
click at [172, 157] on div at bounding box center [167, 157] width 44 height 18
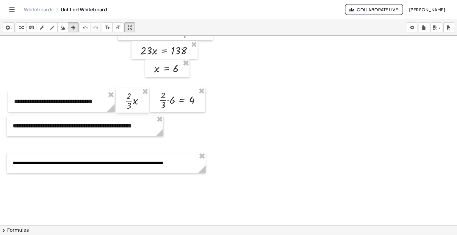
scroll to position [224, 0]
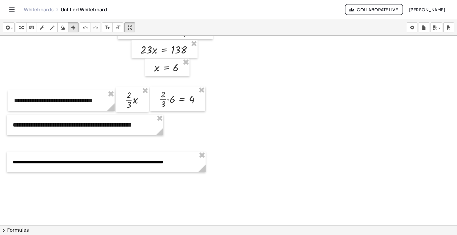
click at [47, 188] on div at bounding box center [229, 96] width 458 height 571
click at [12, 28] on span "button" at bounding box center [12, 28] width 2 height 1
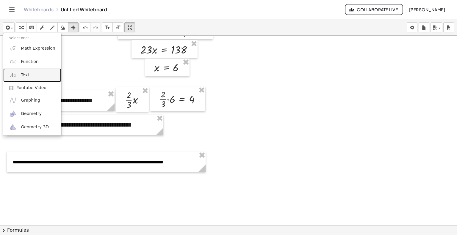
click at [26, 74] on span "Text" at bounding box center [25, 75] width 8 height 6
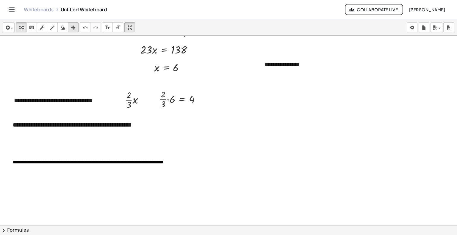
click at [75, 28] on icon "button" at bounding box center [73, 27] width 4 height 7
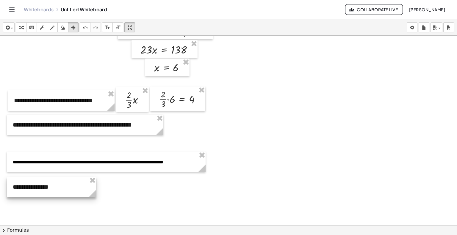
drag, startPoint x: 298, startPoint y: 63, endPoint x: 47, endPoint y: 185, distance: 279.4
click at [47, 185] on div at bounding box center [51, 187] width 89 height 21
click at [56, 189] on div at bounding box center [51, 187] width 89 height 21
click at [30, 26] on icon "keyboard" at bounding box center [32, 27] width 6 height 7
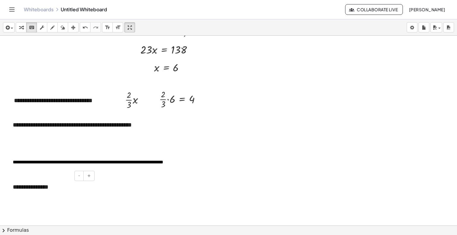
click at [42, 184] on div "**********" at bounding box center [51, 187] width 89 height 21
drag, startPoint x: -27, startPoint y: 177, endPoint x: -51, endPoint y: 178, distance: 23.8
click at [0, 178] on html "**********" at bounding box center [228, 117] width 457 height 235
drag, startPoint x: 54, startPoint y: 188, endPoint x: 59, endPoint y: 189, distance: 5.8
click at [54, 188] on div "**********" at bounding box center [51, 195] width 89 height 37
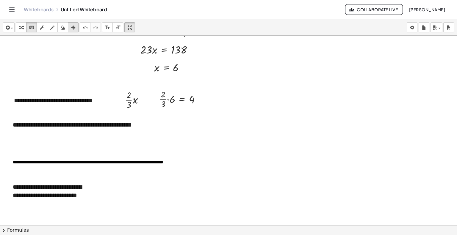
drag, startPoint x: 74, startPoint y: 30, endPoint x: 75, endPoint y: 88, distance: 58.0
click at [74, 29] on icon "button" at bounding box center [73, 27] width 4 height 7
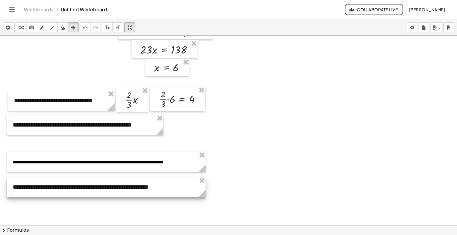
drag, startPoint x: 95, startPoint y: 209, endPoint x: 205, endPoint y: 197, distance: 110.1
click at [205, 197] on icon at bounding box center [201, 193] width 7 height 7
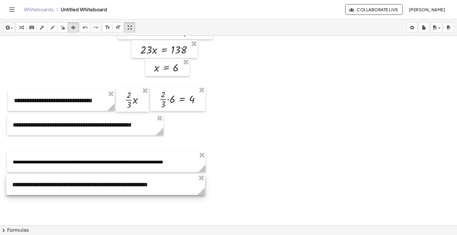
click at [152, 185] on div at bounding box center [105, 184] width 199 height 21
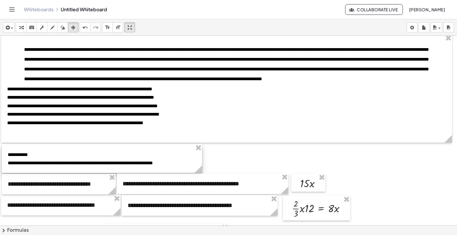
scroll to position [0, 0]
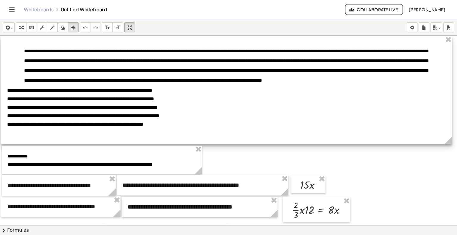
click at [103, 97] on div at bounding box center [226, 90] width 450 height 108
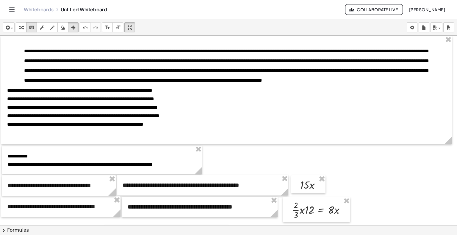
click at [33, 25] on icon "keyboard" at bounding box center [32, 27] width 6 height 7
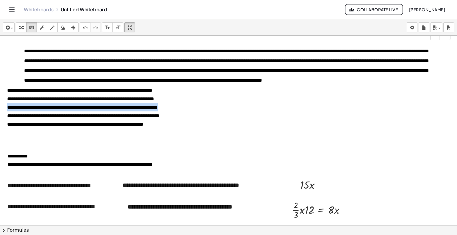
drag, startPoint x: 7, startPoint y: 118, endPoint x: 188, endPoint y: 117, distance: 181.3
click at [188, 111] on div "**********" at bounding box center [226, 107] width 438 height 9
copy span "**********"
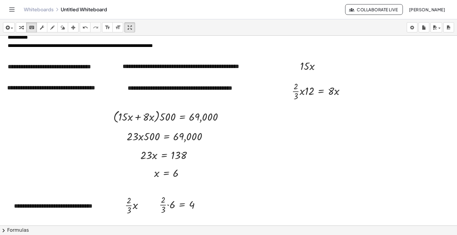
scroll to position [238, 0]
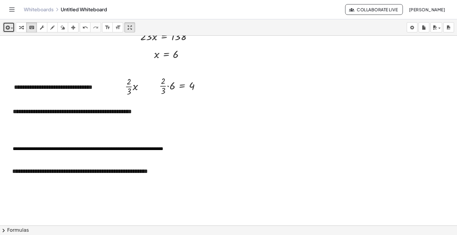
click at [12, 27] on div "button" at bounding box center [8, 27] width 9 height 7
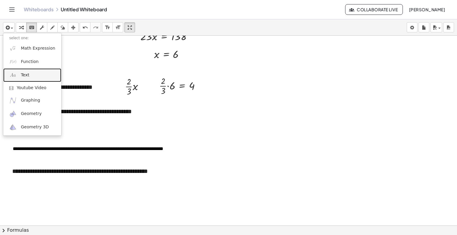
click at [29, 77] on link "Text" at bounding box center [32, 74] width 58 height 13
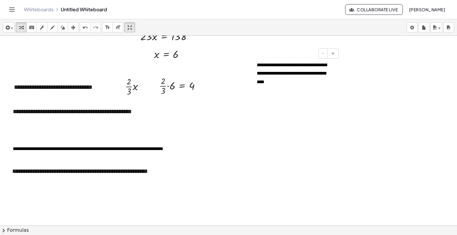
click at [257, 66] on span "**********" at bounding box center [292, 73] width 70 height 21
drag, startPoint x: 75, startPoint y: 27, endPoint x: 94, endPoint y: 39, distance: 22.8
click at [75, 27] on icon "button" at bounding box center [73, 27] width 4 height 7
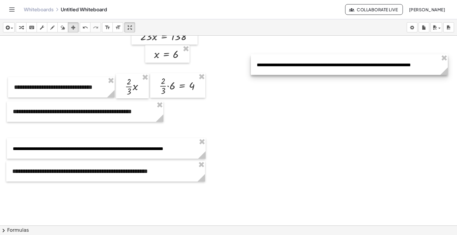
drag, startPoint x: 340, startPoint y: 90, endPoint x: 447, endPoint y: 79, distance: 108.1
click at [447, 79] on div "**********" at bounding box center [229, 83] width 458 height 571
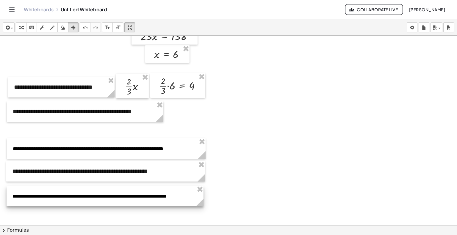
drag, startPoint x: 381, startPoint y: 62, endPoint x: 137, endPoint y: 193, distance: 277.2
click at [137, 193] on div at bounding box center [105, 196] width 197 height 21
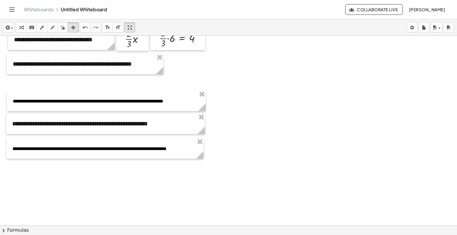
scroll to position [297, 0]
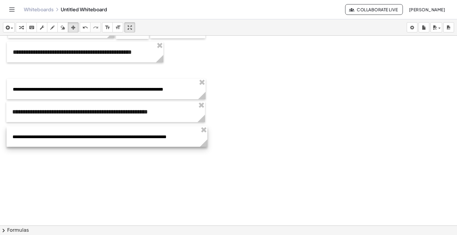
drag, startPoint x: 203, startPoint y: 143, endPoint x: 207, endPoint y: 144, distance: 3.6
click at [207, 144] on icon at bounding box center [203, 142] width 7 height 7
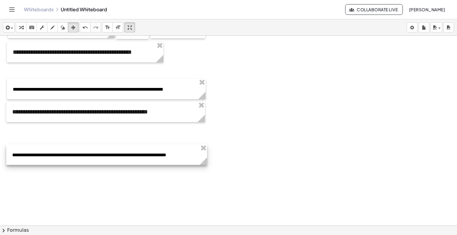
drag, startPoint x: 143, startPoint y: 136, endPoint x: 144, endPoint y: 155, distance: 18.2
click at [143, 155] on div at bounding box center [106, 154] width 201 height 21
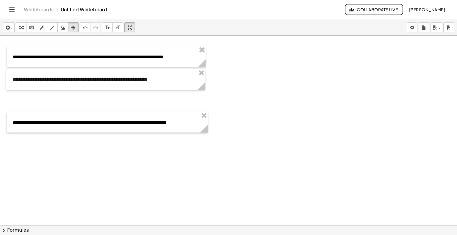
scroll to position [357, 0]
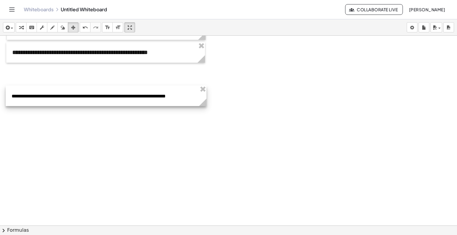
click at [141, 101] on div at bounding box center [106, 96] width 201 height 21
click at [10, 26] on span "button" at bounding box center [10, 28] width 1 height 4
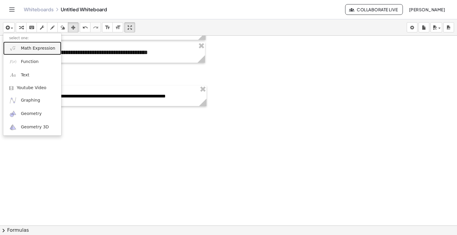
drag, startPoint x: 25, startPoint y: 48, endPoint x: 31, endPoint y: 48, distance: 6.0
click at [26, 48] on span "Math Expression" at bounding box center [38, 48] width 34 height 6
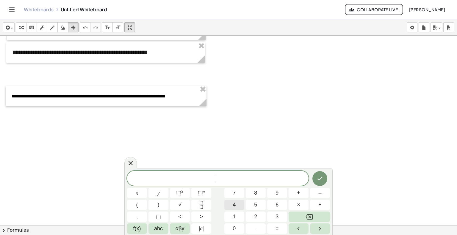
click at [238, 207] on button "4" at bounding box center [234, 205] width 20 height 10
click at [302, 206] on button "×" at bounding box center [298, 205] width 20 height 10
click at [238, 216] on button "1" at bounding box center [234, 217] width 20 height 10
click at [256, 212] on button "2" at bounding box center [256, 217] width 20 height 10
click at [277, 226] on span "=" at bounding box center [276, 229] width 3 height 8
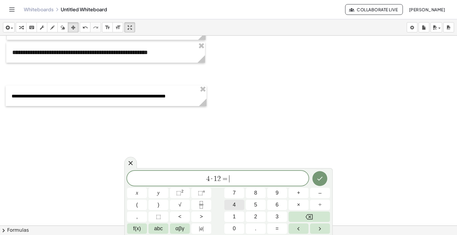
click at [234, 206] on span "4" at bounding box center [233, 205] width 3 height 8
click at [253, 191] on button "8" at bounding box center [256, 193] width 20 height 10
click at [317, 179] on icon "Done" at bounding box center [319, 179] width 5 height 4
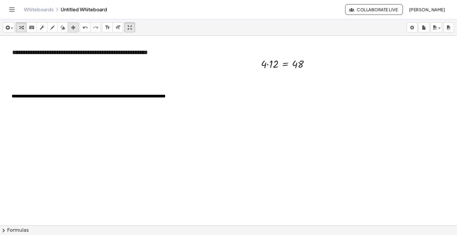
click at [75, 25] on icon "button" at bounding box center [73, 27] width 4 height 7
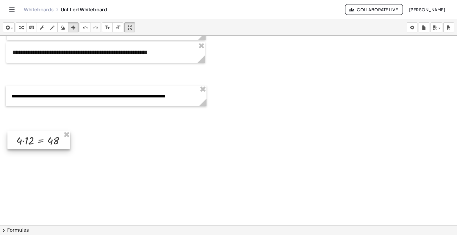
drag, startPoint x: 288, startPoint y: 64, endPoint x: 42, endPoint y: 140, distance: 257.2
click at [42, 140] on div at bounding box center [38, 140] width 63 height 18
drag, startPoint x: 36, startPoint y: 141, endPoint x: 37, endPoint y: 138, distance: 3.7
click at [37, 138] on div at bounding box center [38, 137] width 63 height 18
click at [10, 28] on icon "button" at bounding box center [6, 27] width 5 height 7
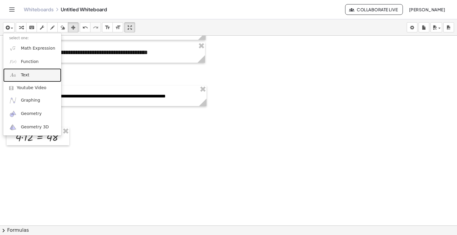
click at [34, 77] on link "Text" at bounding box center [32, 74] width 58 height 13
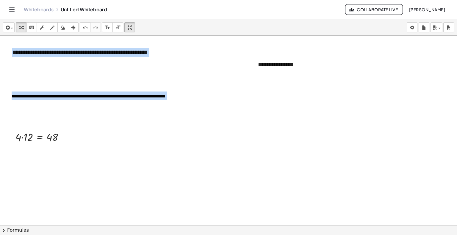
drag, startPoint x: 306, startPoint y: 54, endPoint x: 275, endPoint y: 83, distance: 43.1
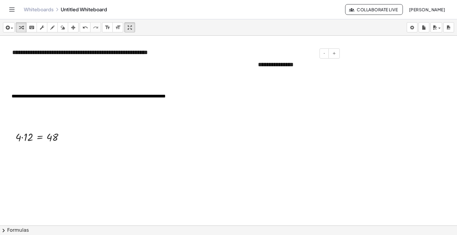
click at [279, 66] on div "**********" at bounding box center [296, 64] width 89 height 21
drag, startPoint x: 304, startPoint y: 67, endPoint x: 174, endPoint y: 57, distance: 130.3
click at [309, 72] on div "**********" at bounding box center [296, 64] width 89 height 21
drag, startPoint x: 274, startPoint y: 71, endPoint x: 258, endPoint y: 68, distance: 16.3
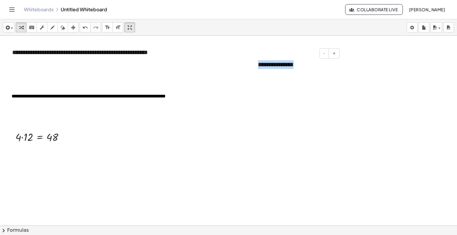
click at [258, 68] on div "**********" at bounding box center [296, 64] width 89 height 21
click at [299, 66] on div "*********" at bounding box center [296, 64] width 89 height 21
click at [283, 73] on div "**********" at bounding box center [296, 68] width 89 height 29
click at [73, 26] on icon "button" at bounding box center [73, 27] width 4 height 7
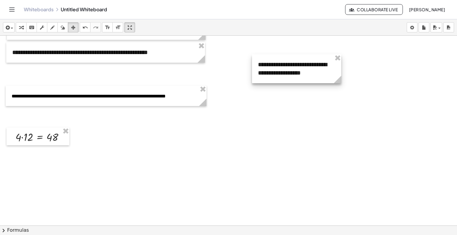
click at [320, 73] on div at bounding box center [296, 68] width 89 height 29
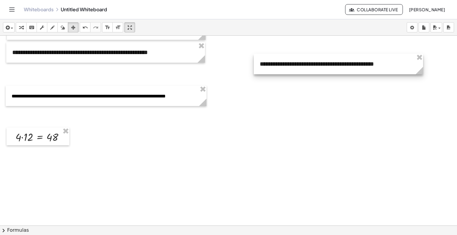
drag, startPoint x: 342, startPoint y: 78, endPoint x: 422, endPoint y: 78, distance: 80.0
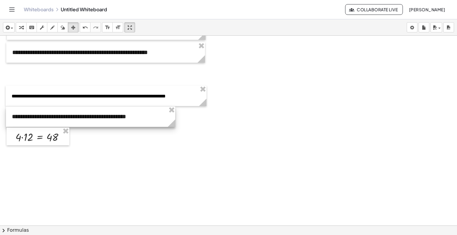
drag, startPoint x: 375, startPoint y: 63, endPoint x: 127, endPoint y: 116, distance: 253.1
click at [127, 116] on div at bounding box center [90, 116] width 169 height 21
click at [12, 26] on div "button" at bounding box center [8, 27] width 9 height 7
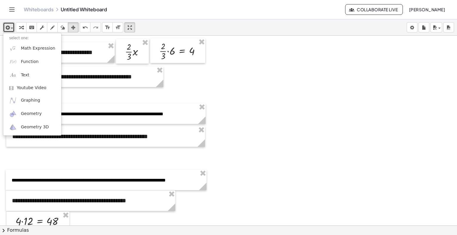
scroll to position [268, 0]
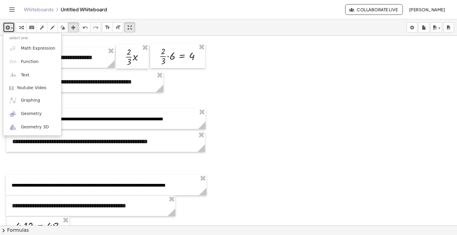
click at [108, 97] on div at bounding box center [229, 53] width 458 height 571
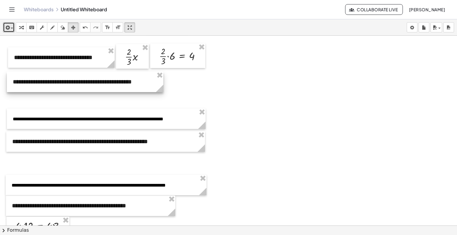
click at [59, 85] on div at bounding box center [85, 82] width 156 height 21
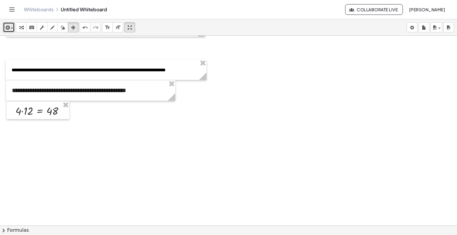
scroll to position [385, 0]
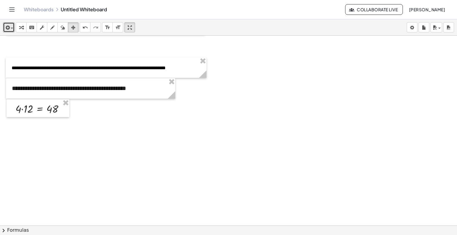
click at [34, 129] on div at bounding box center [229, 31] width 458 height 761
click at [38, 89] on div at bounding box center [90, 88] width 169 height 21
drag, startPoint x: 38, startPoint y: 89, endPoint x: 23, endPoint y: 91, distance: 14.5
click at [23, 91] on div at bounding box center [90, 88] width 169 height 21
click at [10, 29] on span "button" at bounding box center [10, 28] width 1 height 4
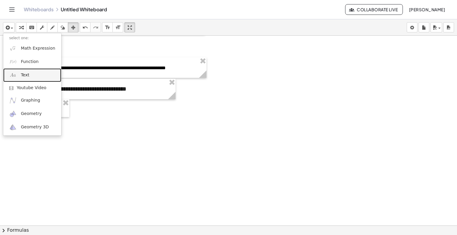
click at [24, 75] on span "Text" at bounding box center [25, 75] width 8 height 6
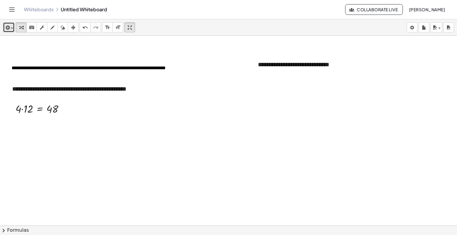
click at [11, 27] on div "button" at bounding box center [8, 27] width 9 height 7
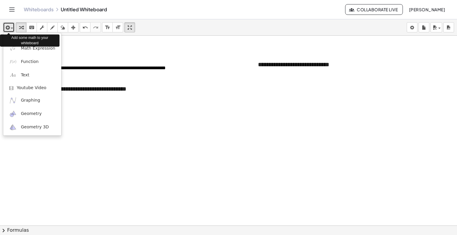
click at [11, 27] on span "button" at bounding box center [10, 28] width 1 height 4
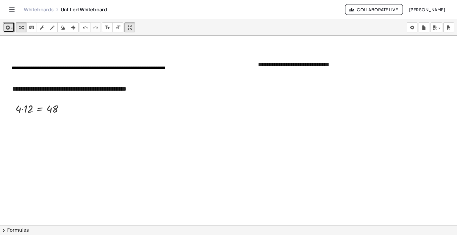
click at [73, 28] on icon "button" at bounding box center [73, 27] width 4 height 7
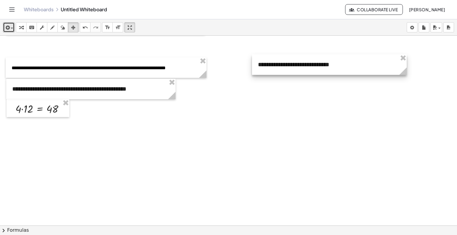
drag, startPoint x: 340, startPoint y: 78, endPoint x: 405, endPoint y: 79, distance: 65.4
click at [405, 79] on div "**********" at bounding box center [229, 31] width 458 height 761
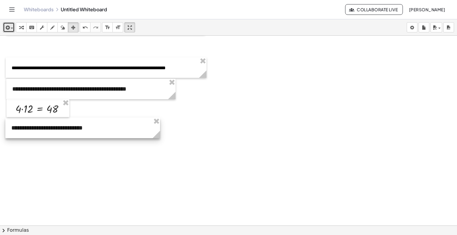
drag, startPoint x: 347, startPoint y: 64, endPoint x: 101, endPoint y: 127, distance: 254.4
click at [101, 127] on div at bounding box center [82, 128] width 155 height 21
click at [122, 126] on div at bounding box center [82, 128] width 155 height 21
click at [100, 130] on div at bounding box center [82, 130] width 155 height 21
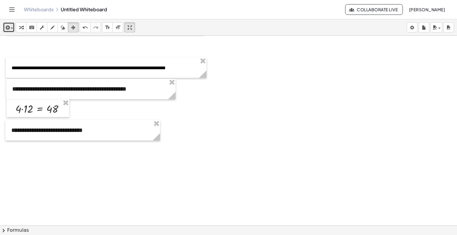
click at [11, 27] on div "button" at bounding box center [8, 27] width 9 height 7
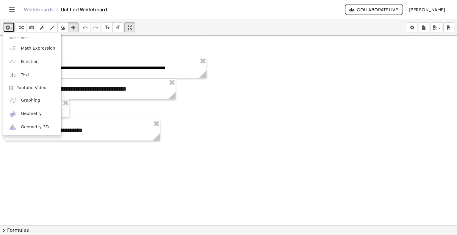
click at [12, 28] on span "button" at bounding box center [12, 28] width 2 height 1
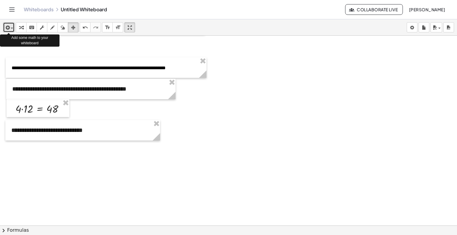
click at [10, 26] on span "button" at bounding box center [10, 28] width 1 height 4
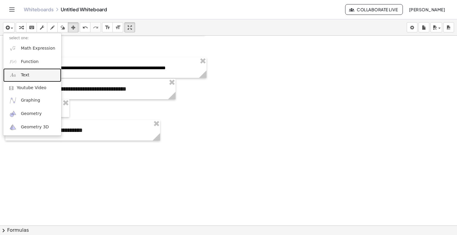
click at [26, 76] on span "Text" at bounding box center [25, 75] width 8 height 6
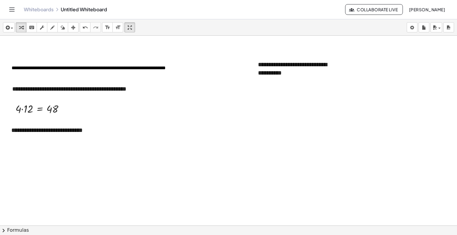
drag, startPoint x: 245, startPoint y: 129, endPoint x: 244, endPoint y: 120, distance: 8.5
click at [246, 126] on div at bounding box center [229, 31] width 458 height 761
click at [73, 29] on icon "button" at bounding box center [73, 27] width 4 height 7
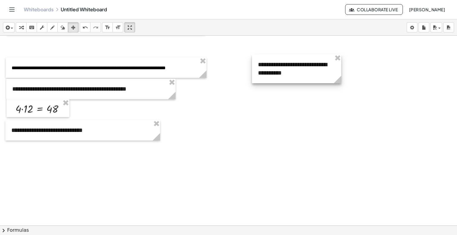
click at [336, 67] on div at bounding box center [296, 68] width 89 height 29
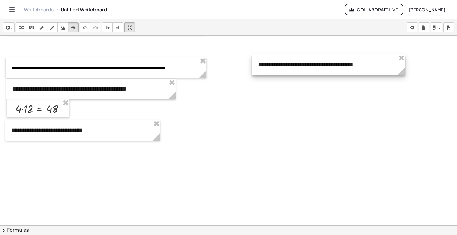
drag, startPoint x: 340, startPoint y: 81, endPoint x: 403, endPoint y: 81, distance: 63.3
click at [403, 81] on div "**********" at bounding box center [229, 31] width 458 height 761
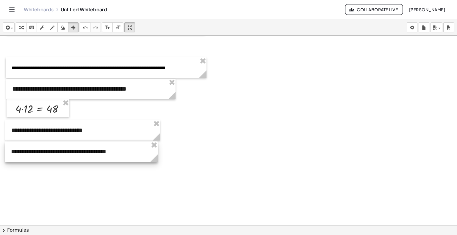
drag, startPoint x: 368, startPoint y: 65, endPoint x: 121, endPoint y: 152, distance: 261.6
click at [121, 152] on div at bounding box center [81, 151] width 152 height 21
click at [105, 157] on div at bounding box center [81, 151] width 152 height 21
click at [34, 171] on div at bounding box center [229, 31] width 458 height 761
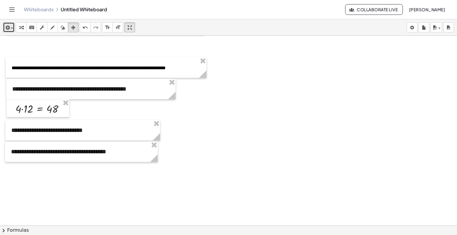
click at [9, 27] on icon "button" at bounding box center [6, 27] width 5 height 7
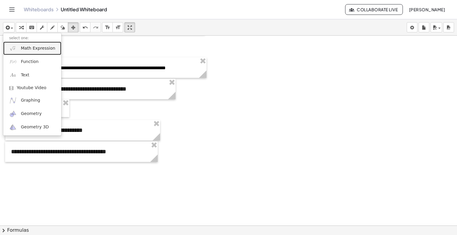
click at [28, 51] on span "Math Expression" at bounding box center [38, 48] width 34 height 6
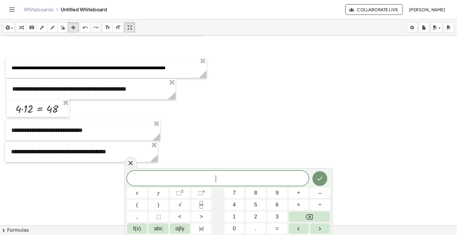
click at [196, 183] on div "​" at bounding box center [217, 178] width 181 height 15
click at [302, 205] on button "×" at bounding box center [298, 205] width 20 height 10
click at [232, 180] on span "5" at bounding box center [234, 178] width 4 height 7
click at [228, 181] on span "·" at bounding box center [230, 178] width 4 height 7
click at [219, 180] on span "5" at bounding box center [220, 178] width 4 height 7
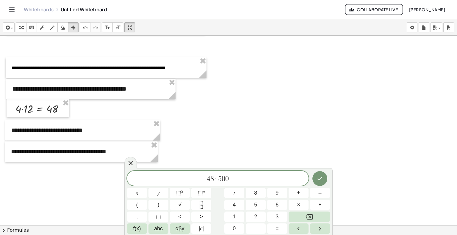
click at [233, 177] on span "4 8 · ​ 5 0 0" at bounding box center [217, 179] width 181 height 8
click at [253, 216] on button "2" at bounding box center [256, 217] width 20 height 10
click at [234, 207] on span "4" at bounding box center [233, 205] width 3 height 8
click at [233, 227] on span "0" at bounding box center [233, 229] width 3 height 8
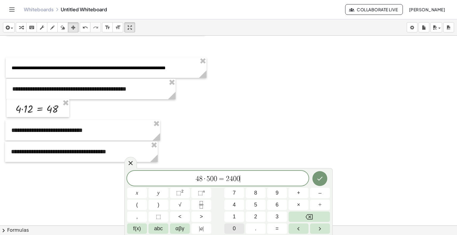
click at [234, 227] on span "0" at bounding box center [233, 229] width 3 height 8
click at [318, 178] on icon "Done" at bounding box center [319, 178] width 7 height 7
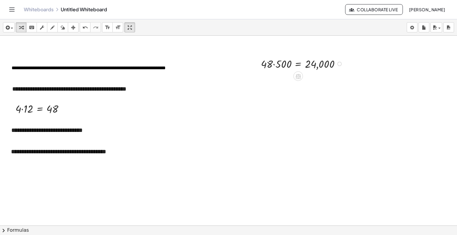
click at [291, 65] on div at bounding box center [303, 63] width 90 height 15
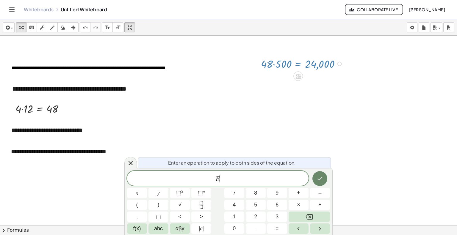
click at [322, 177] on icon "Done" at bounding box center [319, 178] width 7 height 7
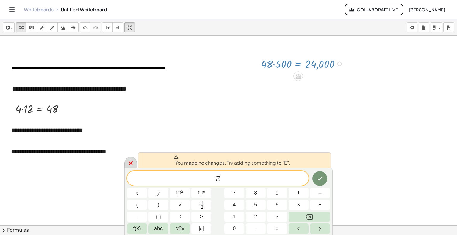
click at [130, 163] on icon at bounding box center [130, 163] width 4 height 4
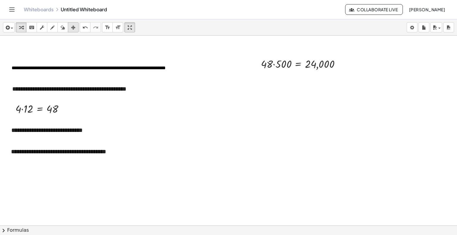
click at [73, 27] on icon "button" at bounding box center [73, 27] width 4 height 7
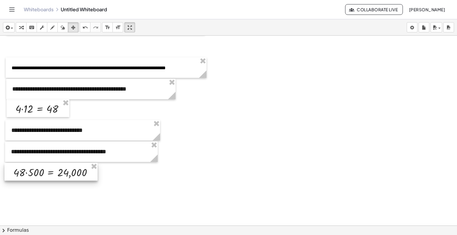
drag, startPoint x: 303, startPoint y: 64, endPoint x: 56, endPoint y: 172, distance: 269.8
click at [56, 172] on div at bounding box center [50, 172] width 93 height 18
click at [138, 186] on div at bounding box center [229, 31] width 458 height 761
click at [70, 174] on div at bounding box center [50, 172] width 93 height 18
click at [27, 190] on div at bounding box center [229, 31] width 458 height 761
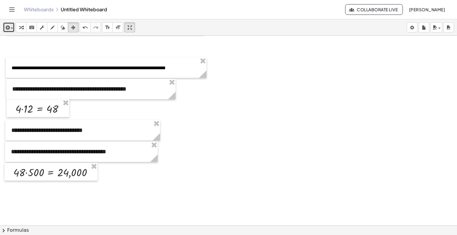
click at [12, 28] on span "button" at bounding box center [12, 28] width 2 height 1
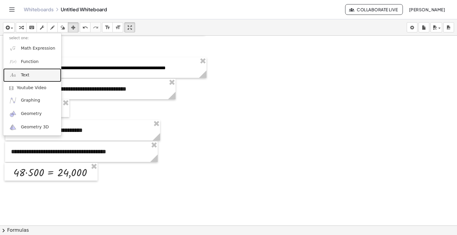
click at [28, 75] on span "Text" at bounding box center [25, 75] width 8 height 6
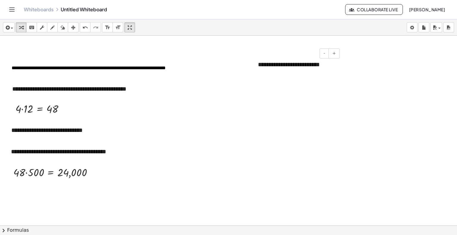
click at [334, 66] on div "**********" at bounding box center [296, 64] width 89 height 21
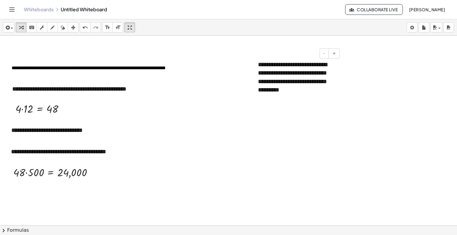
click at [284, 89] on div "**********" at bounding box center [296, 77] width 89 height 46
click at [307, 118] on div at bounding box center [229, 31] width 458 height 761
click at [287, 70] on div "**********" at bounding box center [296, 77] width 89 height 46
click at [247, 78] on div at bounding box center [229, 31] width 458 height 761
click at [76, 27] on div "button" at bounding box center [73, 27] width 8 height 7
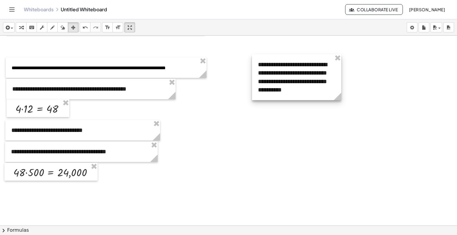
click at [293, 80] on div at bounding box center [296, 77] width 89 height 46
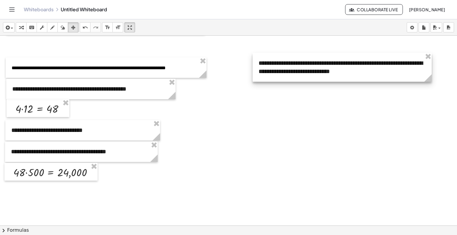
drag, startPoint x: 341, startPoint y: 95, endPoint x: 430, endPoint y: 96, distance: 89.8
click at [430, 96] on div "**********" at bounding box center [229, 31] width 458 height 761
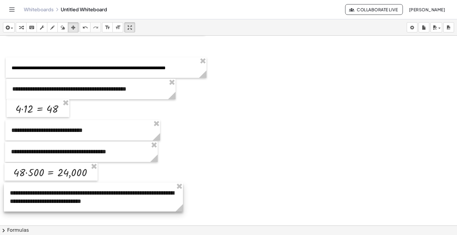
drag, startPoint x: 350, startPoint y: 67, endPoint x: 101, endPoint y: 197, distance: 280.4
click at [101, 197] on div at bounding box center [93, 197] width 179 height 29
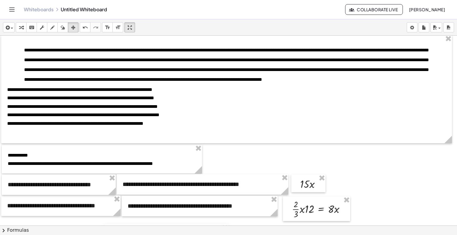
scroll to position [0, 0]
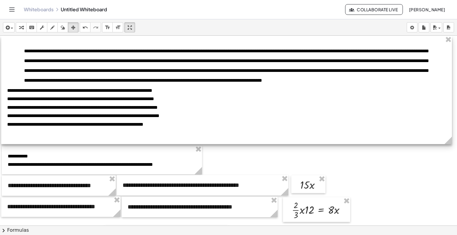
click at [25, 124] on div at bounding box center [226, 90] width 450 height 108
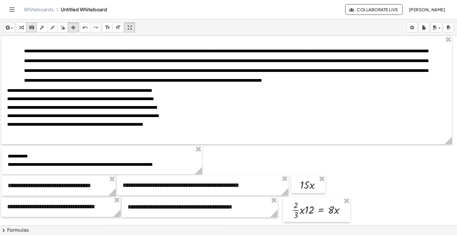
click at [35, 27] on div "keyboard" at bounding box center [32, 27] width 8 height 7
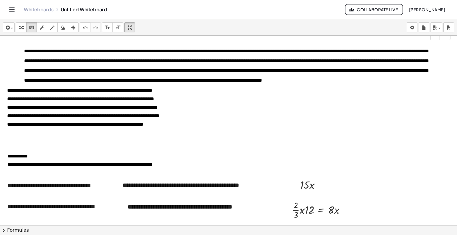
drag, startPoint x: 181, startPoint y: 127, endPoint x: 184, endPoint y: 128, distance: 3.3
click at [159, 118] on span "**********" at bounding box center [83, 116] width 152 height 4
drag, startPoint x: 188, startPoint y: 126, endPoint x: 8, endPoint y: 127, distance: 180.4
click at [8, 120] on div "**********" at bounding box center [226, 115] width 438 height 9
copy span "**********"
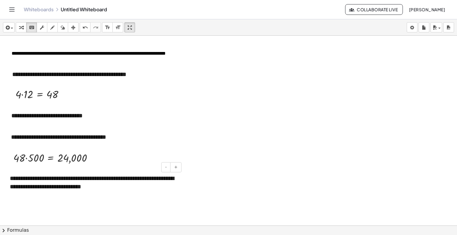
scroll to position [476, 0]
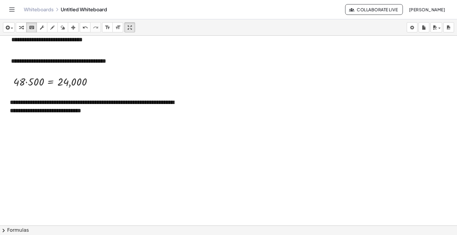
click at [102, 109] on div "**********" at bounding box center [93, 106] width 179 height 29
click at [9, 29] on icon "button" at bounding box center [6, 27] width 5 height 7
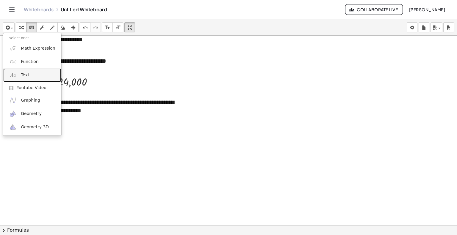
click at [21, 77] on span "Text" at bounding box center [25, 75] width 8 height 6
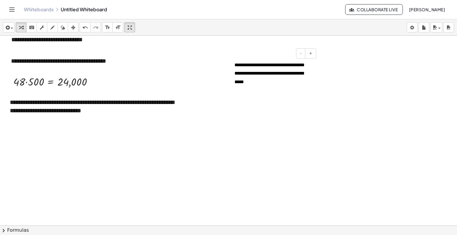
click at [235, 65] on span "**********" at bounding box center [269, 73] width 70 height 21
drag, startPoint x: 73, startPoint y: 27, endPoint x: 79, endPoint y: 28, distance: 6.4
click at [73, 27] on icon "button" at bounding box center [73, 27] width 4 height 7
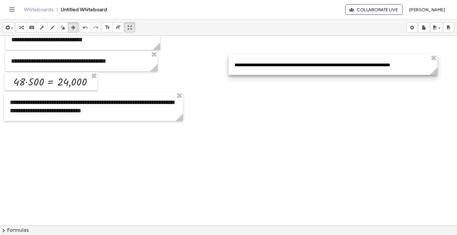
drag, startPoint x: 318, startPoint y: 87, endPoint x: 438, endPoint y: 94, distance: 119.7
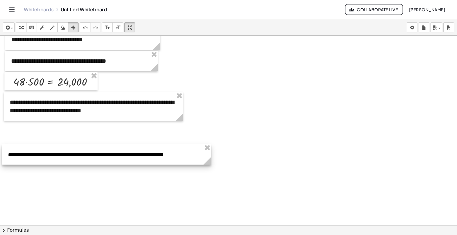
drag, startPoint x: 397, startPoint y: 67, endPoint x: 171, endPoint y: 157, distance: 243.4
click at [171, 157] on div at bounding box center [106, 154] width 209 height 21
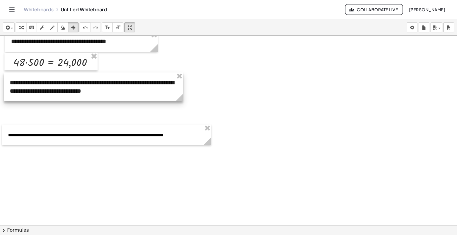
scroll to position [505, 0]
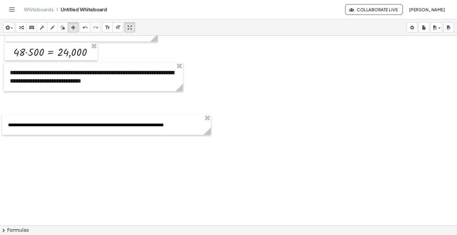
click at [11, 29] on div "button" at bounding box center [8, 27] width 9 height 7
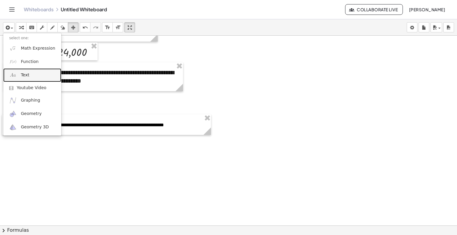
click at [29, 75] on link "Text" at bounding box center [32, 74] width 58 height 13
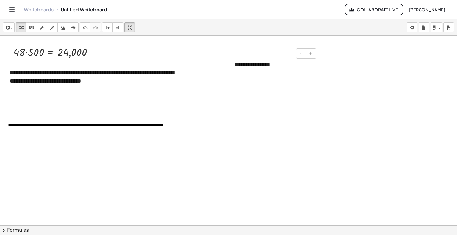
click at [273, 66] on div "**********" at bounding box center [272, 64] width 89 height 21
click at [75, 31] on icon "button" at bounding box center [73, 27] width 4 height 7
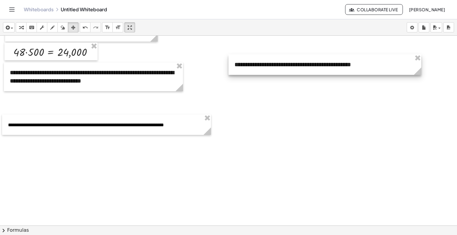
drag, startPoint x: 318, startPoint y: 78, endPoint x: 421, endPoint y: 80, distance: 103.5
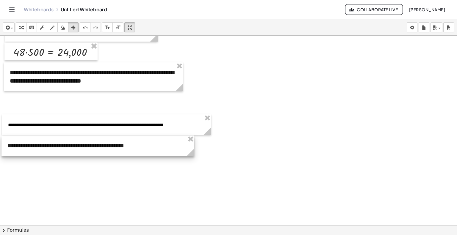
drag, startPoint x: 362, startPoint y: 66, endPoint x: 141, endPoint y: 145, distance: 234.4
click at [141, 145] on div at bounding box center [97, 146] width 193 height 21
click at [152, 146] on div at bounding box center [98, 146] width 193 height 21
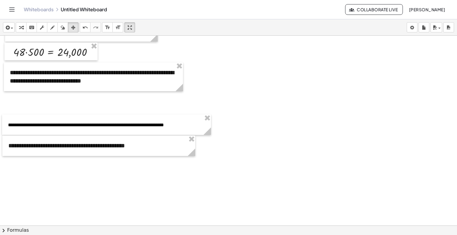
click at [13, 26] on div "button" at bounding box center [8, 27] width 9 height 7
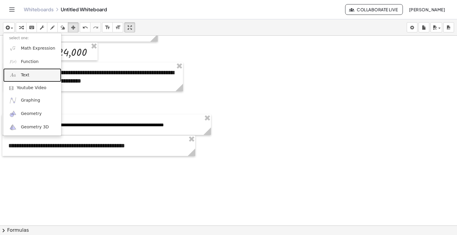
drag, startPoint x: 20, startPoint y: 74, endPoint x: 20, endPoint y: 103, distance: 29.4
click at [20, 74] on link "Text" at bounding box center [32, 74] width 58 height 13
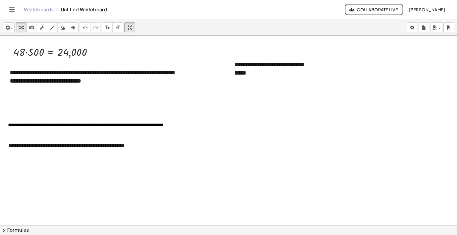
click at [75, 29] on icon "button" at bounding box center [73, 27] width 4 height 7
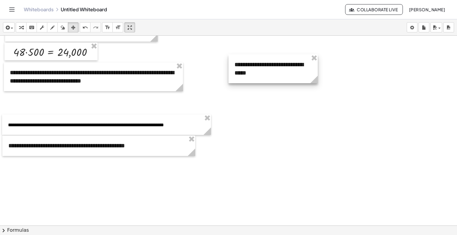
click at [283, 81] on div at bounding box center [272, 68] width 89 height 29
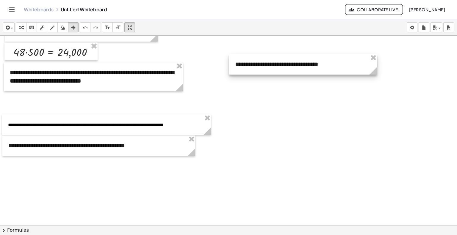
drag, startPoint x: 317, startPoint y: 76, endPoint x: 376, endPoint y: 70, distance: 58.8
click at [376, 70] on icon at bounding box center [372, 70] width 7 height 7
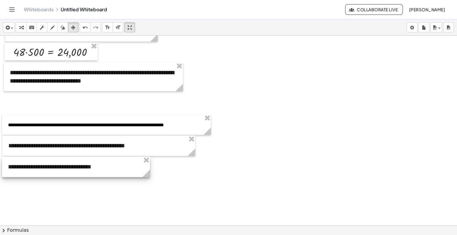
drag, startPoint x: 338, startPoint y: 67, endPoint x: 111, endPoint y: 170, distance: 248.9
click at [111, 170] on div at bounding box center [76, 167] width 148 height 21
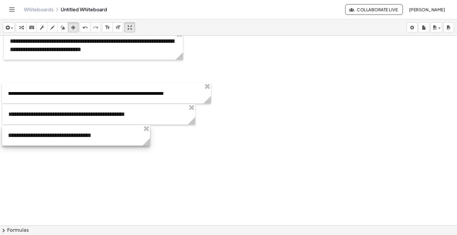
scroll to position [535, 0]
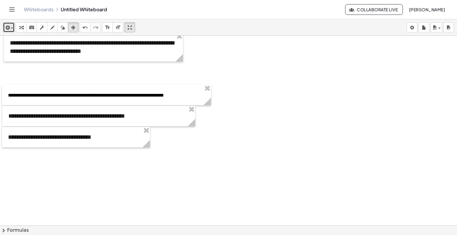
click at [13, 26] on div "button" at bounding box center [8, 27] width 9 height 7
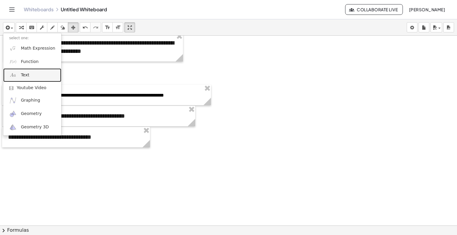
click at [26, 75] on span "Text" at bounding box center [25, 75] width 8 height 6
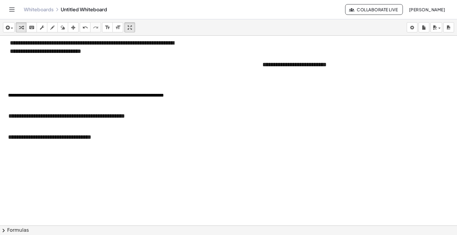
click at [270, 66] on div "**********" at bounding box center [300, 64] width 89 height 21
click at [273, 67] on div "**********" at bounding box center [300, 64] width 89 height 21
click at [70, 26] on div "button" at bounding box center [73, 27] width 8 height 7
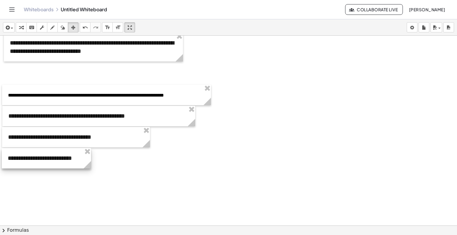
drag, startPoint x: 289, startPoint y: 81, endPoint x: 45, endPoint y: 159, distance: 256.1
click at [45, 159] on div at bounding box center [46, 158] width 89 height 21
click at [11, 25] on div "button" at bounding box center [8, 27] width 9 height 7
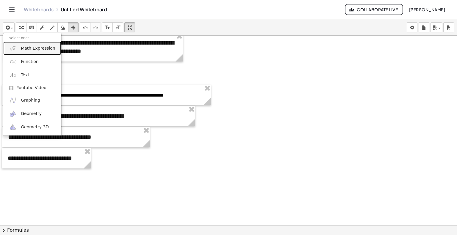
click at [34, 46] on span "Math Expression" at bounding box center [38, 48] width 34 height 6
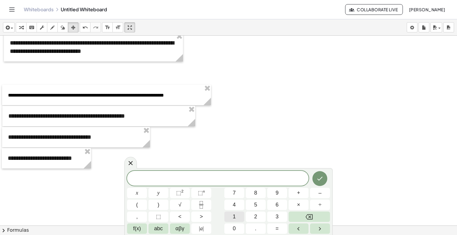
click at [239, 216] on button "1" at bounding box center [234, 217] width 20 height 10
click at [254, 207] on span "5" at bounding box center [255, 205] width 3 height 8
click at [297, 205] on span "×" at bounding box center [298, 205] width 3 height 8
click at [273, 207] on button "6" at bounding box center [277, 205] width 20 height 10
click at [281, 230] on button "=" at bounding box center [277, 229] width 20 height 10
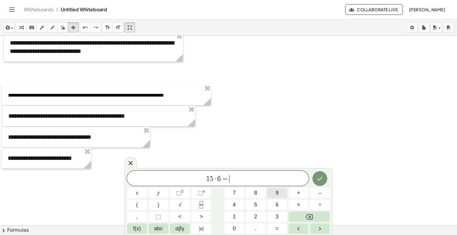
click at [284, 189] on button "9" at bounding box center [277, 193] width 20 height 10
click at [233, 229] on span "0" at bounding box center [233, 229] width 3 height 8
click at [210, 180] on span "·" at bounding box center [212, 178] width 4 height 7
click at [257, 180] on span "1 5 t o n e l a d a s ​ · 6 = 9 0" at bounding box center [217, 179] width 181 height 8
click at [316, 179] on icon "Done" at bounding box center [319, 178] width 7 height 7
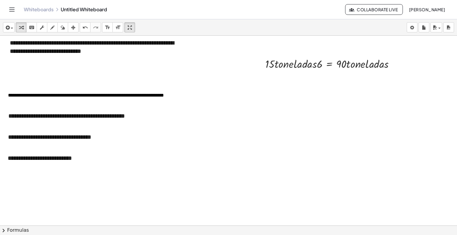
drag, startPoint x: 72, startPoint y: 29, endPoint x: 82, endPoint y: 33, distance: 10.9
click at [72, 29] on icon "button" at bounding box center [73, 27] width 4 height 7
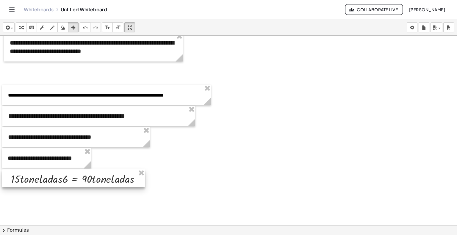
drag, startPoint x: 341, startPoint y: 67, endPoint x: 87, endPoint y: 182, distance: 278.7
click at [87, 182] on div at bounding box center [73, 178] width 143 height 18
click at [62, 182] on div at bounding box center [73, 178] width 143 height 18
click at [62, 179] on div at bounding box center [73, 178] width 143 height 18
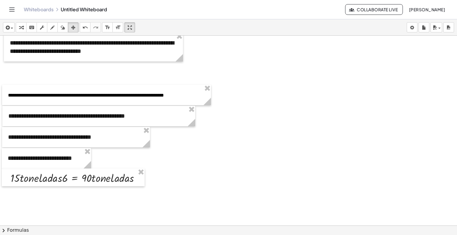
click at [32, 28] on icon "keyboard" at bounding box center [32, 27] width 6 height 7
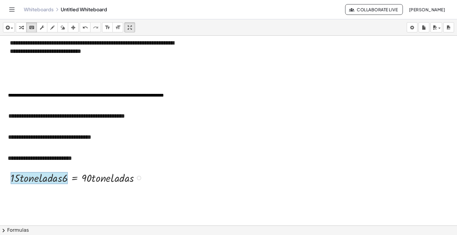
click at [60, 177] on div at bounding box center [39, 178] width 57 height 12
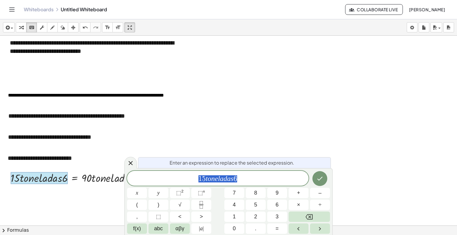
click at [63, 180] on div at bounding box center [39, 178] width 57 height 12
click at [251, 179] on span "1 5 t o n e l a d a s 6" at bounding box center [217, 179] width 181 height 8
click at [199, 179] on span "1 5 t o n e l a d a s ​" at bounding box center [217, 179] width 181 height 8
click at [298, 206] on span "×" at bounding box center [298, 205] width 3 height 8
click at [321, 179] on icon "Done" at bounding box center [319, 178] width 7 height 7
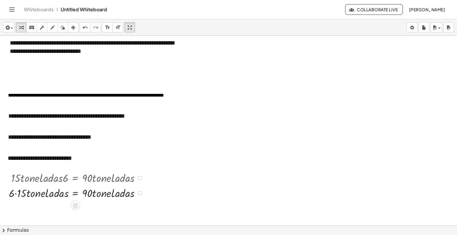
click at [49, 180] on div at bounding box center [77, 177] width 142 height 15
click at [74, 28] on icon "button" at bounding box center [73, 27] width 4 height 7
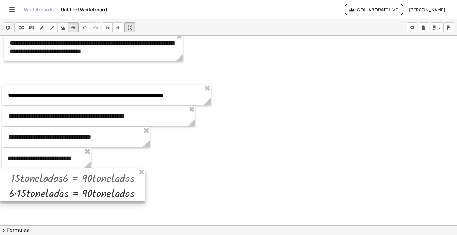
click at [127, 181] on div at bounding box center [72, 185] width 145 height 33
drag, startPoint x: 29, startPoint y: 23, endPoint x: 34, endPoint y: 32, distance: 10.3
click at [29, 24] on icon "keyboard" at bounding box center [32, 27] width 6 height 7
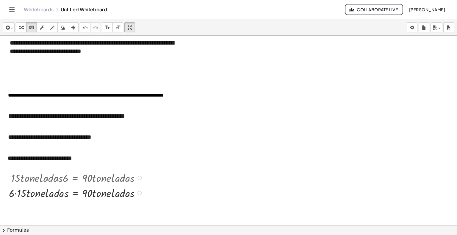
click at [70, 178] on div at bounding box center [77, 177] width 142 height 15
click at [65, 178] on div at bounding box center [77, 177] width 142 height 15
drag, startPoint x: 59, startPoint y: 179, endPoint x: 55, endPoint y: 180, distance: 3.9
click at [59, 179] on div at bounding box center [77, 177] width 142 height 15
drag, startPoint x: 45, startPoint y: 178, endPoint x: 24, endPoint y: 178, distance: 21.7
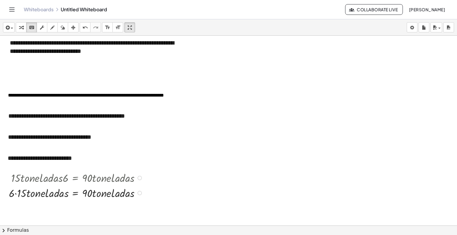
click at [45, 179] on div at bounding box center [77, 177] width 142 height 15
drag, startPoint x: 24, startPoint y: 178, endPoint x: 1, endPoint y: 179, distance: 22.6
click at [23, 179] on div at bounding box center [77, 177] width 142 height 15
drag, startPoint x: 1, startPoint y: 179, endPoint x: 16, endPoint y: 187, distance: 16.8
click at [9, 184] on div at bounding box center [4, 185] width 9 height 33
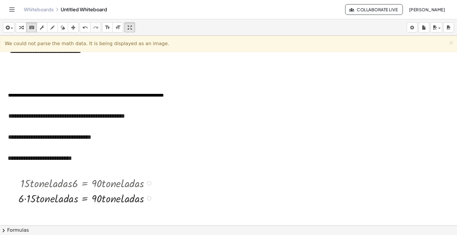
click at [32, 184] on div at bounding box center [86, 182] width 142 height 15
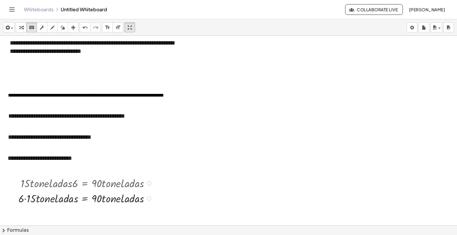
click at [32, 184] on div at bounding box center [86, 182] width 142 height 15
click at [32, 183] on div at bounding box center [86, 182] width 142 height 15
click at [82, 186] on div at bounding box center [86, 182] width 142 height 15
click at [76, 185] on div at bounding box center [86, 182] width 142 height 15
drag, startPoint x: 61, startPoint y: 183, endPoint x: 39, endPoint y: 180, distance: 22.2
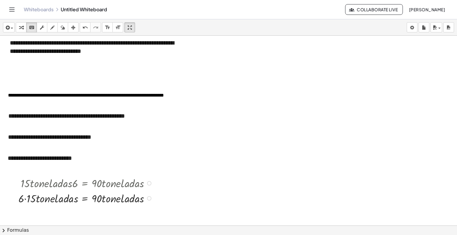
click at [39, 181] on div at bounding box center [86, 182] width 142 height 15
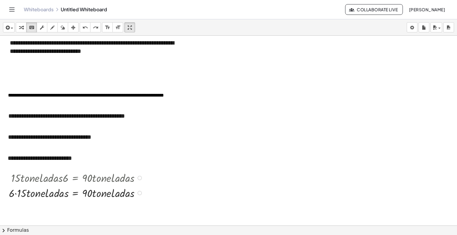
click at [50, 185] on div at bounding box center [77, 192] width 142 height 15
click at [40, 182] on div at bounding box center [77, 177] width 142 height 15
click at [74, 26] on icon "button" at bounding box center [73, 27] width 4 height 7
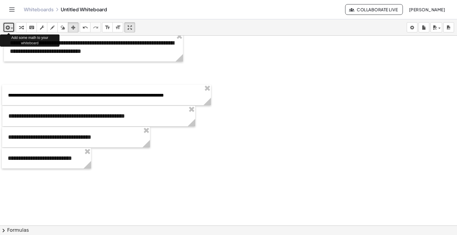
click at [13, 29] on span "button" at bounding box center [12, 28] width 2 height 1
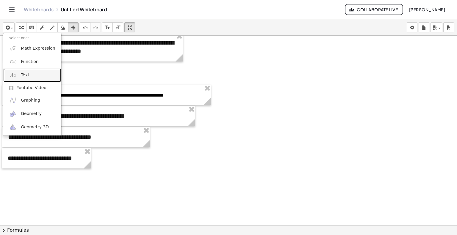
click at [22, 75] on span "Text" at bounding box center [25, 75] width 8 height 6
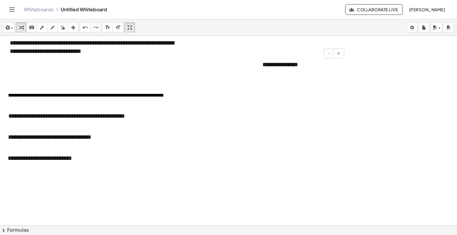
click at [271, 67] on div "**********" at bounding box center [300, 64] width 89 height 21
click at [302, 67] on div "**********" at bounding box center [300, 64] width 89 height 21
drag, startPoint x: 305, startPoint y: 67, endPoint x: 296, endPoint y: 64, distance: 9.2
click at [296, 64] on div "**********" at bounding box center [300, 64] width 89 height 21
click at [75, 26] on icon "button" at bounding box center [73, 27] width 4 height 7
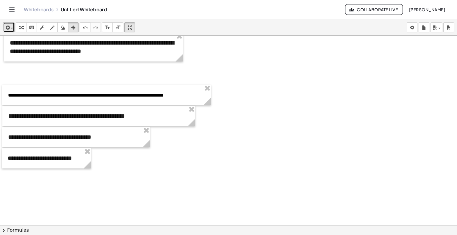
click at [12, 28] on span "button" at bounding box center [12, 28] width 2 height 1
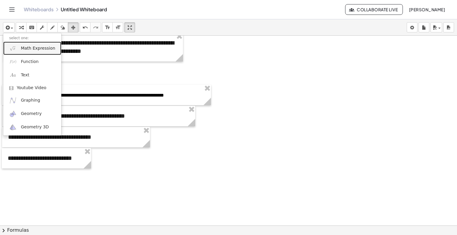
click at [25, 53] on link "Math Expression" at bounding box center [32, 48] width 58 height 13
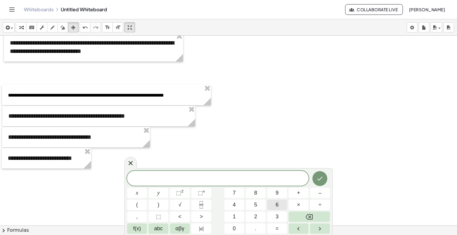
click at [279, 205] on button "6" at bounding box center [277, 205] width 20 height 10
click at [299, 205] on span "×" at bounding box center [298, 205] width 3 height 8
click at [233, 218] on span "1" at bounding box center [233, 217] width 3 height 8
click at [254, 203] on button "5" at bounding box center [256, 205] width 20 height 10
click at [279, 228] on button "=" at bounding box center [277, 229] width 20 height 10
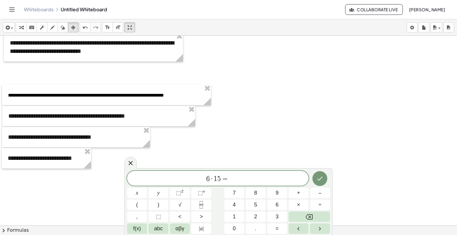
click at [221, 179] on span "=" at bounding box center [225, 178] width 9 height 7
click at [250, 181] on span "6 · 1 5 t o n e l a d a s = ​" at bounding box center [217, 179] width 181 height 8
click at [318, 180] on icon "Done" at bounding box center [319, 179] width 5 height 4
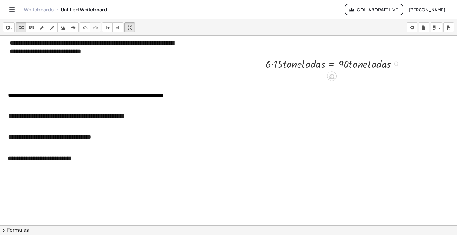
click at [298, 63] on div at bounding box center [333, 63] width 142 height 15
drag, startPoint x: 74, startPoint y: 29, endPoint x: 212, endPoint y: 65, distance: 141.9
click at [74, 29] on icon "button" at bounding box center [73, 27] width 4 height 7
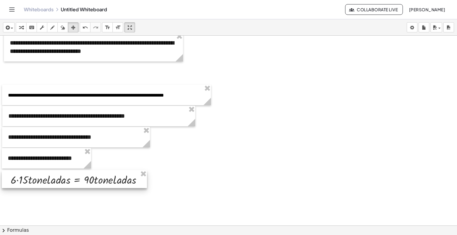
drag, startPoint x: 358, startPoint y: 65, endPoint x: 104, endPoint y: 180, distance: 279.1
click at [103, 180] on div at bounding box center [74, 179] width 145 height 18
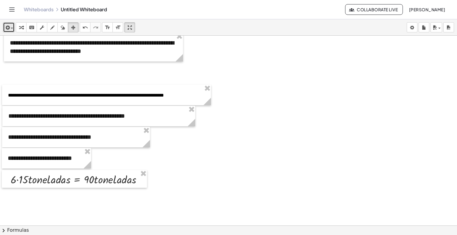
click at [11, 28] on span "button" at bounding box center [12, 28] width 2 height 1
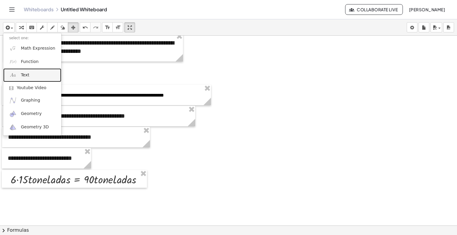
click at [21, 76] on span "Text" at bounding box center [25, 75] width 8 height 6
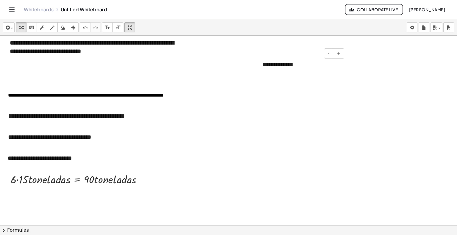
click at [301, 66] on div "**********" at bounding box center [300, 64] width 89 height 21
drag, startPoint x: 73, startPoint y: 26, endPoint x: 78, endPoint y: 31, distance: 7.2
click at [72, 25] on icon "button" at bounding box center [73, 27] width 4 height 7
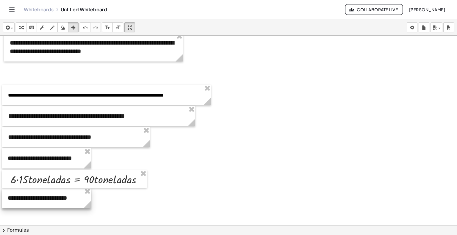
drag, startPoint x: 309, startPoint y: 69, endPoint x: 54, endPoint y: 202, distance: 287.2
click at [54, 202] on div at bounding box center [46, 198] width 89 height 21
click at [56, 203] on div at bounding box center [46, 200] width 89 height 21
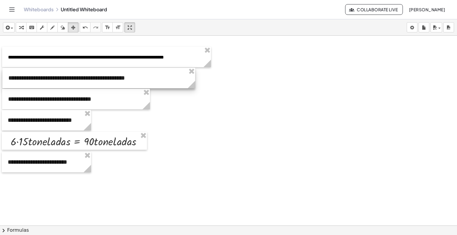
scroll to position [575, 0]
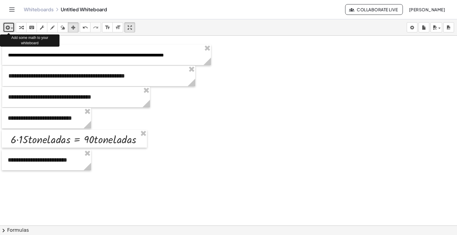
click at [11, 28] on span "button" at bounding box center [12, 28] width 2 height 1
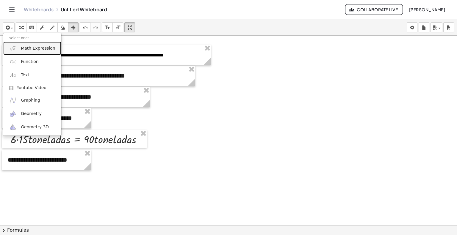
click at [34, 48] on span "Math Expression" at bounding box center [38, 48] width 34 height 6
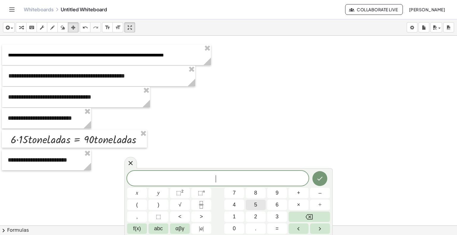
click at [257, 207] on span "5" at bounding box center [255, 205] width 3 height 8
click at [238, 230] on button "0" at bounding box center [234, 229] width 20 height 10
click at [303, 206] on button "×" at bounding box center [298, 205] width 20 height 10
click at [276, 192] on span "9" at bounding box center [276, 193] width 3 height 8
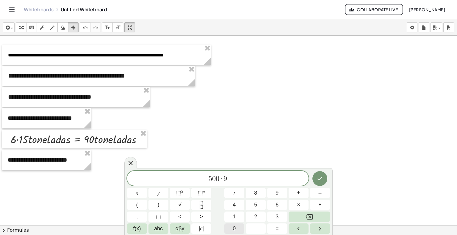
click at [236, 228] on button "0" at bounding box center [234, 229] width 20 height 10
click at [281, 229] on button "=" at bounding box center [277, 229] width 20 height 10
click at [237, 208] on button "4" at bounding box center [234, 205] width 20 height 10
click at [253, 205] on button "5" at bounding box center [256, 205] width 20 height 10
click at [236, 230] on button "0" at bounding box center [234, 229] width 20 height 10
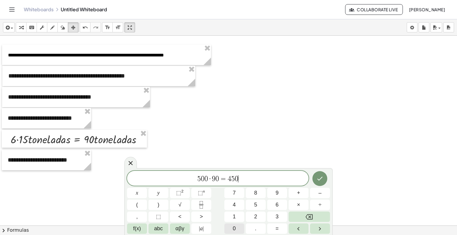
click at [236, 230] on button "0" at bounding box center [234, 229] width 20 height 10
click at [317, 179] on icon "Done" at bounding box center [319, 178] width 7 height 7
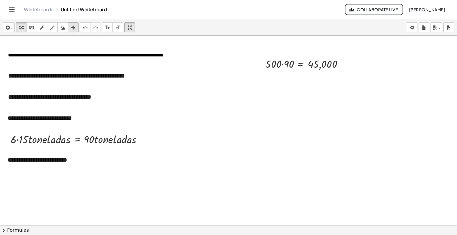
click at [72, 26] on icon "button" at bounding box center [73, 27] width 4 height 7
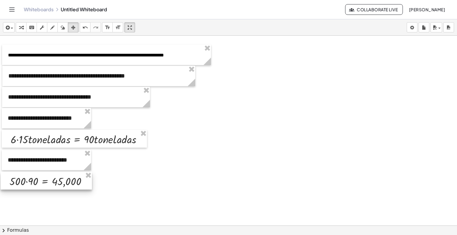
drag, startPoint x: 306, startPoint y: 65, endPoint x: 51, endPoint y: 183, distance: 281.0
click at [51, 183] on div at bounding box center [46, 181] width 91 height 18
click at [66, 184] on div at bounding box center [46, 181] width 91 height 18
click at [12, 27] on div "button" at bounding box center [8, 27] width 9 height 7
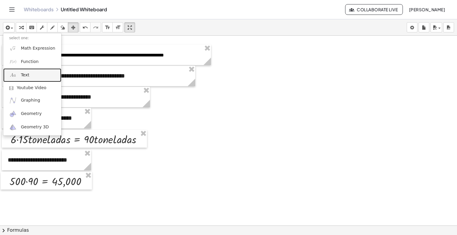
click at [29, 76] on link "Text" at bounding box center [32, 74] width 58 height 13
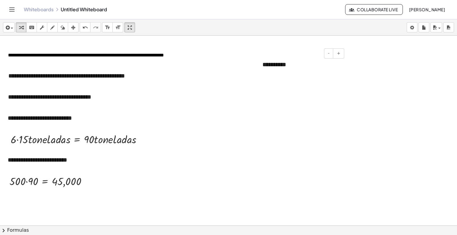
click at [300, 62] on div "**********" at bounding box center [300, 64] width 89 height 21
click at [295, 65] on div "**********" at bounding box center [300, 64] width 89 height 21
click at [322, 65] on div "**********" at bounding box center [300, 64] width 89 height 21
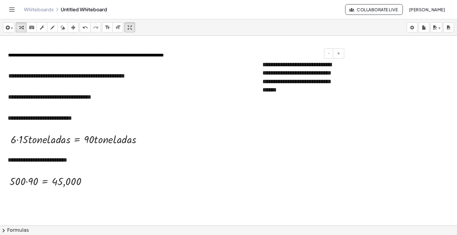
click at [306, 92] on div "**********" at bounding box center [300, 77] width 89 height 46
click at [319, 91] on div "**********" at bounding box center [300, 77] width 89 height 46
click at [74, 27] on icon "button" at bounding box center [73, 27] width 4 height 7
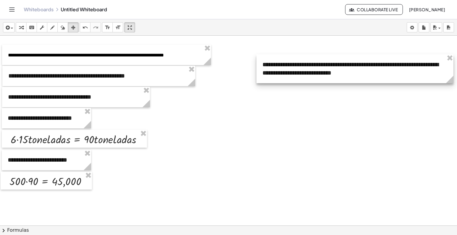
drag, startPoint x: 345, startPoint y: 97, endPoint x: 453, endPoint y: 91, distance: 107.8
click at [453, 91] on div "**********" at bounding box center [228, 131] width 457 height 190
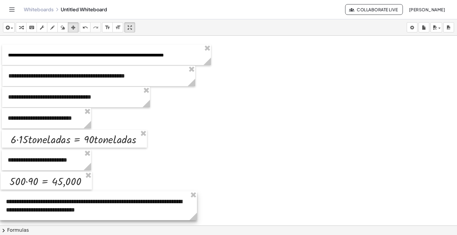
drag, startPoint x: 388, startPoint y: 76, endPoint x: 138, endPoint y: 212, distance: 285.1
click at [138, 212] on div at bounding box center [98, 205] width 197 height 29
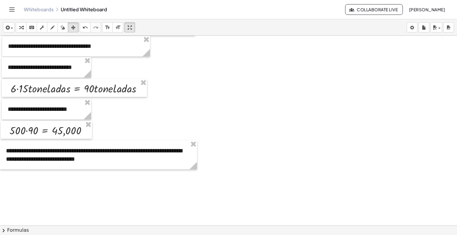
scroll to position [635, 0]
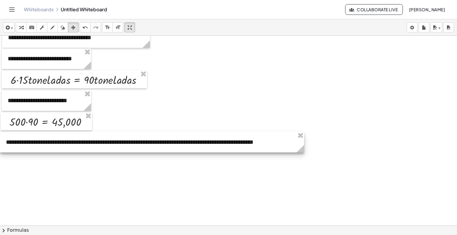
drag, startPoint x: 195, startPoint y: 153, endPoint x: 302, endPoint y: 155, distance: 107.0
drag, startPoint x: 247, startPoint y: 148, endPoint x: 228, endPoint y: 144, distance: 19.3
click at [246, 148] on div at bounding box center [152, 142] width 304 height 21
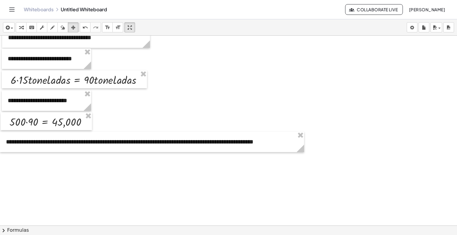
click at [34, 28] on icon "keyboard" at bounding box center [32, 27] width 6 height 7
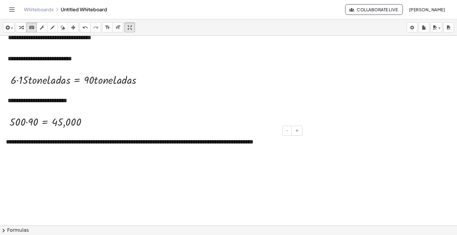
click at [255, 142] on div "**********" at bounding box center [152, 142] width 304 height 21
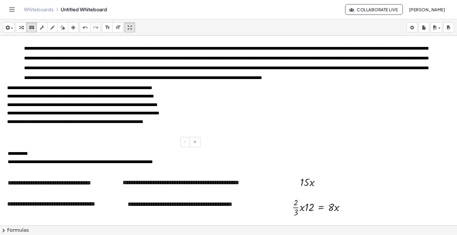
scroll to position [0, 0]
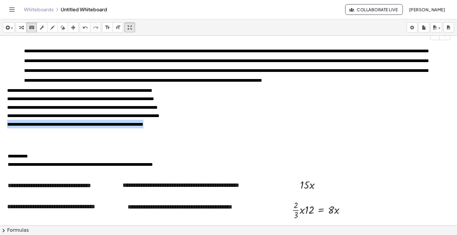
drag, startPoint x: 8, startPoint y: 135, endPoint x: 166, endPoint y: 141, distance: 158.8
click at [167, 141] on div "**********" at bounding box center [226, 90] width 450 height 108
copy span "**********"
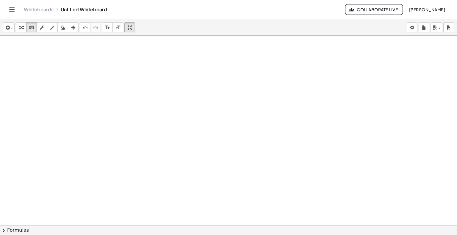
scroll to position [617, 0]
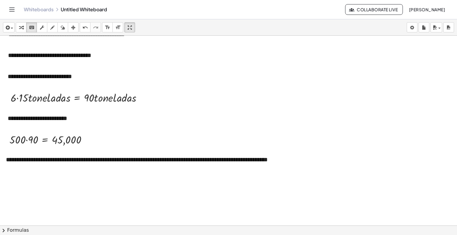
click at [10, 26] on span "button" at bounding box center [10, 28] width 1 height 4
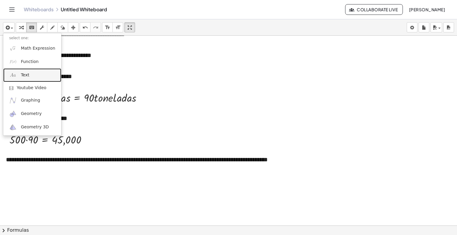
drag, startPoint x: 29, startPoint y: 71, endPoint x: 39, endPoint y: 96, distance: 27.0
click at [30, 71] on link "Text" at bounding box center [32, 74] width 58 height 13
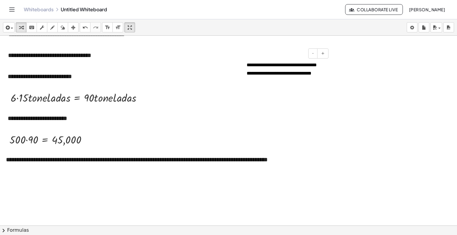
click at [247, 65] on span "**********" at bounding box center [281, 69] width 70 height 13
drag, startPoint x: 74, startPoint y: 27, endPoint x: 354, endPoint y: 87, distance: 286.3
click at [75, 27] on icon "button" at bounding box center [73, 27] width 4 height 7
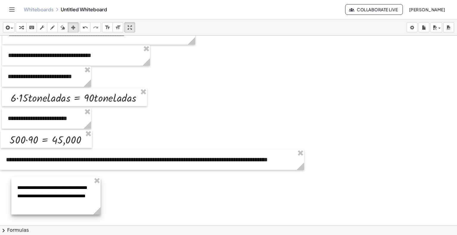
drag, startPoint x: 288, startPoint y: 71, endPoint x: 59, endPoint y: 194, distance: 260.0
click at [59, 194] on div at bounding box center [55, 195] width 89 height 37
click at [12, 27] on div "button" at bounding box center [8, 27] width 9 height 7
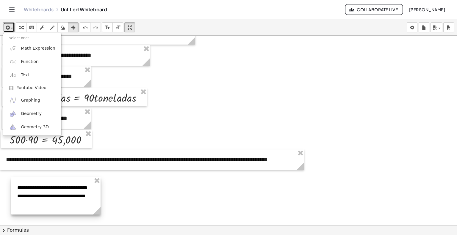
click at [56, 190] on div at bounding box center [55, 195] width 89 height 37
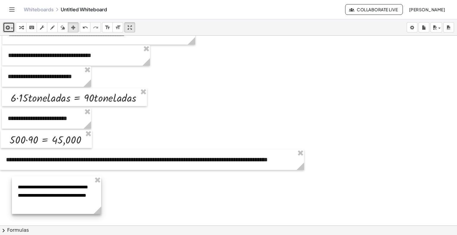
drag, startPoint x: 87, startPoint y: 200, endPoint x: 91, endPoint y: 202, distance: 4.1
click at [88, 200] on div at bounding box center [56, 195] width 89 height 37
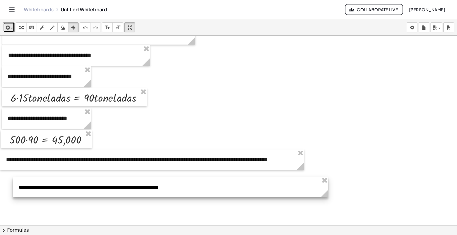
drag, startPoint x: 101, startPoint y: 210, endPoint x: 208, endPoint y: 199, distance: 107.3
click at [327, 223] on div "**********" at bounding box center [228, 131] width 457 height 190
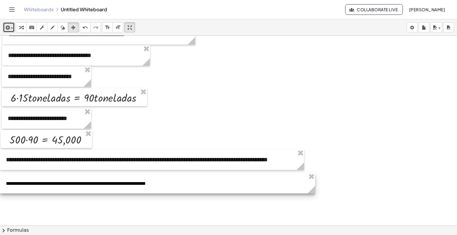
drag, startPoint x: 198, startPoint y: 189, endPoint x: 193, endPoint y: 185, distance: 6.7
click at [193, 185] on div at bounding box center [157, 183] width 315 height 21
drag, startPoint x: 315, startPoint y: 186, endPoint x: 199, endPoint y: 194, distance: 116.5
click at [207, 194] on g at bounding box center [212, 191] width 10 height 10
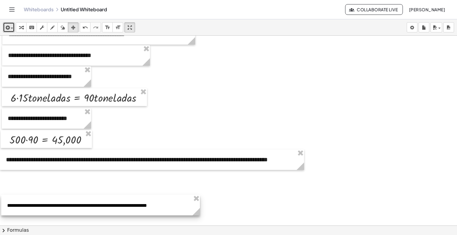
drag, startPoint x: 51, startPoint y: 183, endPoint x: 52, endPoint y: 205, distance: 22.0
click at [52, 205] on div at bounding box center [100, 205] width 199 height 21
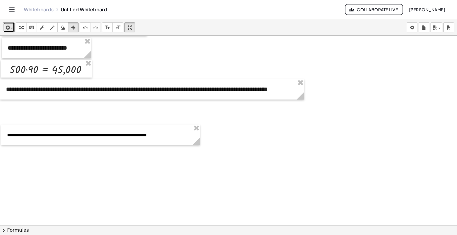
scroll to position [736, 0]
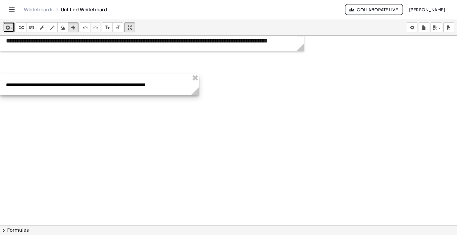
click at [70, 90] on div at bounding box center [99, 84] width 199 height 21
click at [51, 87] on div at bounding box center [99, 85] width 199 height 21
click at [30, 91] on div at bounding box center [99, 85] width 199 height 21
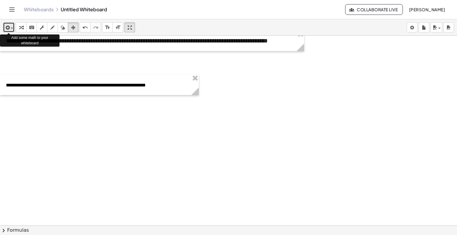
drag, startPoint x: 8, startPoint y: 30, endPoint x: 12, endPoint y: 29, distance: 4.6
click at [12, 29] on div "button" at bounding box center [8, 27] width 9 height 7
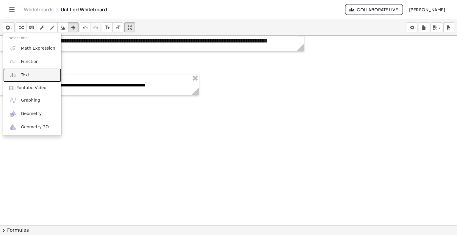
click at [23, 76] on span "Text" at bounding box center [25, 75] width 8 height 6
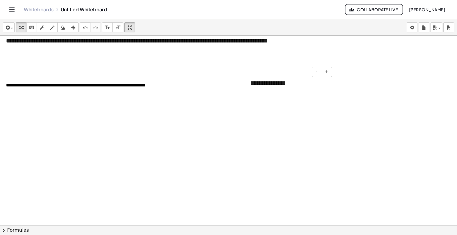
click at [294, 85] on div "**********" at bounding box center [288, 83] width 89 height 21
click at [278, 90] on div "**********" at bounding box center [288, 87] width 89 height 29
drag, startPoint x: 323, startPoint y: 119, endPoint x: 309, endPoint y: 128, distance: 16.7
click at [269, 89] on div "**********" at bounding box center [288, 87] width 89 height 29
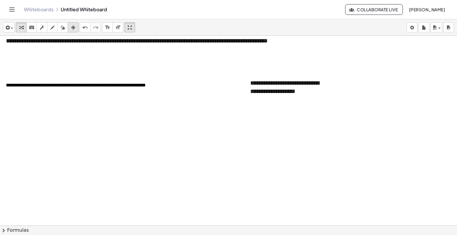
drag, startPoint x: 76, startPoint y: 28, endPoint x: 196, endPoint y: 68, distance: 127.0
click at [76, 28] on div "button" at bounding box center [73, 27] width 8 height 7
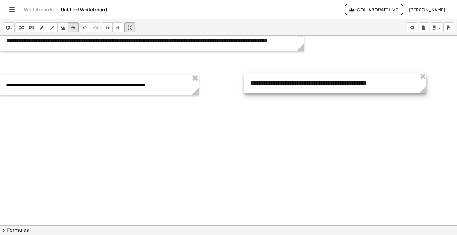
drag, startPoint x: 333, startPoint y: 99, endPoint x: 426, endPoint y: 90, distance: 94.0
click at [426, 90] on icon at bounding box center [422, 89] width 7 height 7
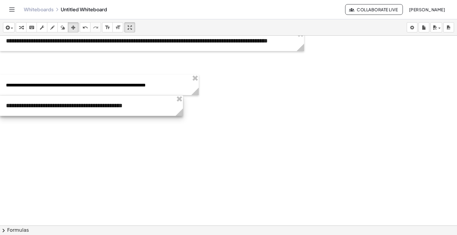
drag, startPoint x: 384, startPoint y: 84, endPoint x: 169, endPoint y: 115, distance: 218.1
click at [143, 108] on div at bounding box center [91, 105] width 183 height 21
click at [157, 106] on div at bounding box center [92, 107] width 183 height 21
click at [84, 106] on div at bounding box center [92, 106] width 183 height 21
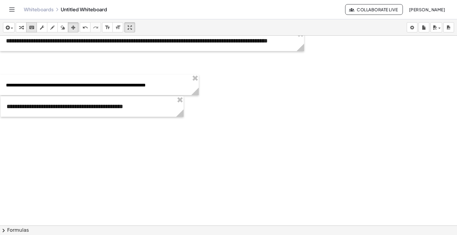
click at [36, 27] on button "keyboard keypad" at bounding box center [31, 27] width 11 height 10
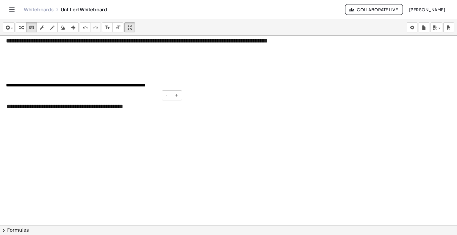
click at [122, 105] on div "**********" at bounding box center [92, 106] width 183 height 21
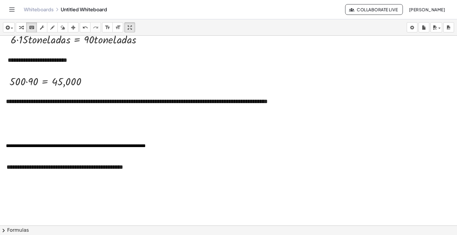
scroll to position [676, 0]
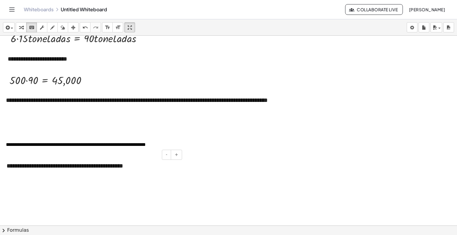
click at [139, 169] on div "**********" at bounding box center [92, 166] width 183 height 21
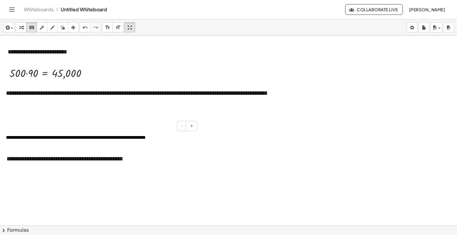
scroll to position [706, 0]
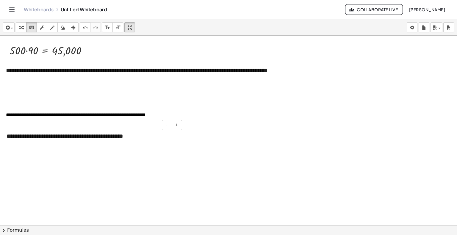
click at [138, 140] on div "**********" at bounding box center [92, 136] width 183 height 21
click at [141, 138] on div "**********" at bounding box center [92, 136] width 183 height 21
click at [13, 140] on div "**********" at bounding box center [92, 136] width 183 height 21
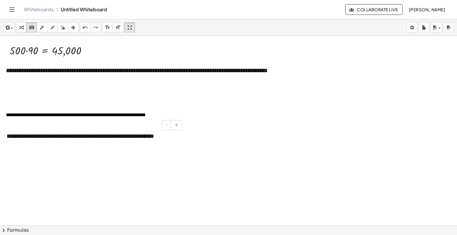
click at [28, 125] on div "- +" at bounding box center [90, 125] width 183 height 10
click at [7, 25] on icon "button" at bounding box center [6, 27] width 5 height 7
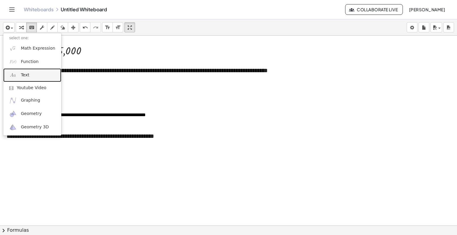
click at [32, 76] on link "Text" at bounding box center [32, 74] width 58 height 13
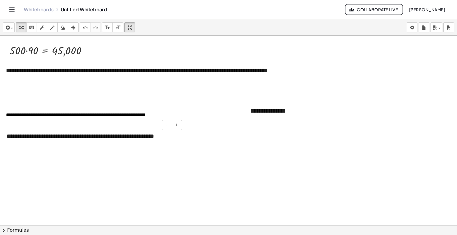
click at [126, 136] on div "**********" at bounding box center [92, 136] width 183 height 21
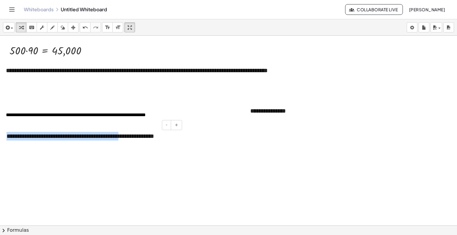
drag, startPoint x: 129, startPoint y: 136, endPoint x: 6, endPoint y: 138, distance: 123.1
click at [6, 138] on div "**********" at bounding box center [92, 136] width 183 height 21
copy div "**********"
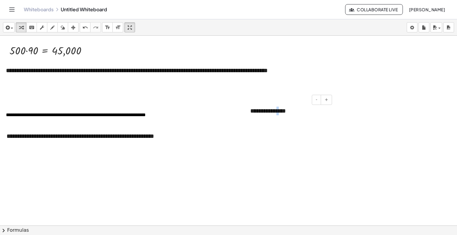
click at [276, 110] on div "**********" at bounding box center [288, 111] width 89 height 21
drag, startPoint x: 291, startPoint y: 111, endPoint x: 179, endPoint y: 104, distance: 112.3
click at [313, 109] on div "**********" at bounding box center [288, 111] width 89 height 21
drag, startPoint x: 317, startPoint y: 113, endPoint x: 245, endPoint y: 112, distance: 71.6
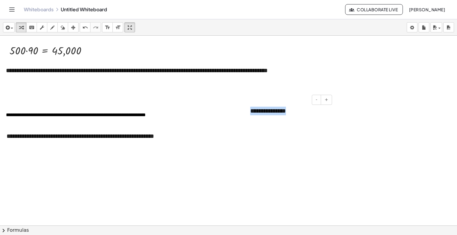
click at [245, 112] on div "**********" at bounding box center [288, 111] width 89 height 21
paste div
click at [74, 28] on icon "button" at bounding box center [73, 27] width 4 height 7
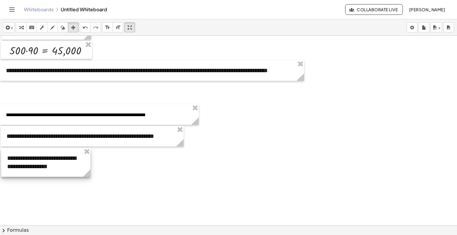
drag, startPoint x: 304, startPoint y: 117, endPoint x: 67, endPoint y: 160, distance: 241.6
click at [67, 160] on div at bounding box center [45, 162] width 89 height 29
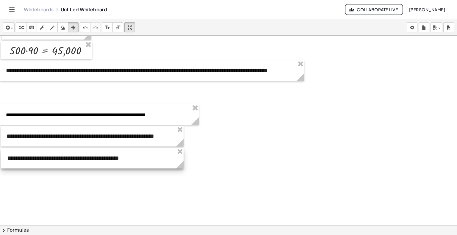
drag, startPoint x: 90, startPoint y: 175, endPoint x: 183, endPoint y: 179, distance: 93.1
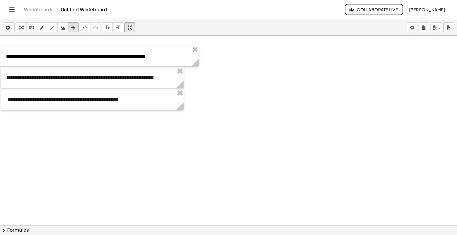
scroll to position [765, 0]
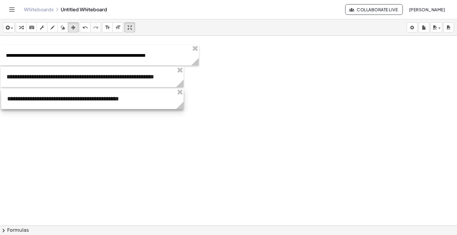
click at [143, 97] on div at bounding box center [92, 99] width 182 height 21
click at [131, 103] on div at bounding box center [92, 99] width 182 height 21
click at [133, 100] on div at bounding box center [92, 99] width 182 height 21
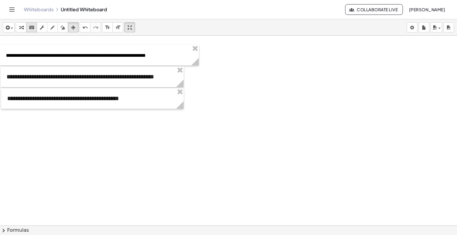
click at [28, 24] on div "keyboard" at bounding box center [32, 27] width 8 height 7
click at [135, 95] on div "**********" at bounding box center [92, 98] width 182 height 21
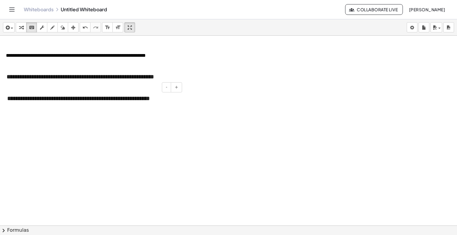
click at [170, 103] on div "**********" at bounding box center [92, 98] width 182 height 21
click at [10, 29] on span "button" at bounding box center [10, 28] width 1 height 4
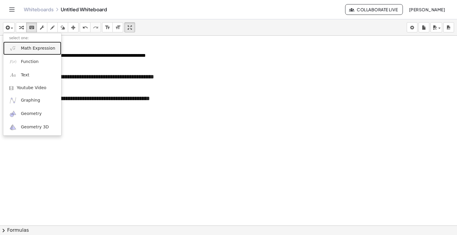
click at [32, 51] on span "Math Expression" at bounding box center [38, 48] width 34 height 6
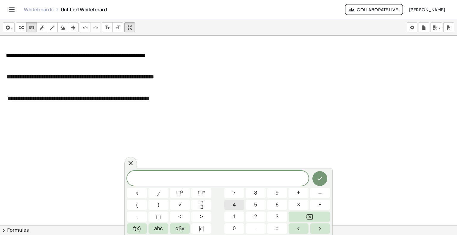
click at [235, 205] on span "4" at bounding box center [233, 205] width 3 height 8
click at [248, 194] on button "8" at bounding box center [256, 193] width 20 height 10
click at [299, 196] on span "+" at bounding box center [298, 193] width 3 height 8
click at [276, 192] on button "9" at bounding box center [277, 193] width 20 height 10
click at [233, 229] on span "0" at bounding box center [233, 229] width 3 height 8
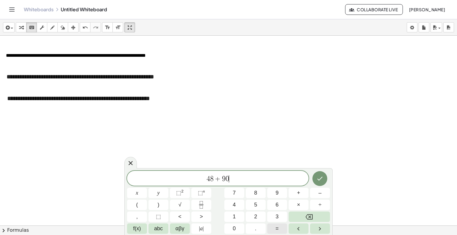
click at [279, 229] on button "=" at bounding box center [277, 229] width 20 height 10
click at [235, 218] on span "1" at bounding box center [233, 217] width 3 height 8
click at [273, 215] on button "3" at bounding box center [277, 217] width 20 height 10
click at [257, 192] on span "8" at bounding box center [255, 193] width 3 height 8
click at [318, 178] on icon "Done" at bounding box center [319, 178] width 7 height 7
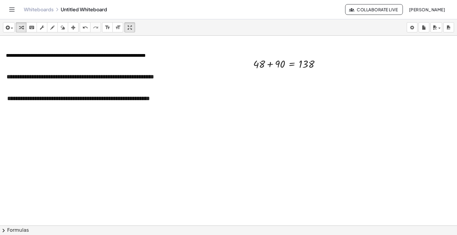
drag, startPoint x: 74, startPoint y: 27, endPoint x: 150, endPoint y: 65, distance: 85.6
click at [74, 27] on icon "button" at bounding box center [73, 27] width 4 height 7
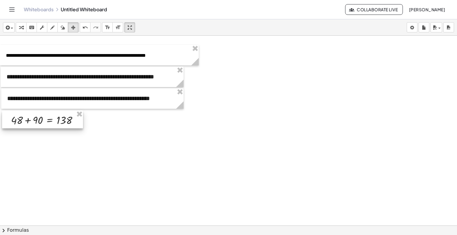
drag, startPoint x: 232, startPoint y: 114, endPoint x: 39, endPoint y: 122, distance: 194.0
click at [39, 122] on div at bounding box center [42, 120] width 81 height 18
click at [69, 123] on div at bounding box center [42, 120] width 81 height 18
click at [10, 27] on span "button" at bounding box center [10, 28] width 1 height 4
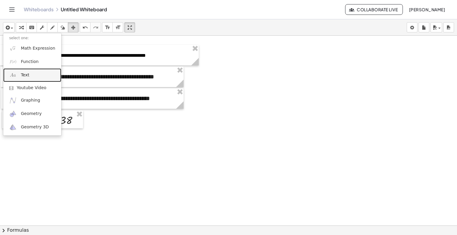
click at [23, 78] on span "Text" at bounding box center [25, 75] width 8 height 6
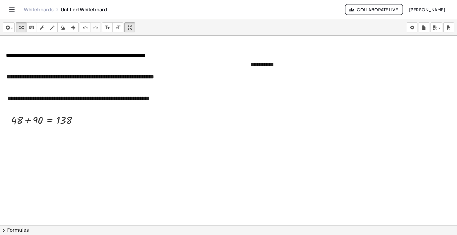
click at [75, 27] on icon "button" at bounding box center [73, 27] width 4 height 7
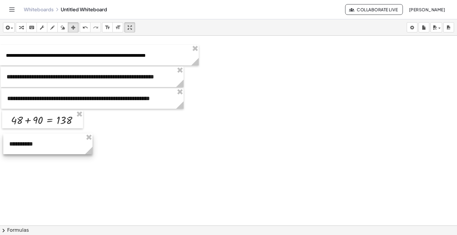
drag, startPoint x: 280, startPoint y: 63, endPoint x: 38, endPoint y: 140, distance: 254.0
click at [38, 140] on div at bounding box center [47, 144] width 89 height 21
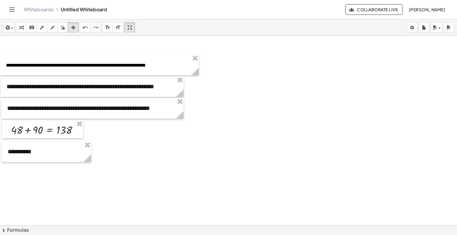
scroll to position [736, 0]
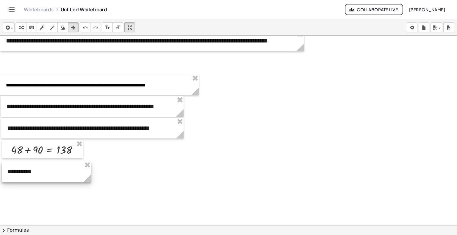
click at [56, 177] on div at bounding box center [46, 171] width 89 height 21
click at [35, 25] on div "keyboard" at bounding box center [32, 27] width 8 height 7
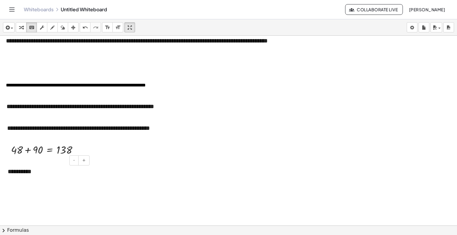
click at [45, 173] on div "**********" at bounding box center [46, 171] width 89 height 21
click at [73, 25] on icon "button" at bounding box center [73, 27] width 4 height 7
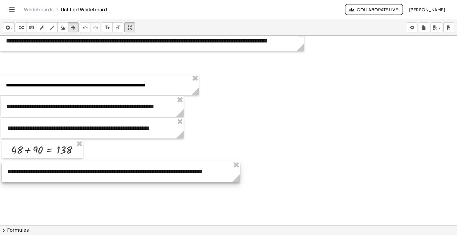
drag, startPoint x: 90, startPoint y: 197, endPoint x: 235, endPoint y: 182, distance: 145.3
click at [239, 179] on icon at bounding box center [235, 177] width 7 height 7
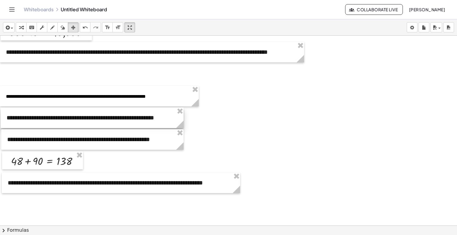
scroll to position [743, 0]
